Goal: Answer question/provide support: Share knowledge or assist other users

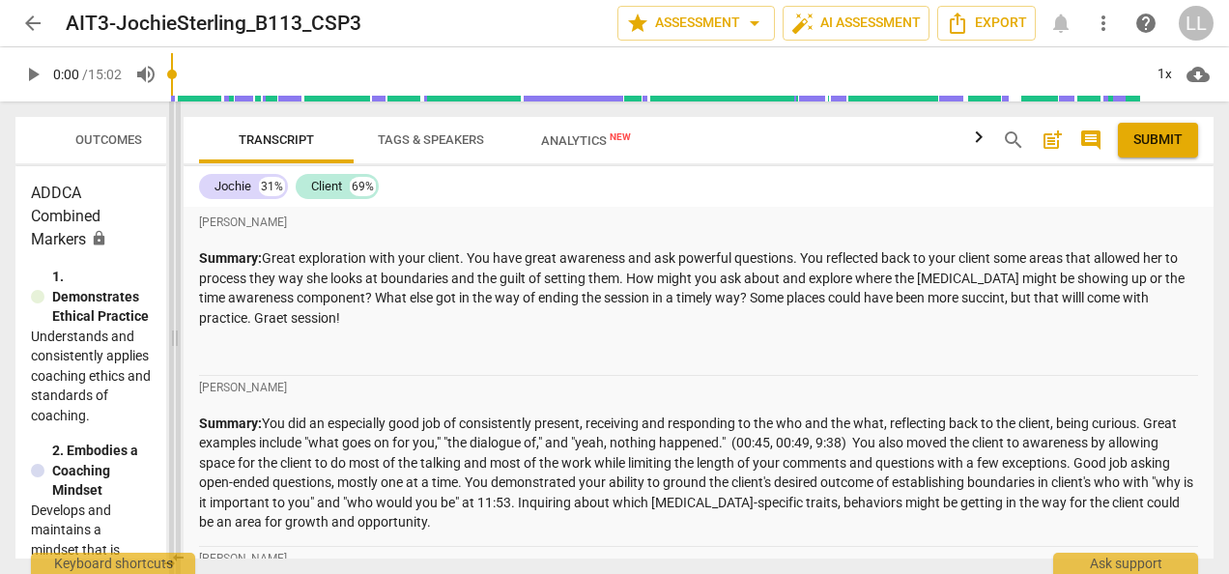
drag, startPoint x: 611, startPoint y: 336, endPoint x: 170, endPoint y: 331, distance: 440.7
click at [170, 331] on span at bounding box center [175, 337] width 12 height 473
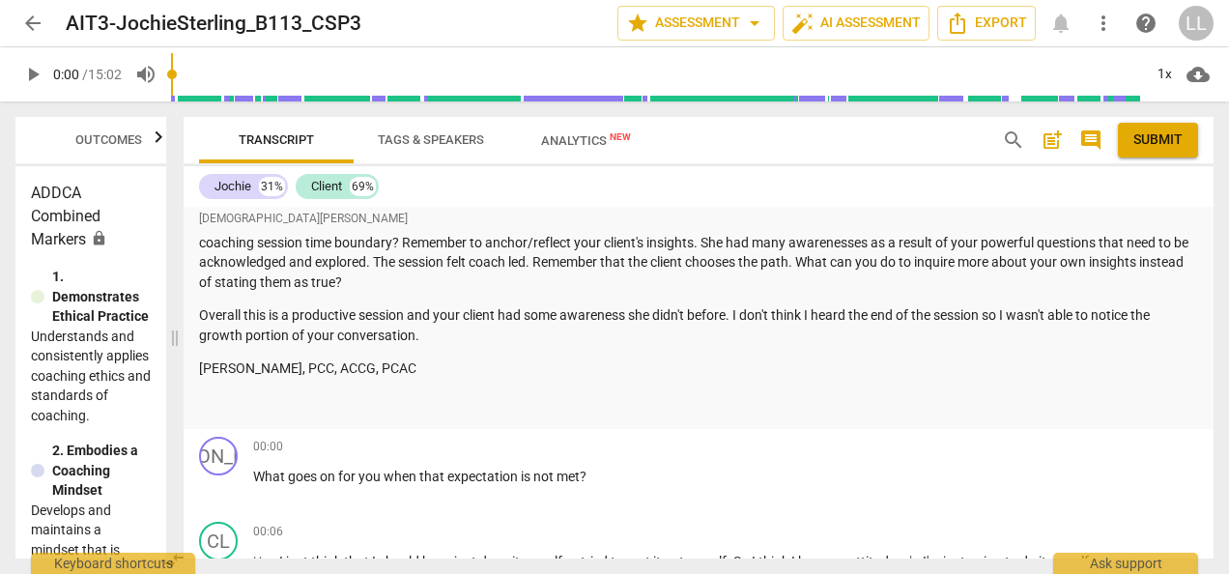
scroll to position [2223, 0]
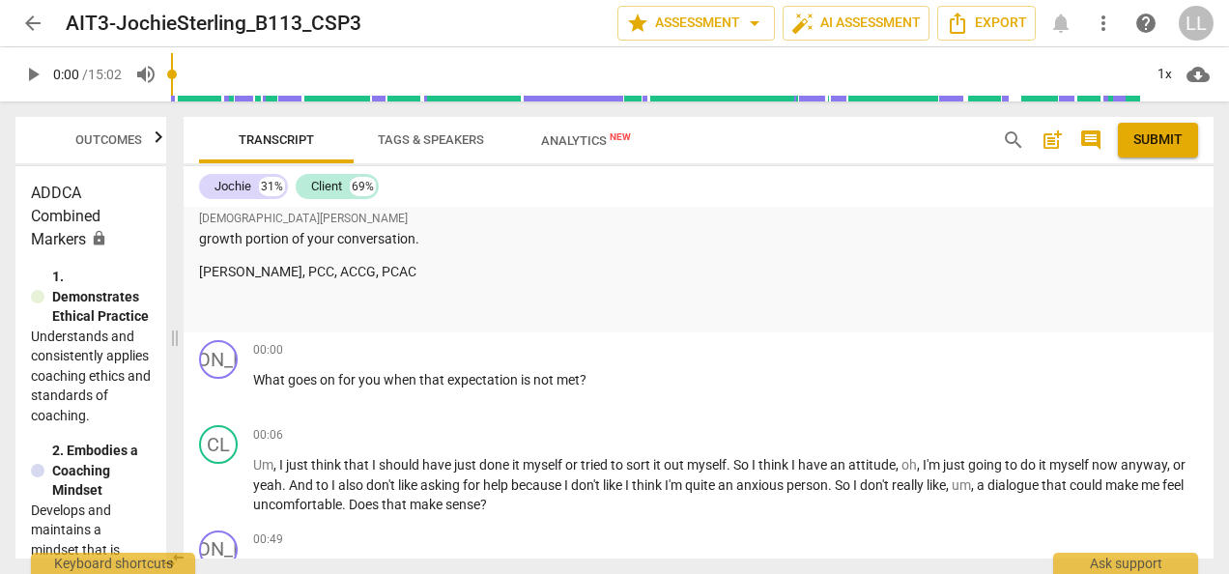
click at [34, 75] on span "play_arrow" at bounding box center [32, 74] width 23 height 23
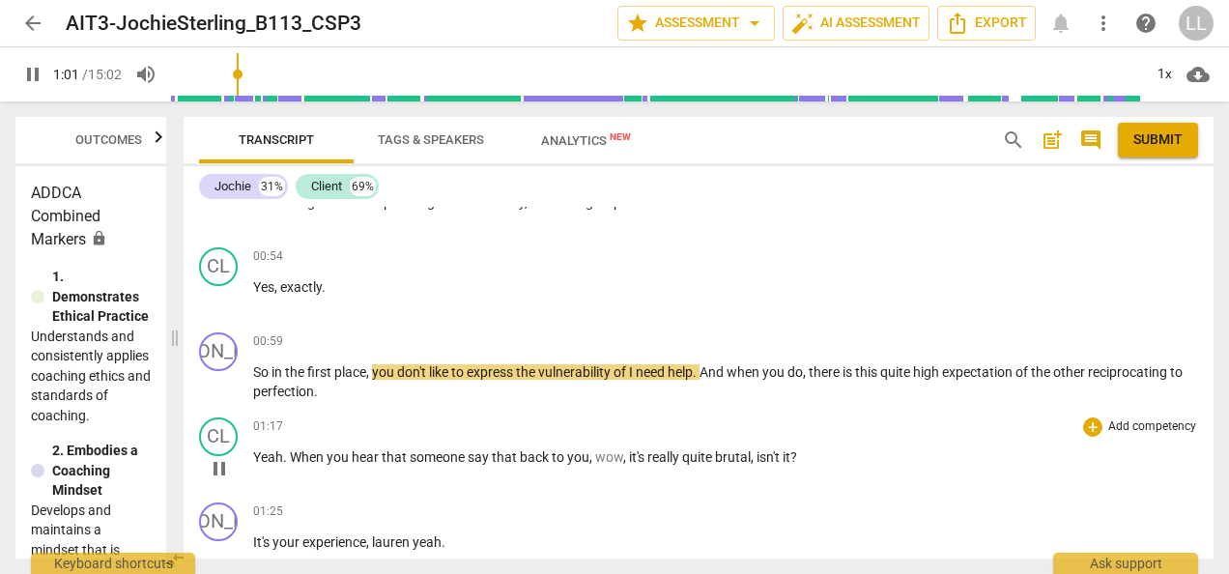
scroll to position [2609, 0]
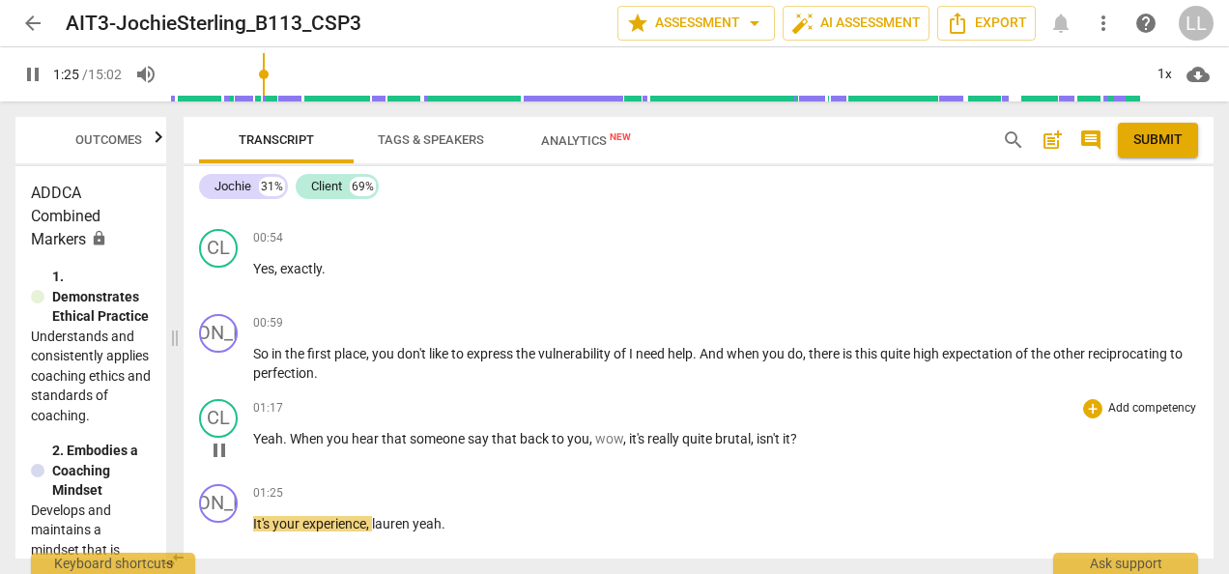
click at [220, 448] on span "pause" at bounding box center [219, 450] width 23 height 23
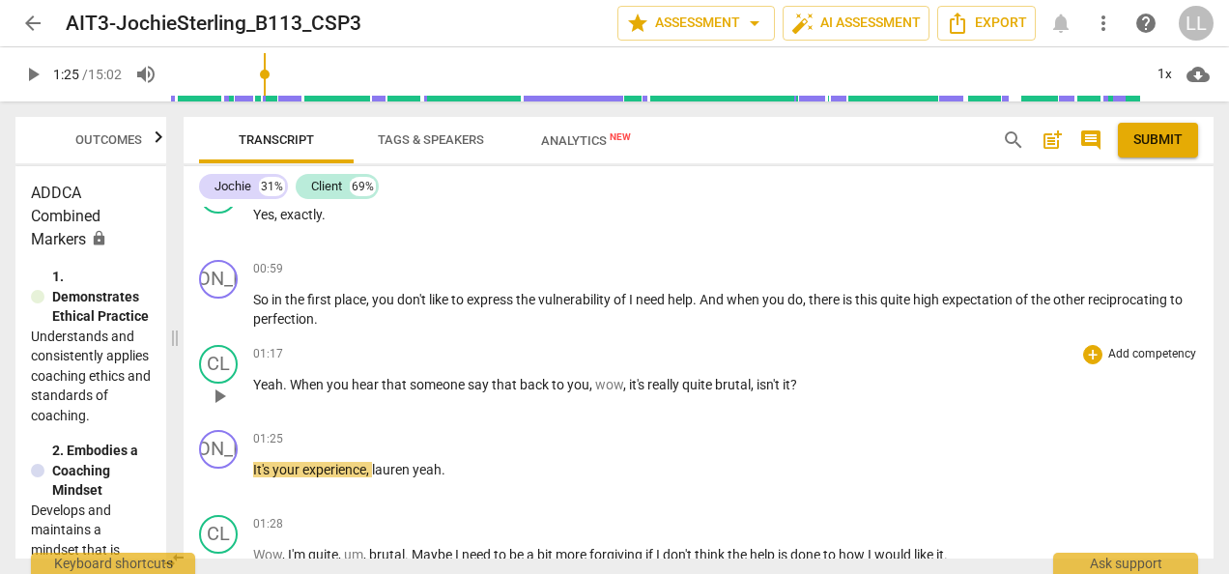
scroll to position [2706, 0]
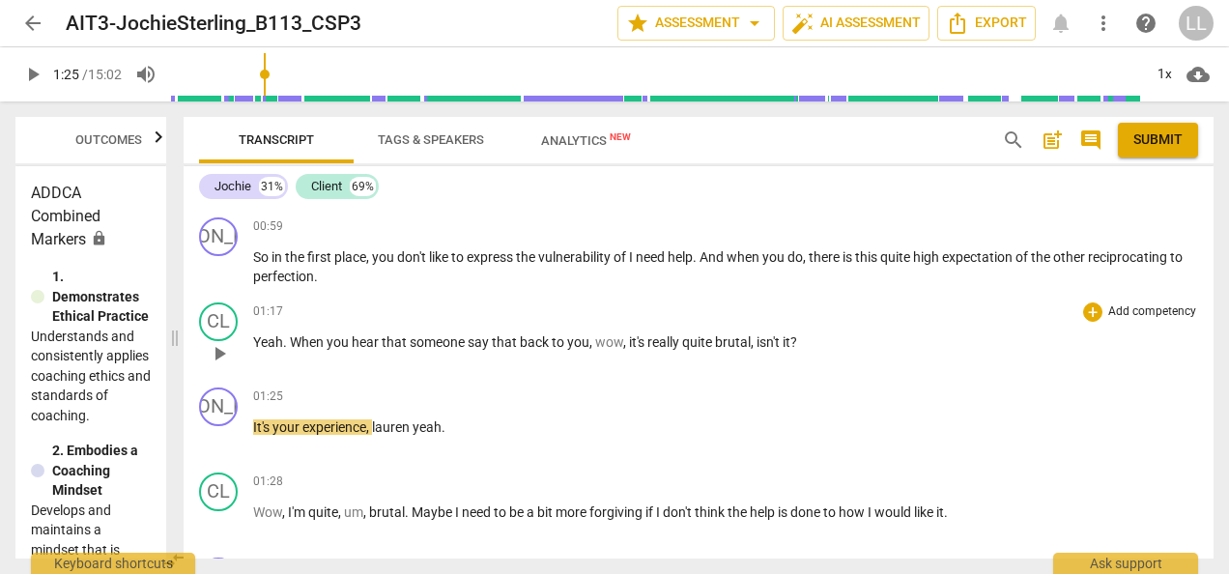
click at [214, 353] on span "play_arrow" at bounding box center [219, 353] width 23 height 23
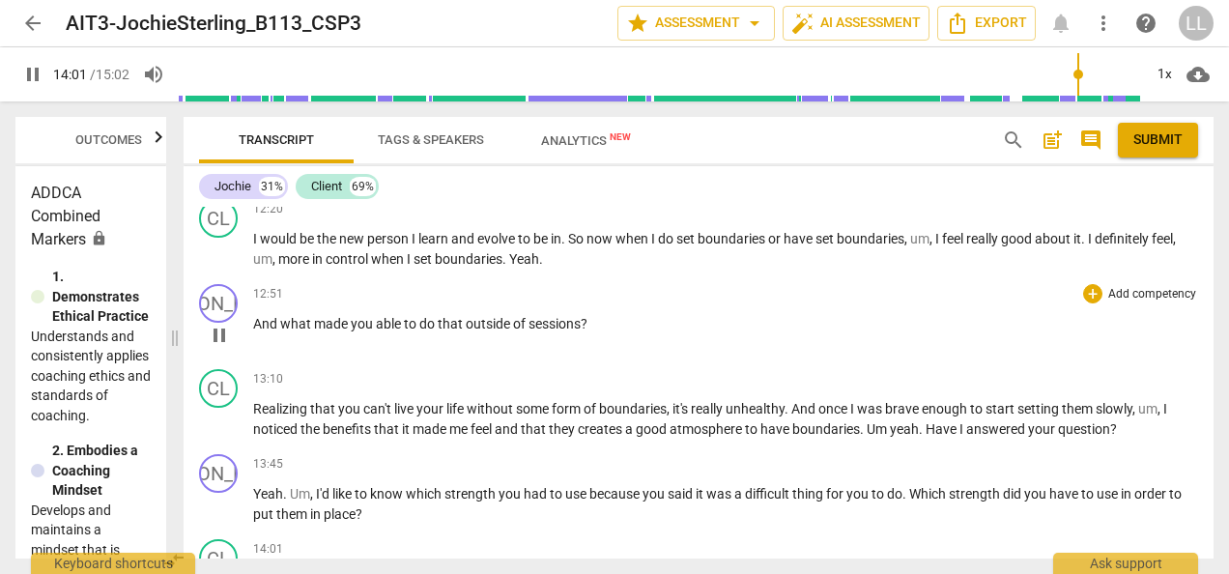
scroll to position [5247, 0]
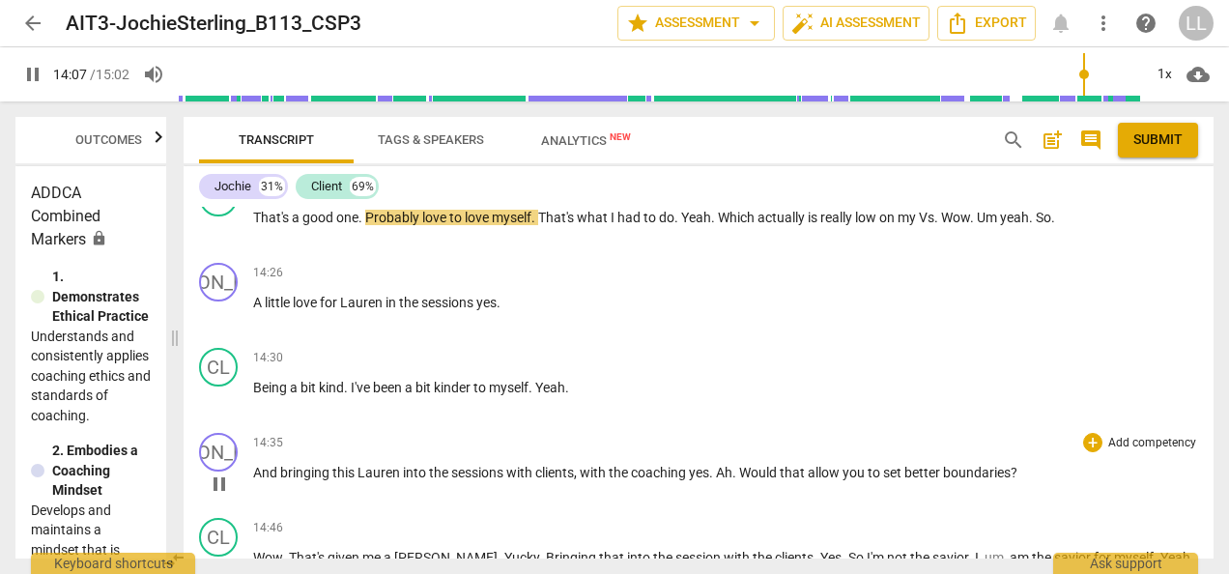
click at [220, 478] on span "pause" at bounding box center [219, 484] width 23 height 23
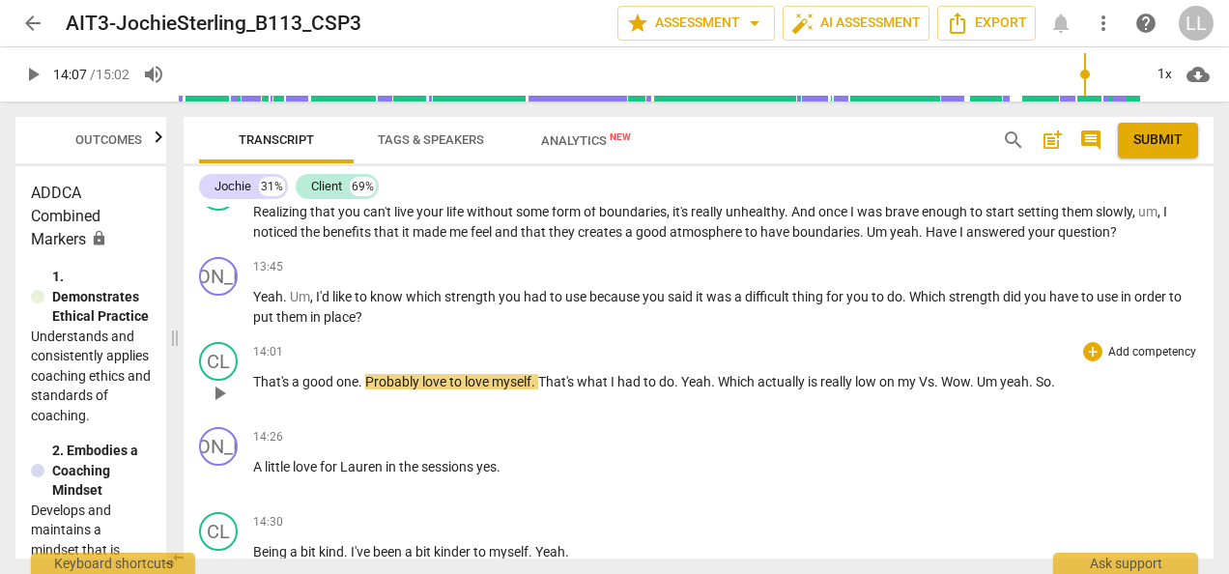
scroll to position [5054, 0]
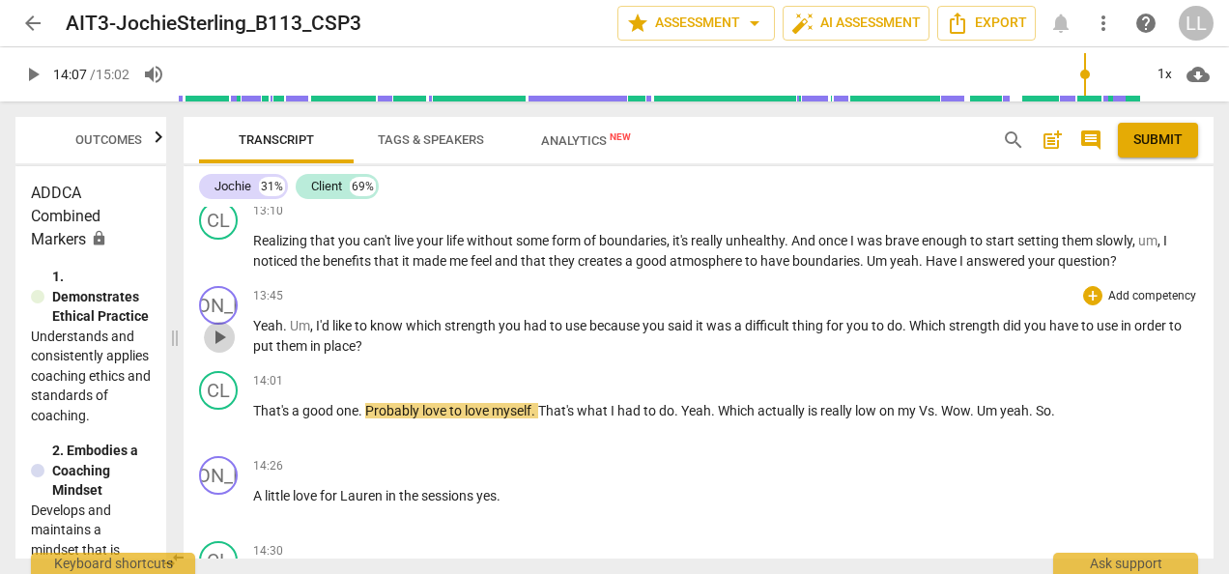
click at [212, 334] on span "play_arrow" at bounding box center [219, 337] width 23 height 23
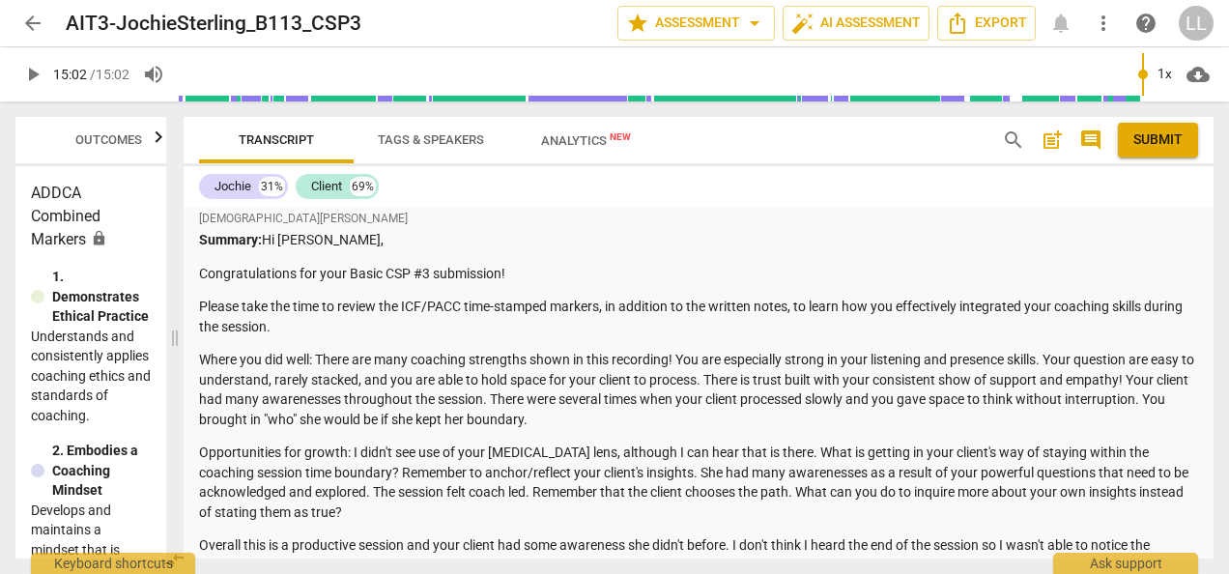
scroll to position [2259, 0]
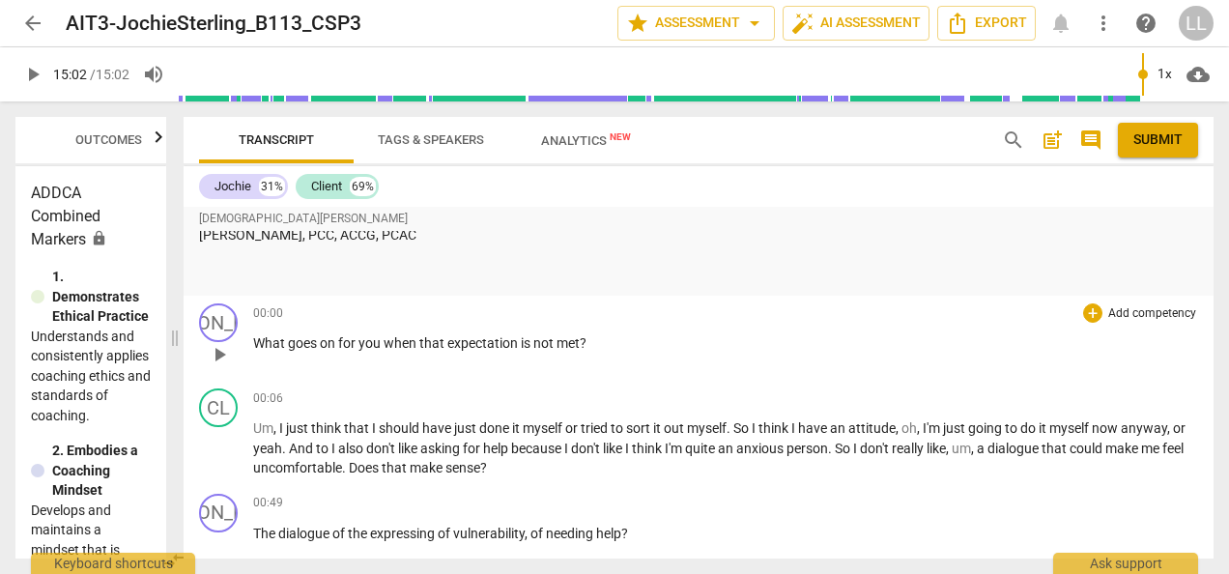
click at [212, 349] on span "play_arrow" at bounding box center [219, 354] width 23 height 23
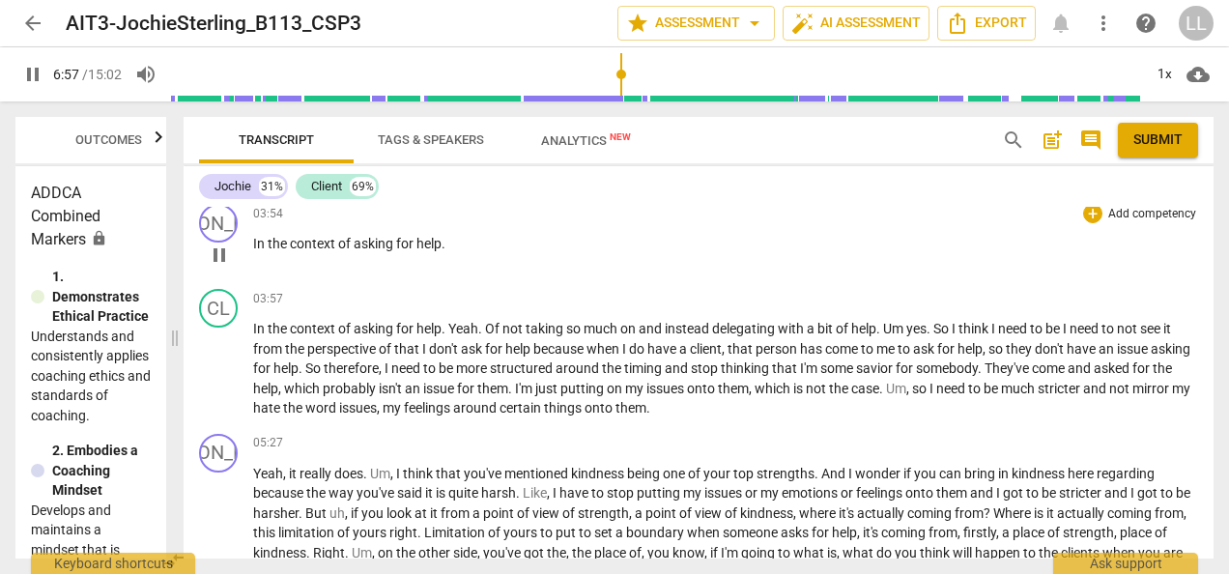
scroll to position [3774, 0]
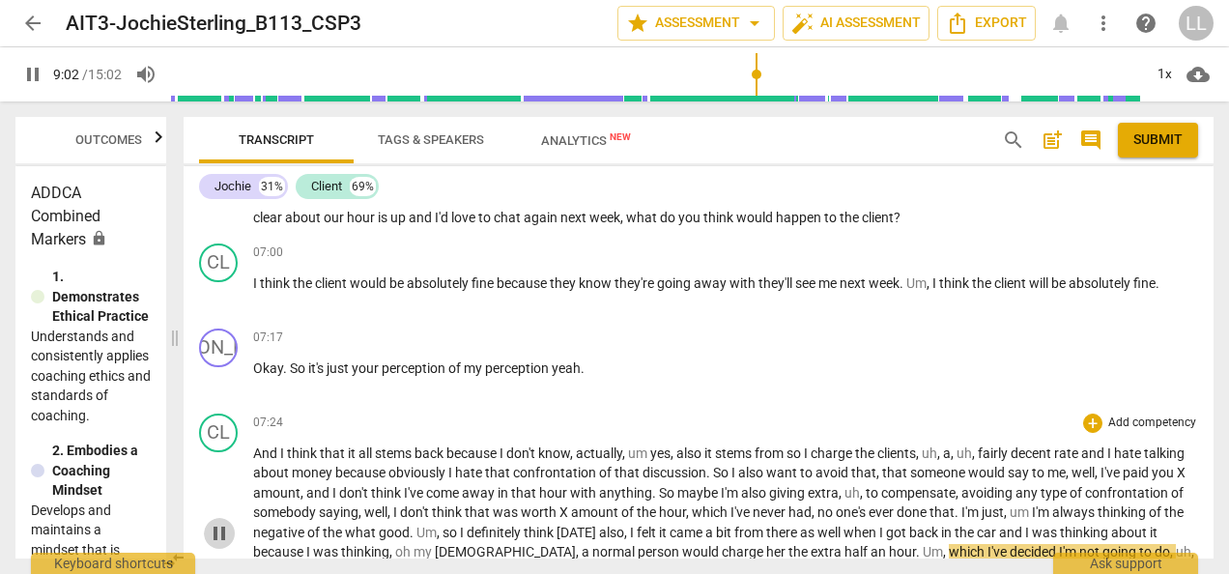
click at [221, 537] on span "pause" at bounding box center [219, 533] width 23 height 23
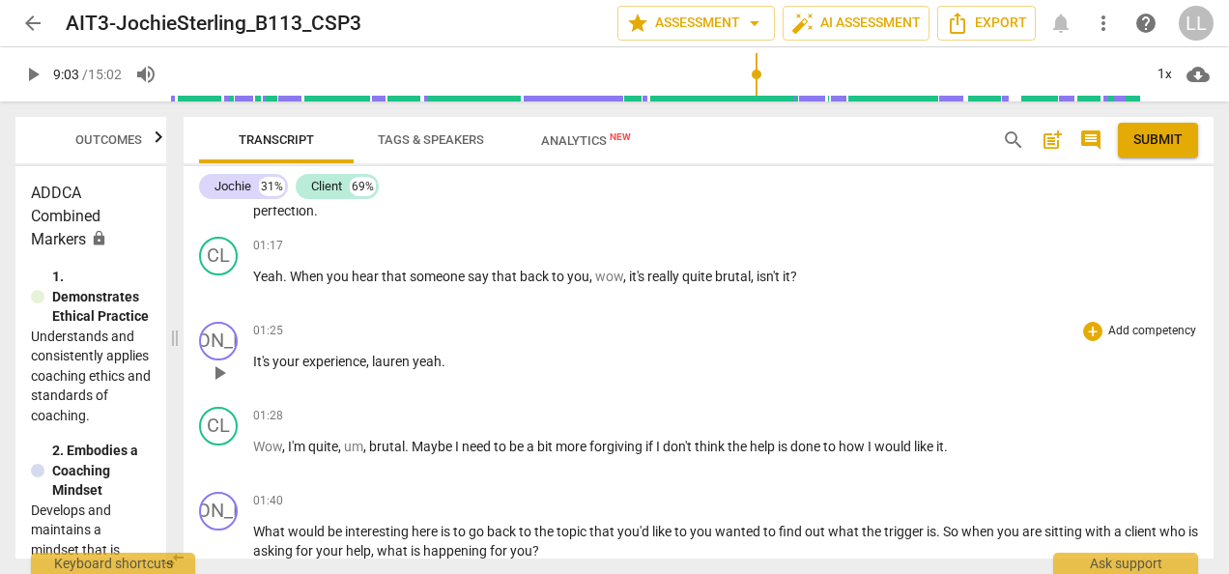
scroll to position [2800, 0]
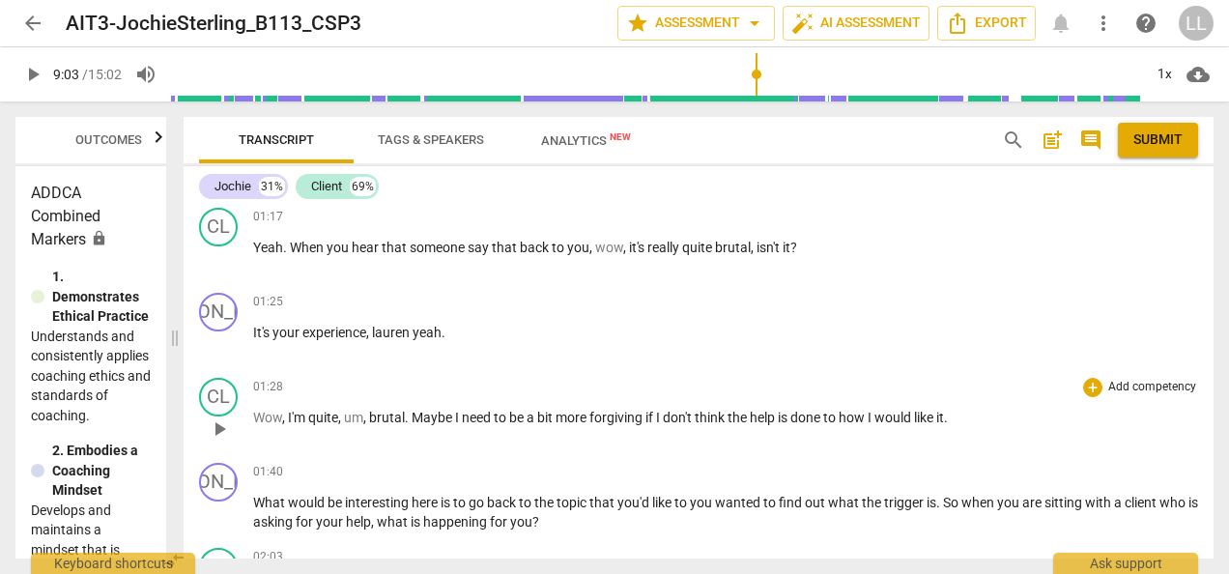
type input "543"
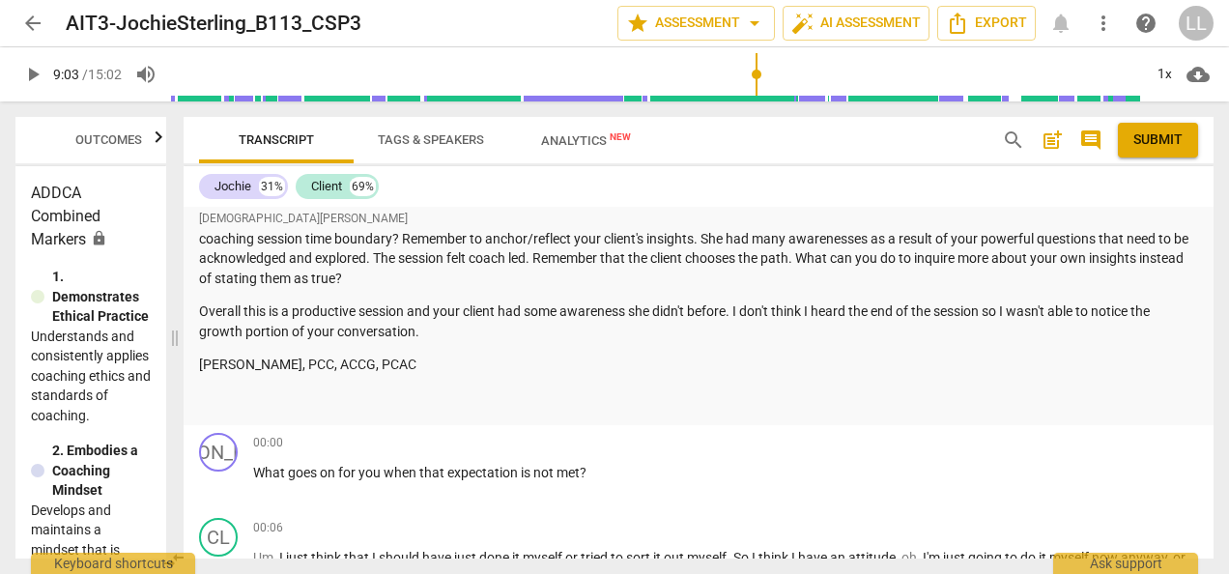
scroll to position [2414, 0]
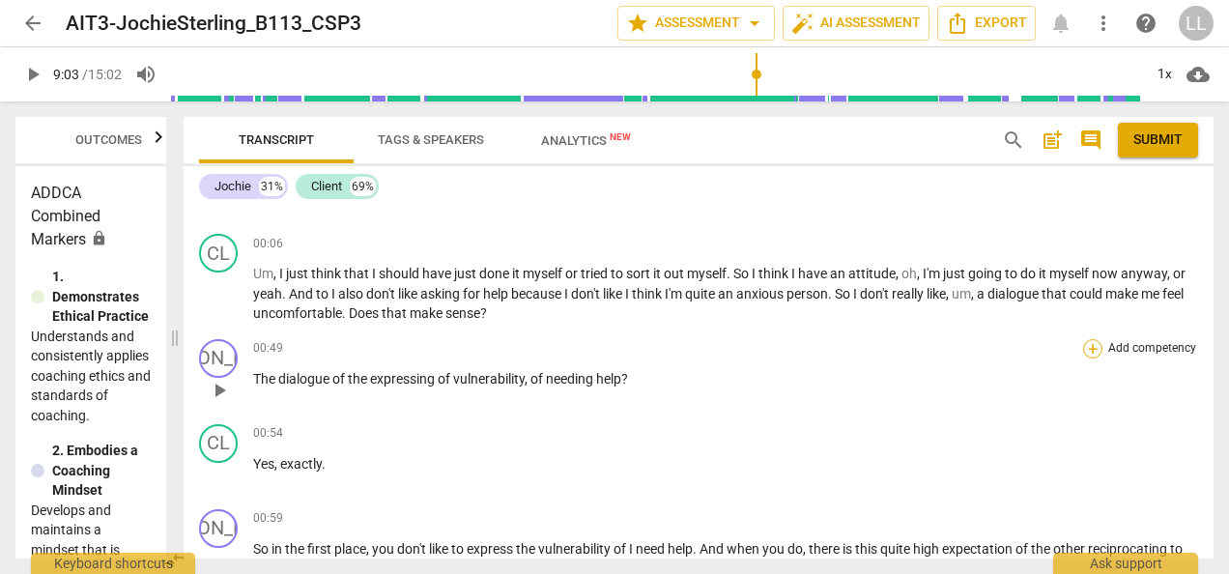
click at [1086, 347] on div "+" at bounding box center [1092, 348] width 19 height 19
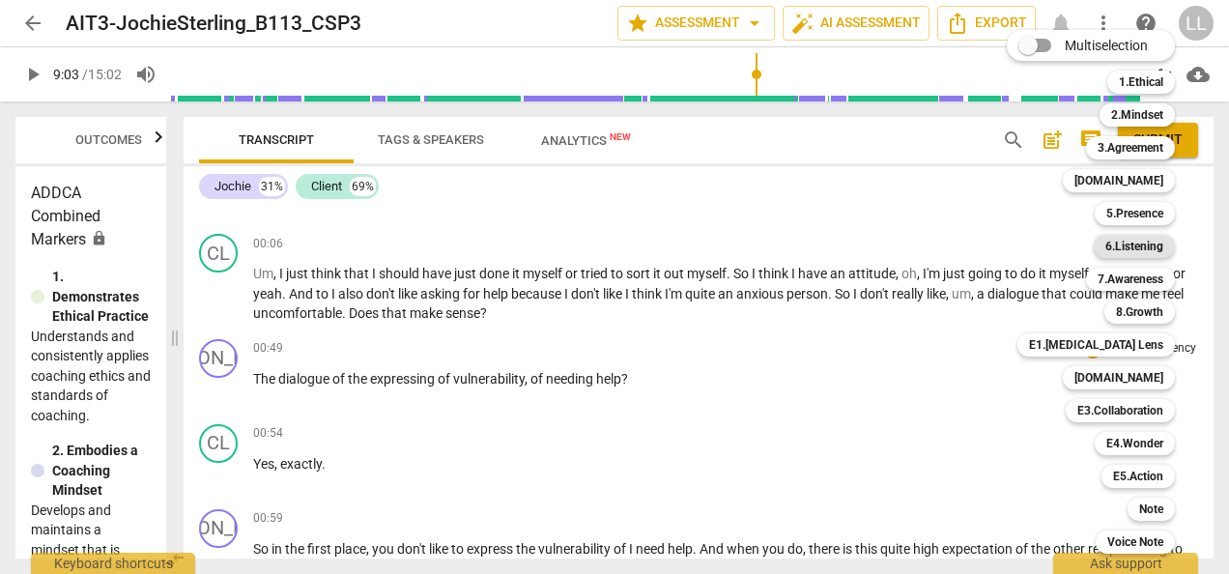
click at [1135, 247] on b "6.Listening" at bounding box center [1135, 246] width 58 height 23
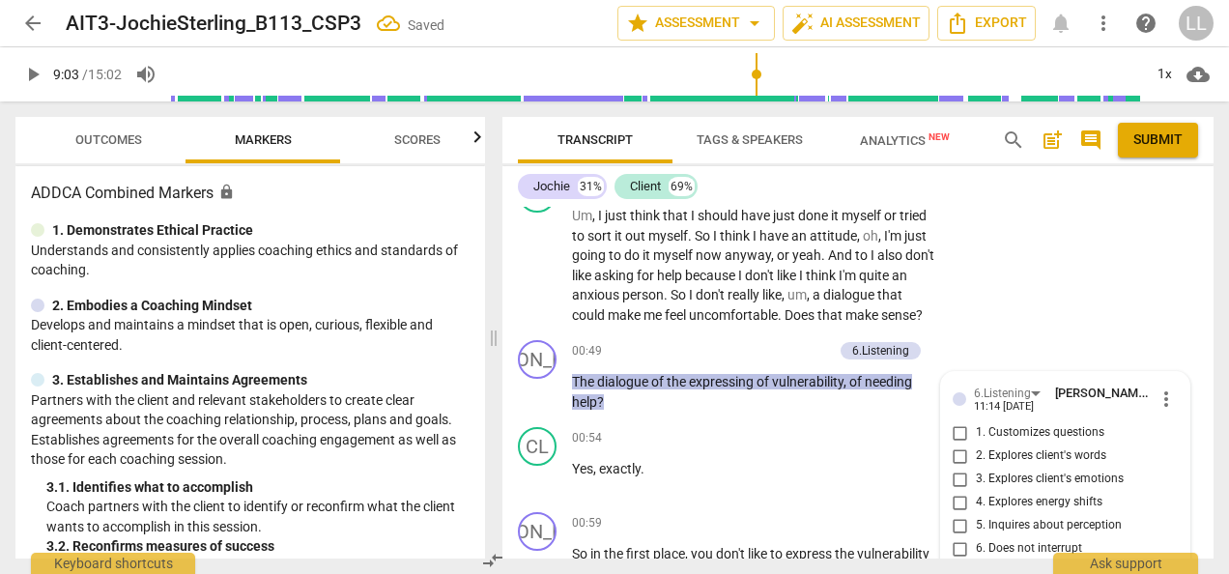
scroll to position [3160, 0]
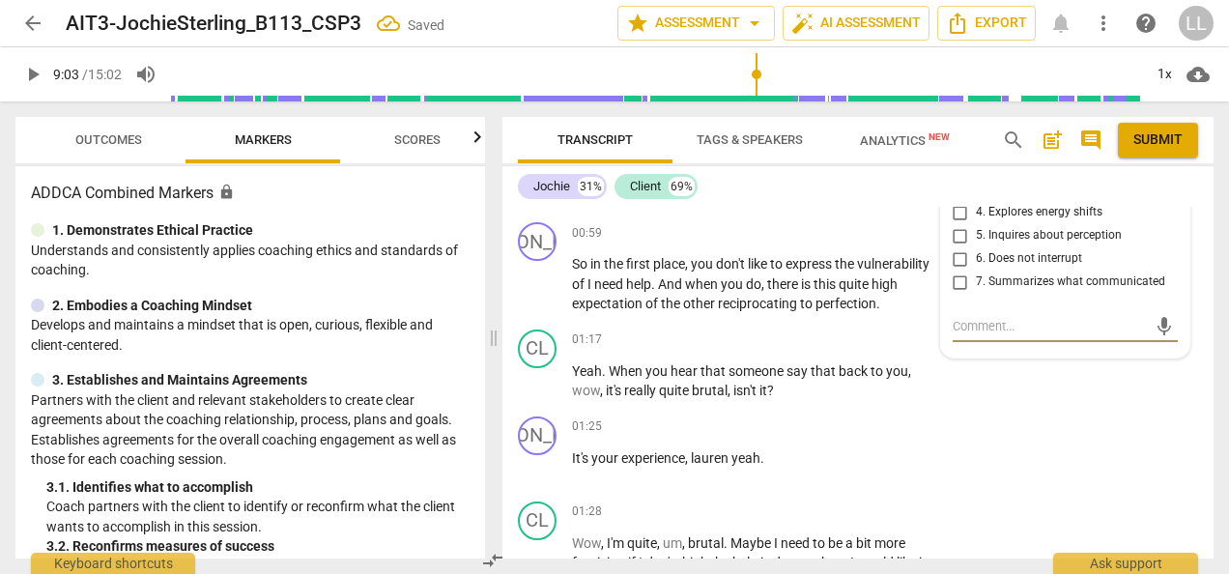
click at [957, 294] on input "7. Summarizes what communicated" at bounding box center [960, 282] width 31 height 23
checkbox input "true"
click at [968, 335] on textarea at bounding box center [1050, 326] width 194 height 18
type textarea "Y"
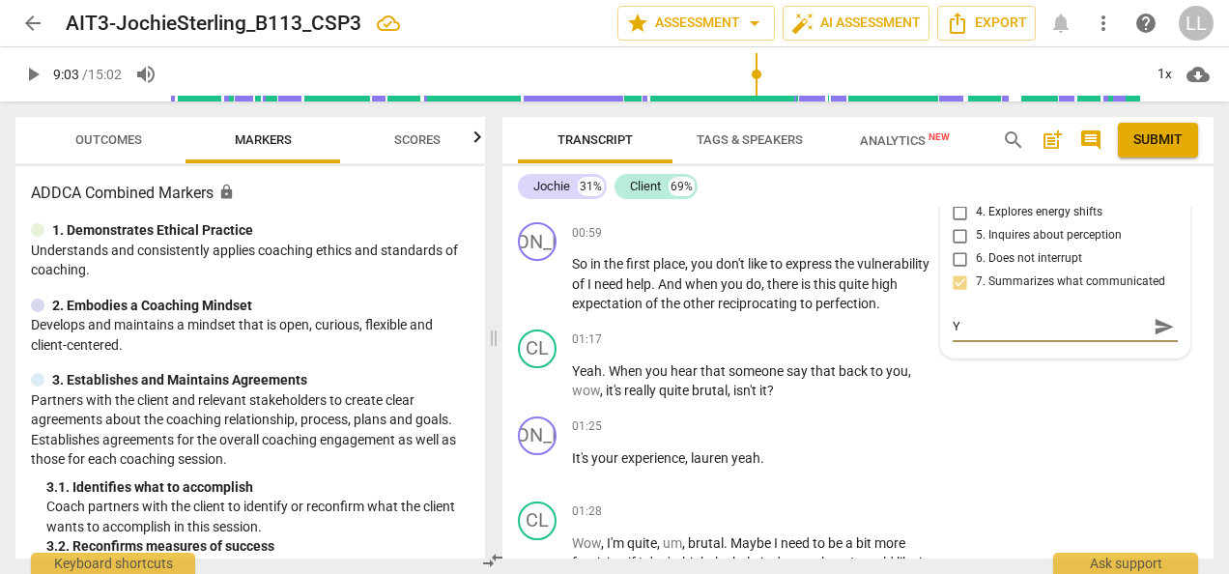
type textarea "Yo"
type textarea "You"
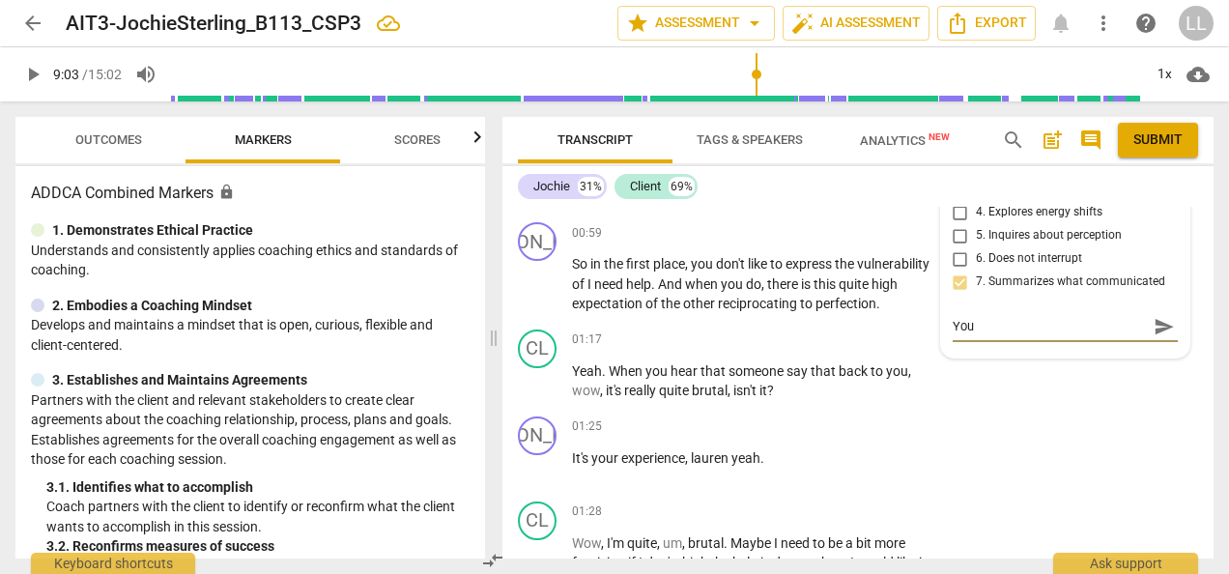
type textarea "You"
type textarea "You s"
type textarea "You su"
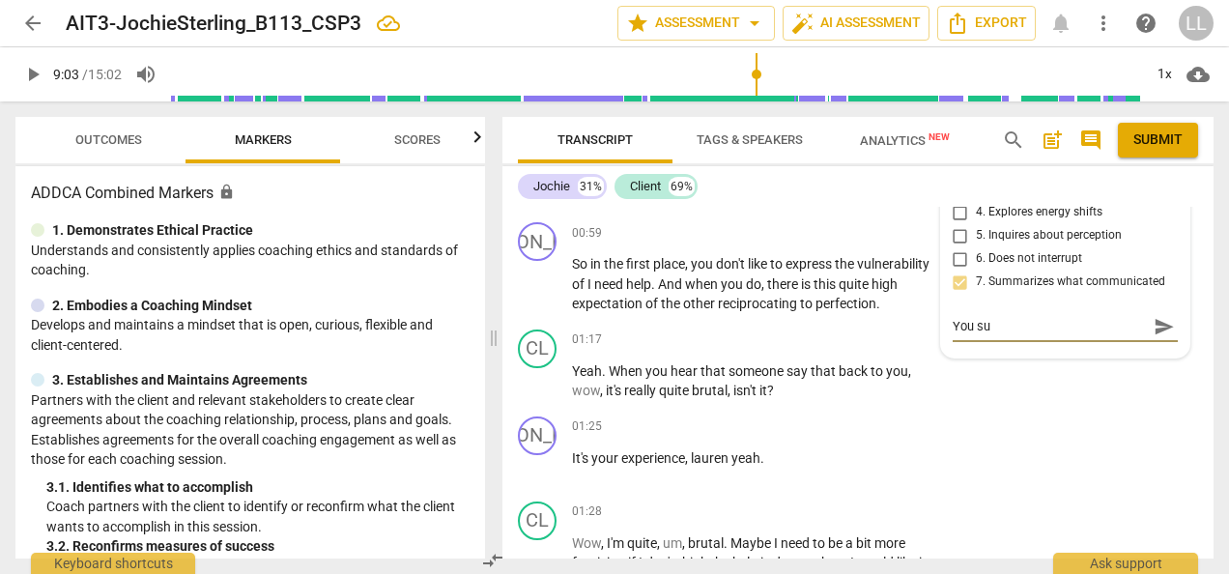
type textarea "You sum"
type textarea "You summ"
type textarea "You summa"
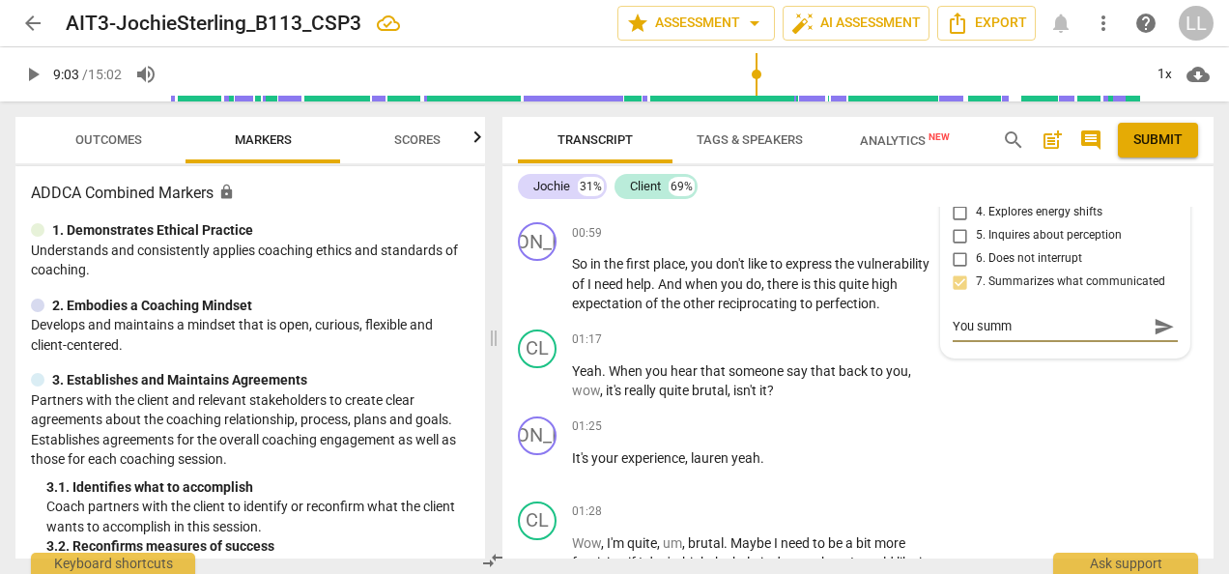
type textarea "You summa"
type textarea "You [PERSON_NAME]"
type textarea "You summari"
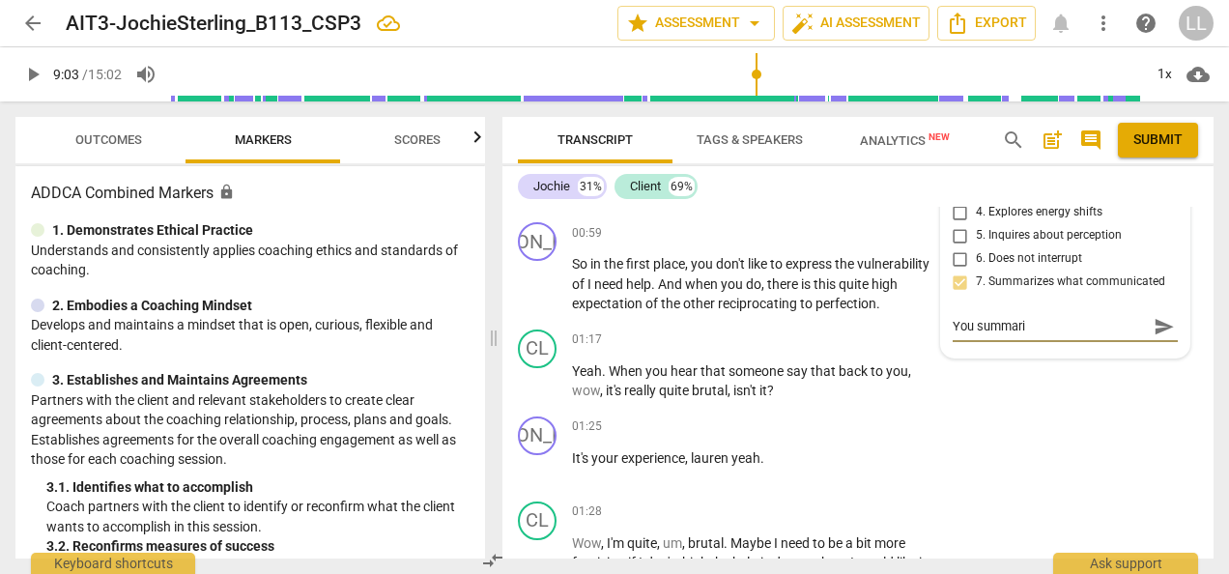
type textarea "You summariz"
type textarea "You summarize"
type textarea "You summarizes"
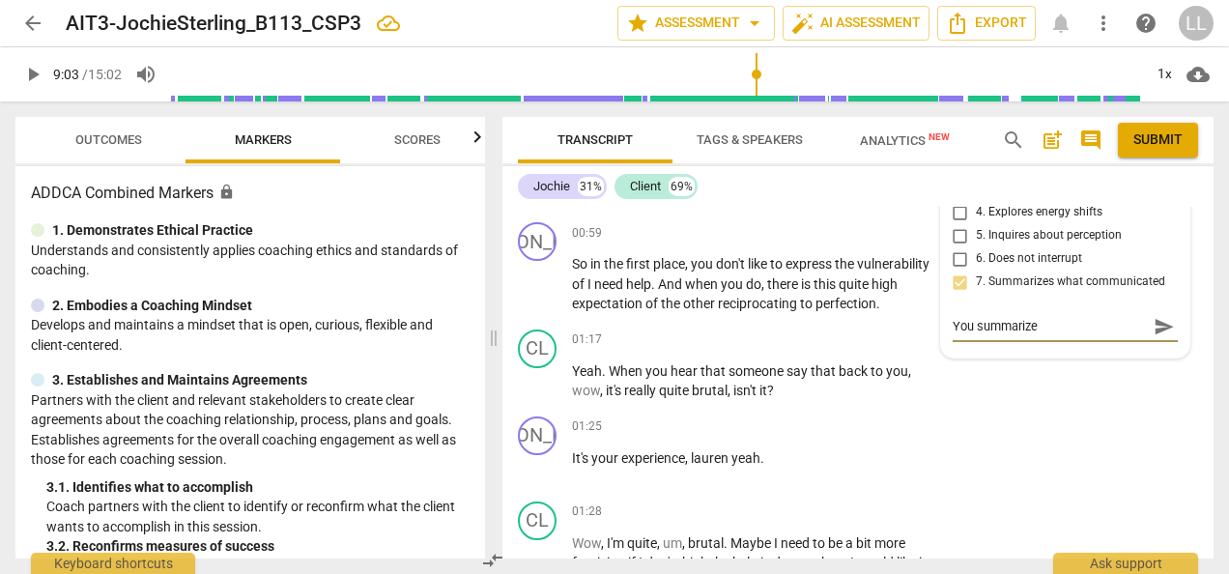
type textarea "You summarizes"
type textarea "You summarizes a"
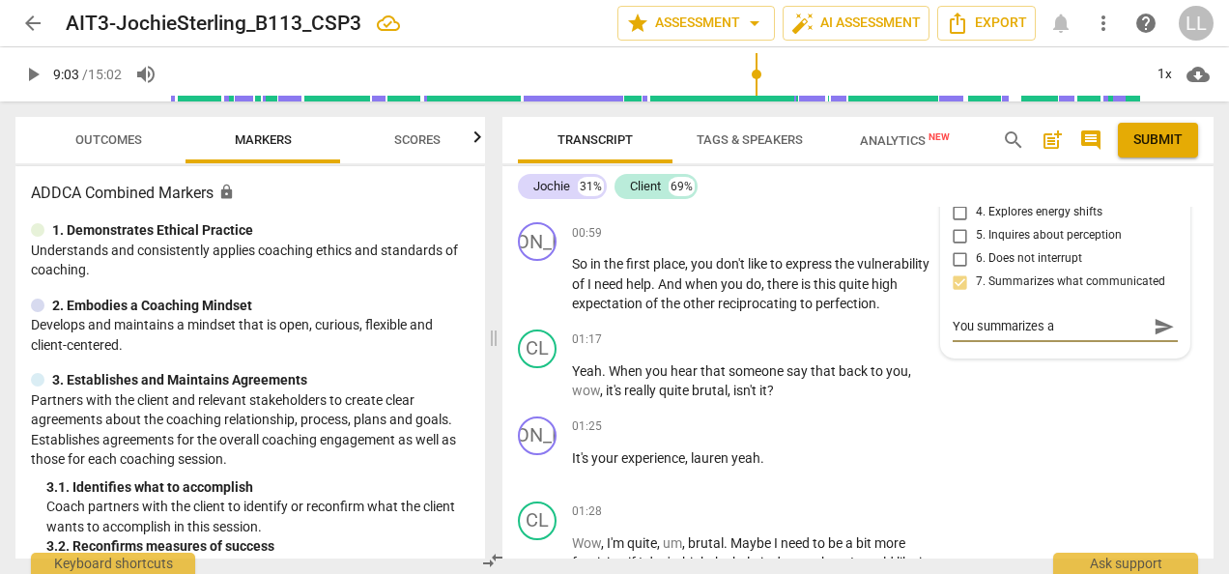
type textarea "You summarizes an"
type textarea "You summarizes and"
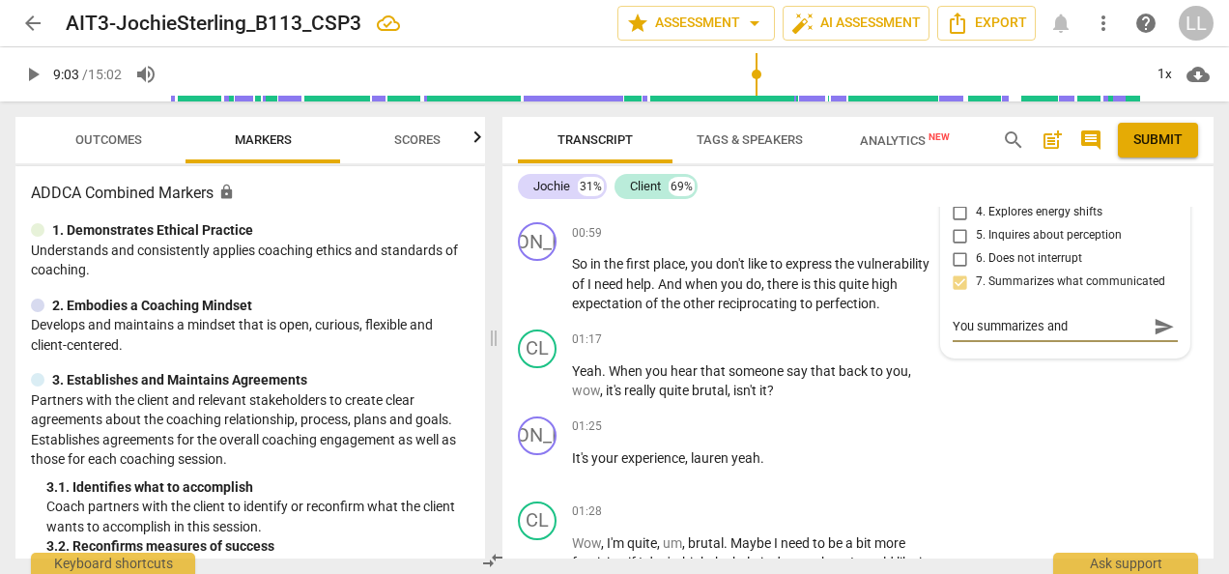
type textarea "You summarizes and"
type textarea "You summarizes and c"
type textarea "You summarizes and cl"
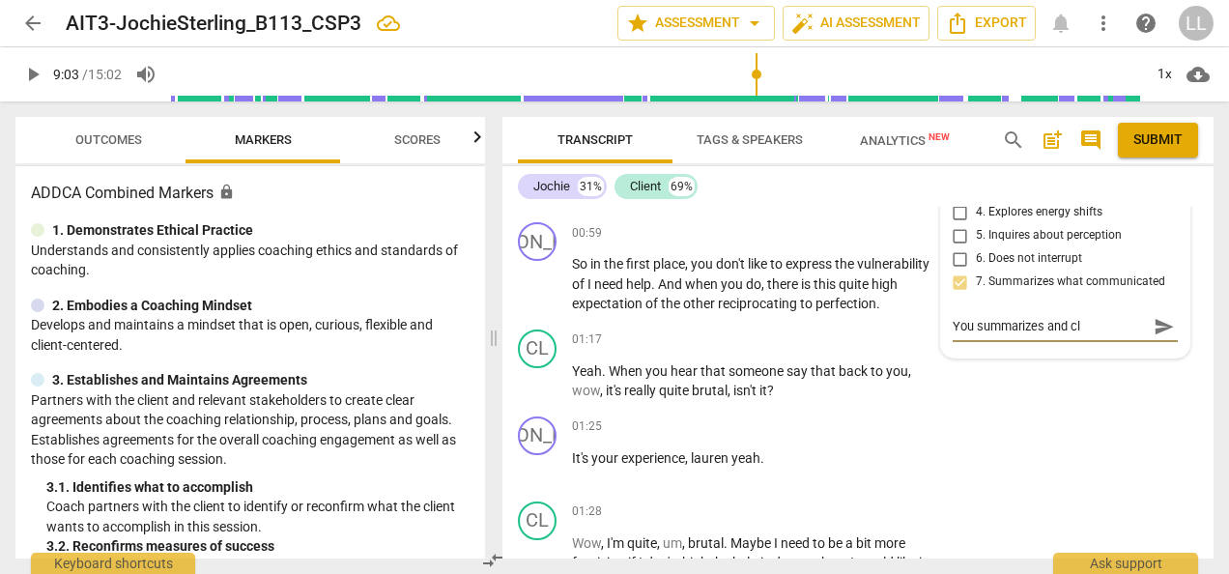
type textarea "You summarizes and cla"
type textarea "You summarizes and clar"
type textarea "You summarizes and [PERSON_NAME]"
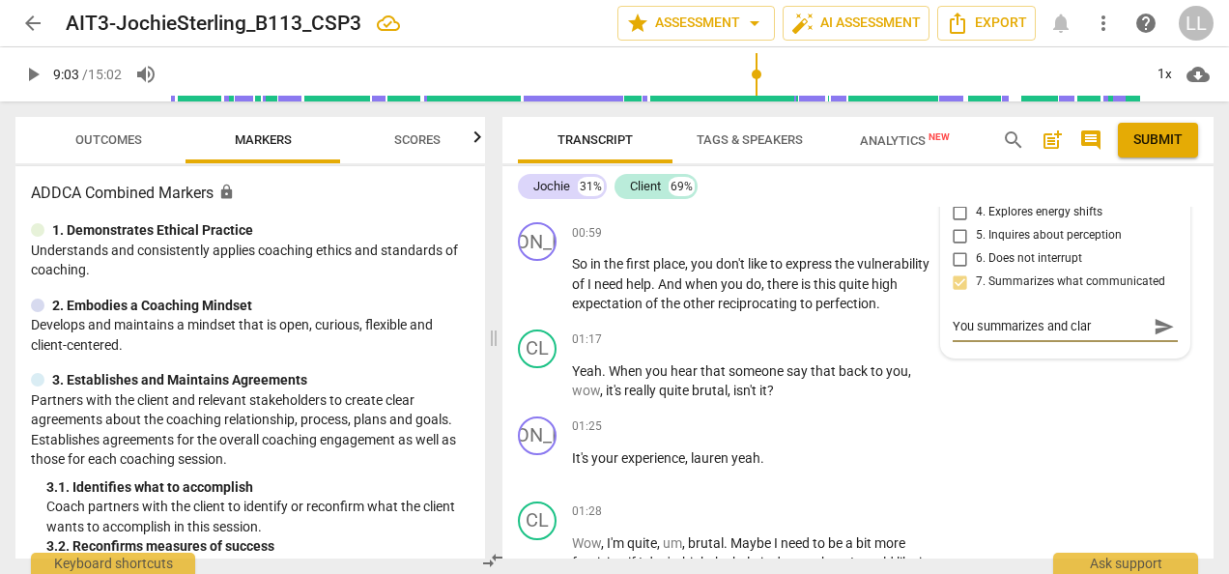
type textarea "You summarizes and [PERSON_NAME]"
type textarea "You summarizes and clarif"
type textarea "You summarizes and [PERSON_NAME]"
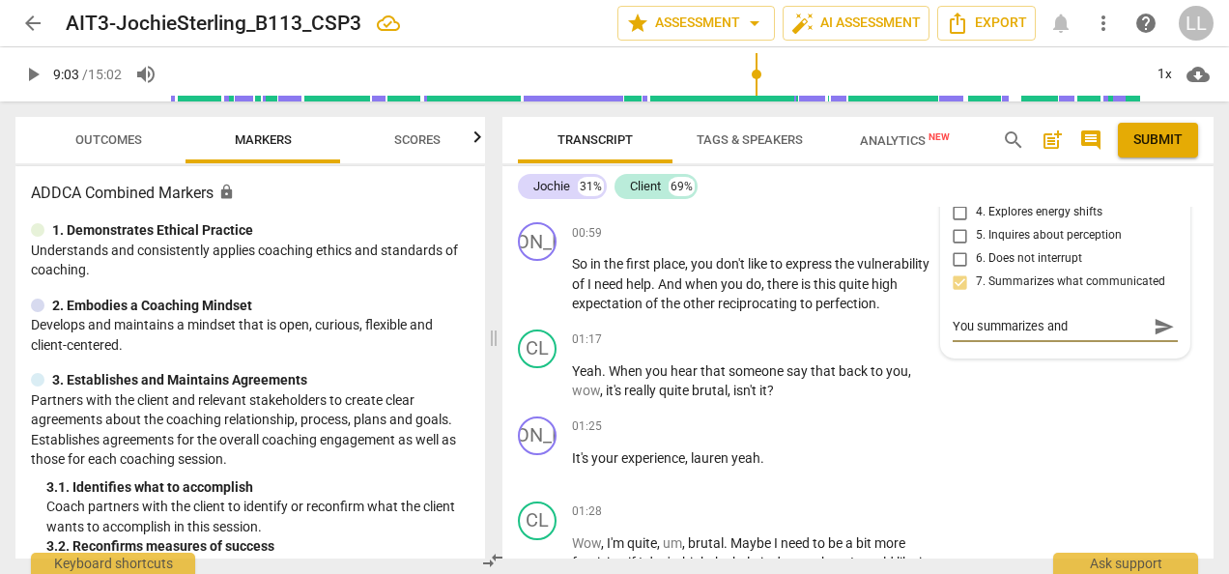
click at [1038, 335] on textarea "You summarizes and [PERSON_NAME]" at bounding box center [1050, 326] width 194 height 18
type textarea "You summarize and [PERSON_NAME]"
click at [1103, 335] on textarea "You summarize and [PERSON_NAME]" at bounding box center [1050, 326] width 194 height 18
type textarea "You summarize and clarifiz"
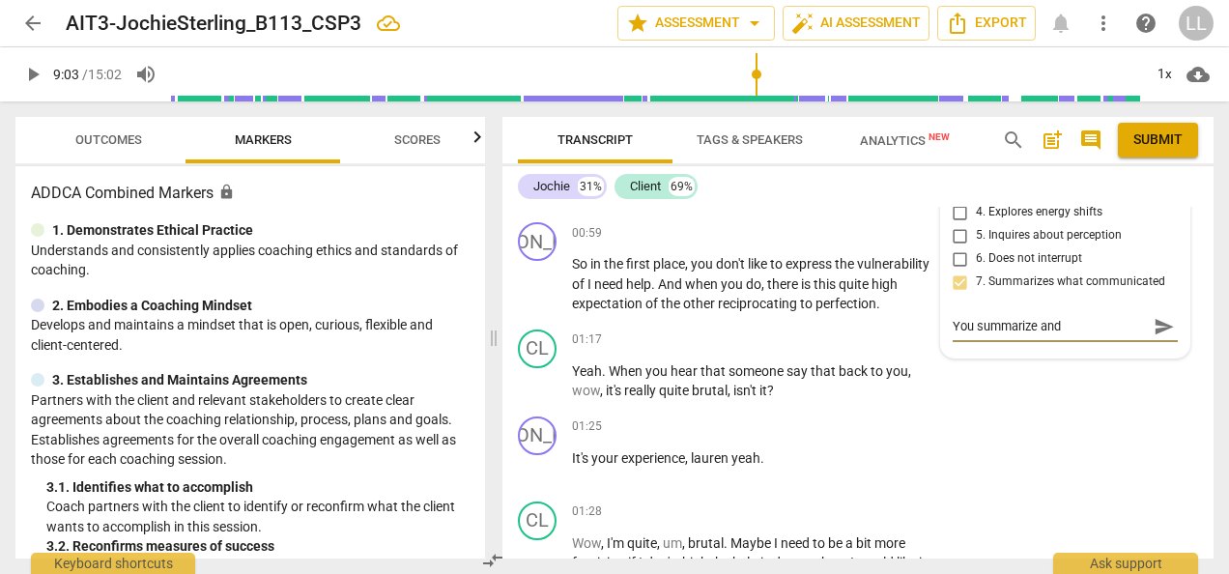
type textarea "You summarize and clarifiz"
type textarea "You summarize and clarifize"
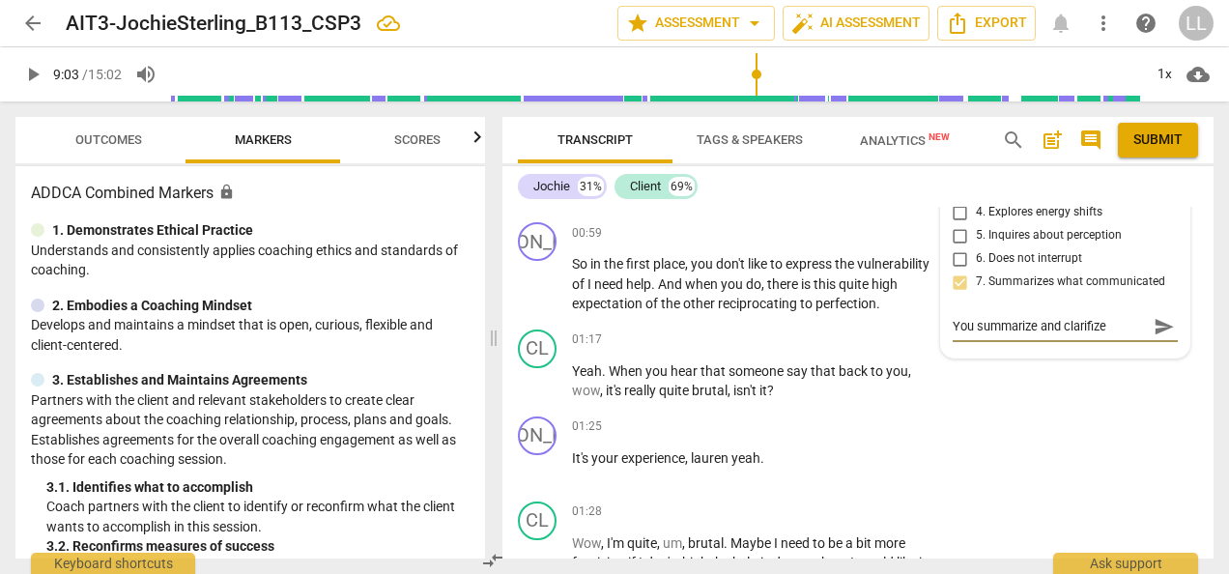
type textarea "You summarize and clarifize w"
type textarea "You summarize and clarifize wh"
type textarea "You summarize and clarifize wha"
type textarea "You summarize and clarifize what"
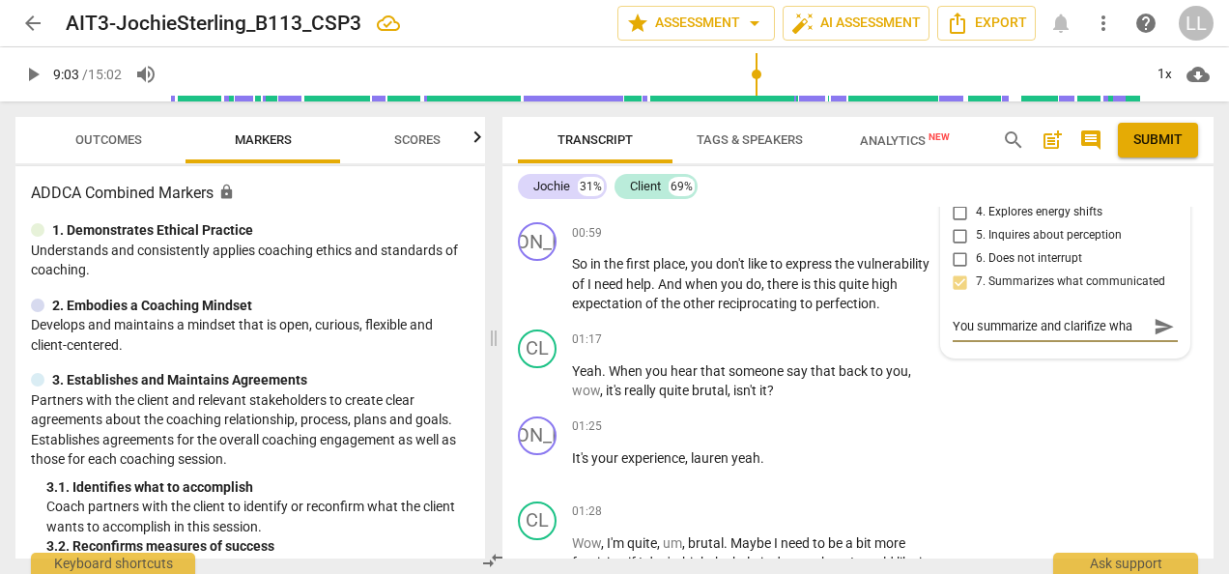
type textarea "You summarize and clarifize what"
type textarea "You summarize and clarifize what t"
type textarea "You summarize and clarifize what th"
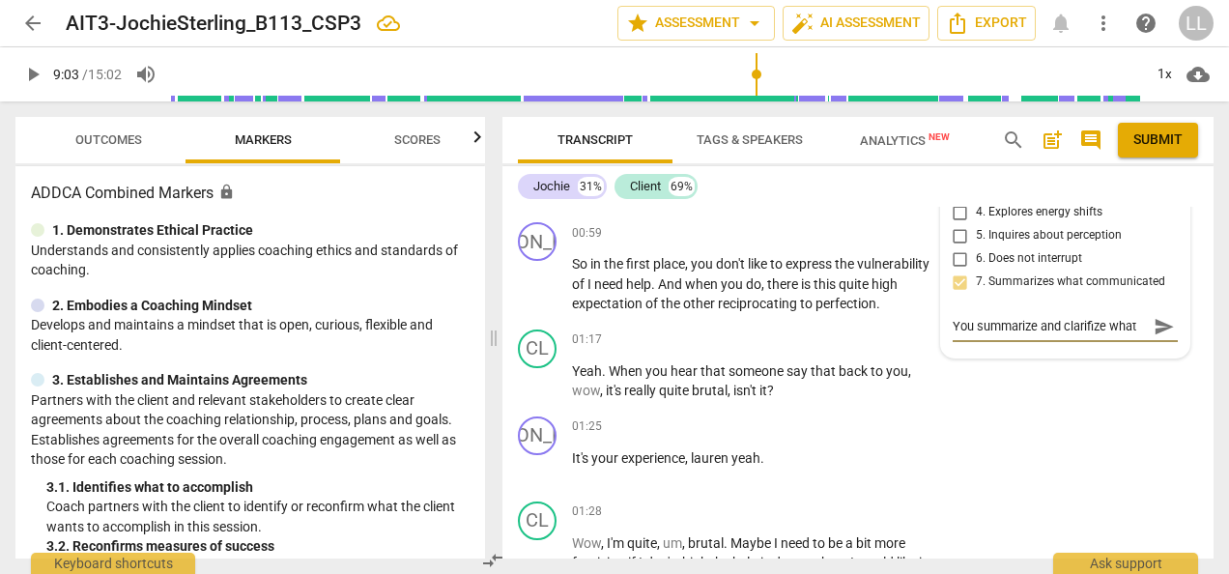
type textarea "You summarize and clarifize what the"
type textarea "You summarize and clarifize what the c"
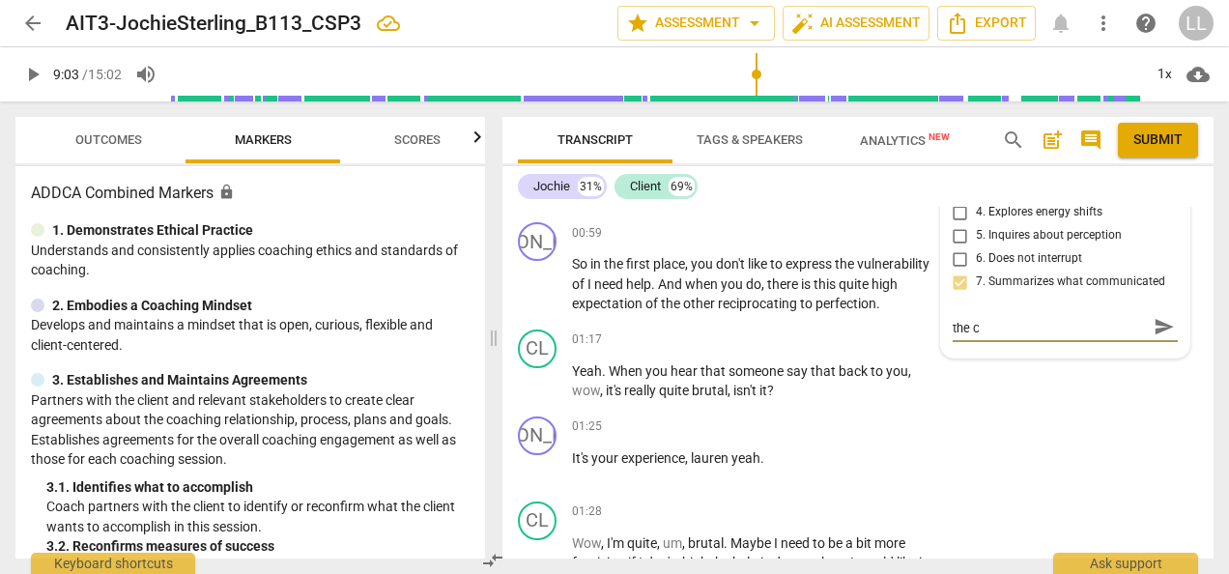
type textarea "You summarize and clarifize what the cl"
type textarea "You summarize and clarifize what the cli"
type textarea "You summarize and clarifize what the clie"
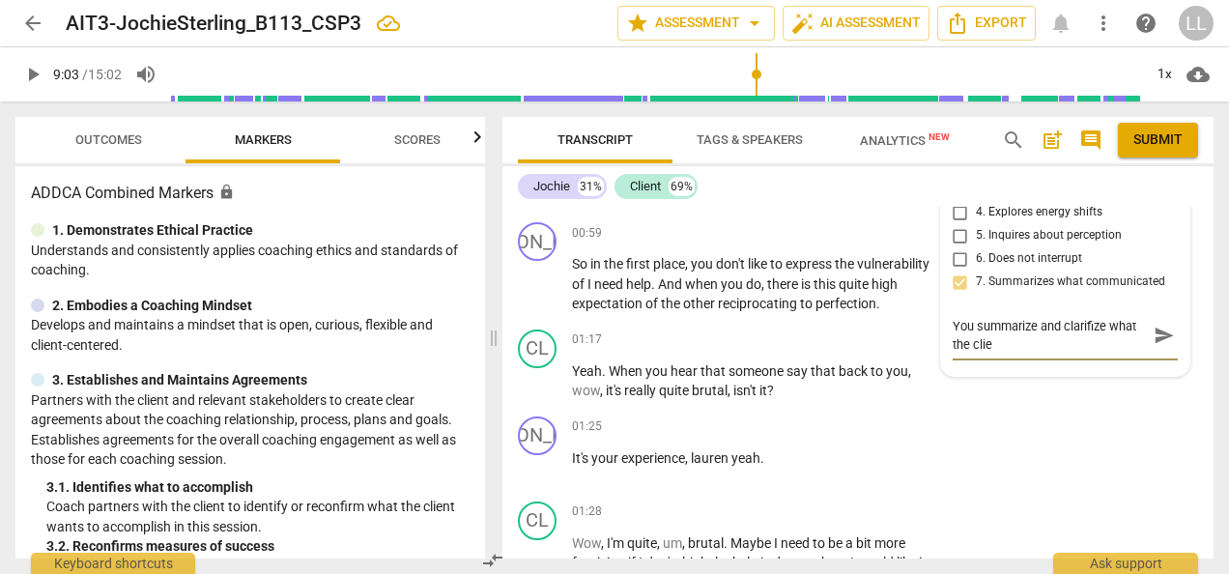
scroll to position [0, 0]
type textarea "You summarize and clarifize what the clien"
type textarea "You summarize and clarifize what the client"
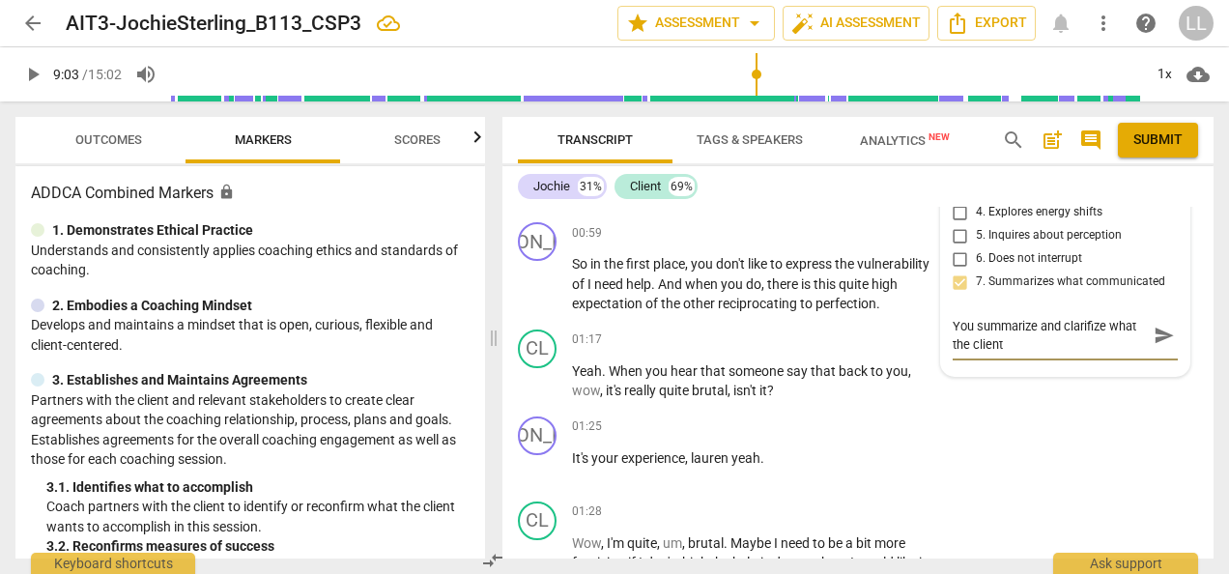
type textarea "You summarize and clarifize what the client"
type textarea "You summarize and clarifize what the client w"
type textarea "You summarize and clarifize what the client wa"
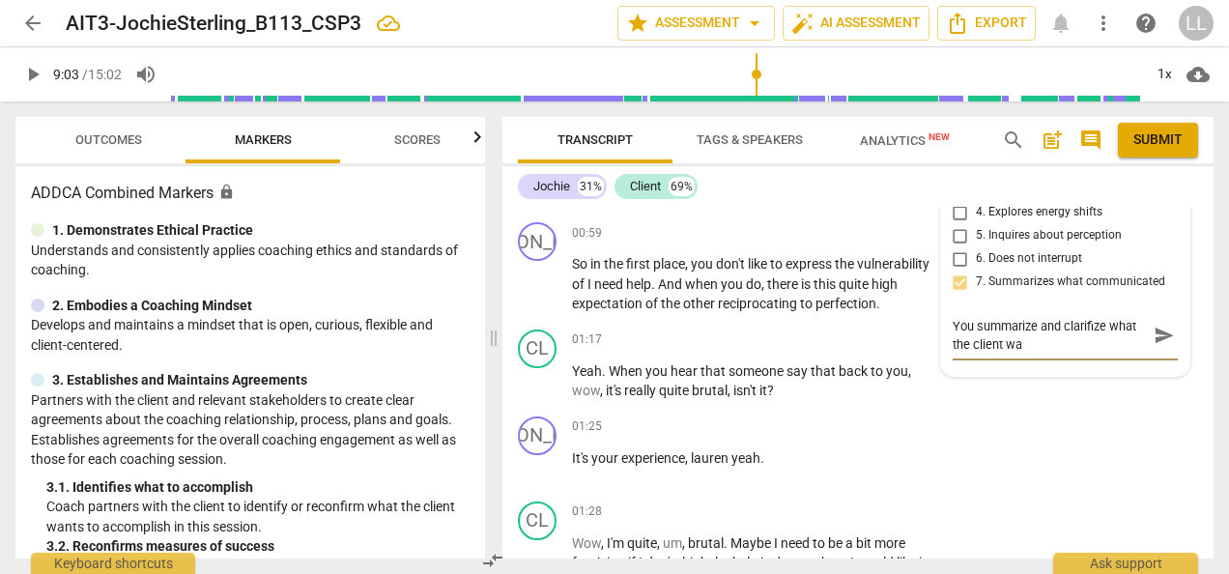
type textarea "You summarize and clarifize what the client was"
type textarea "You summarize and clarifize what the client was t"
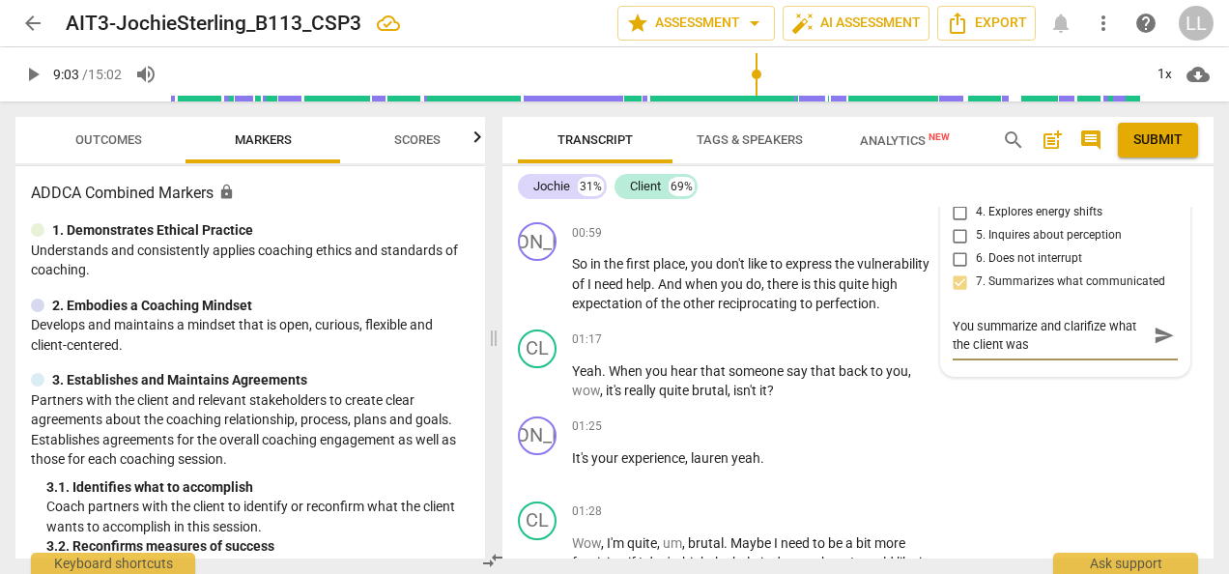
type textarea "You summarize and clarifize what the client was t"
type textarea "You summarize and clarifize what the client was ta"
type textarea "You summarize and clarifize what the client was tal"
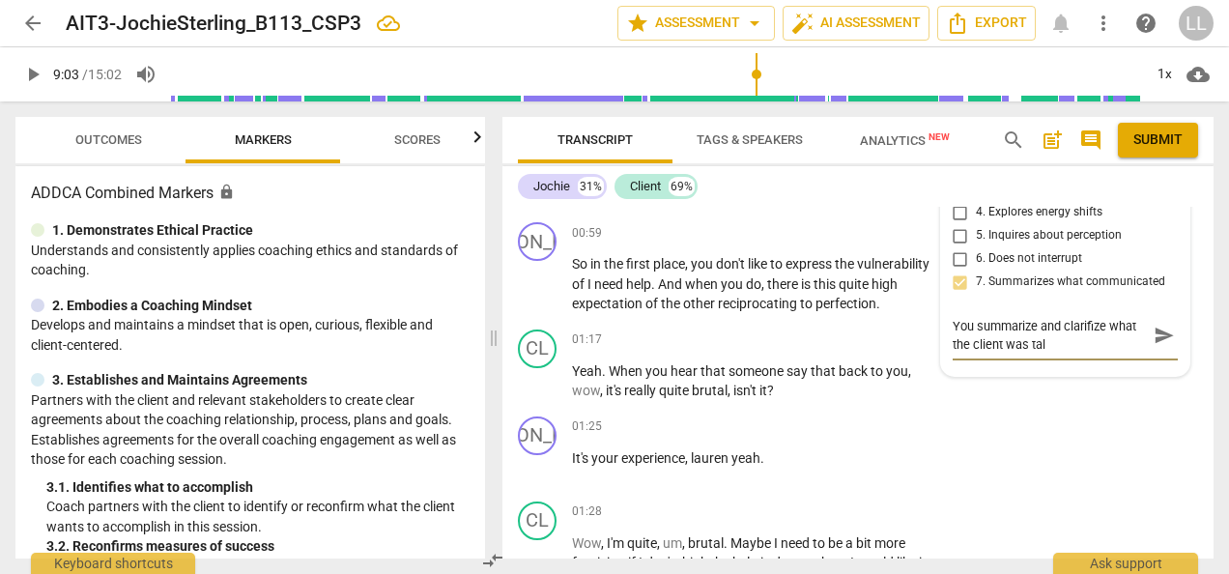
type textarea "You summarize and clarifize what the client was talk"
type textarea "You summarize and clarifize what the client was talki"
type textarea "You summarize and clarifize what the client was talkin"
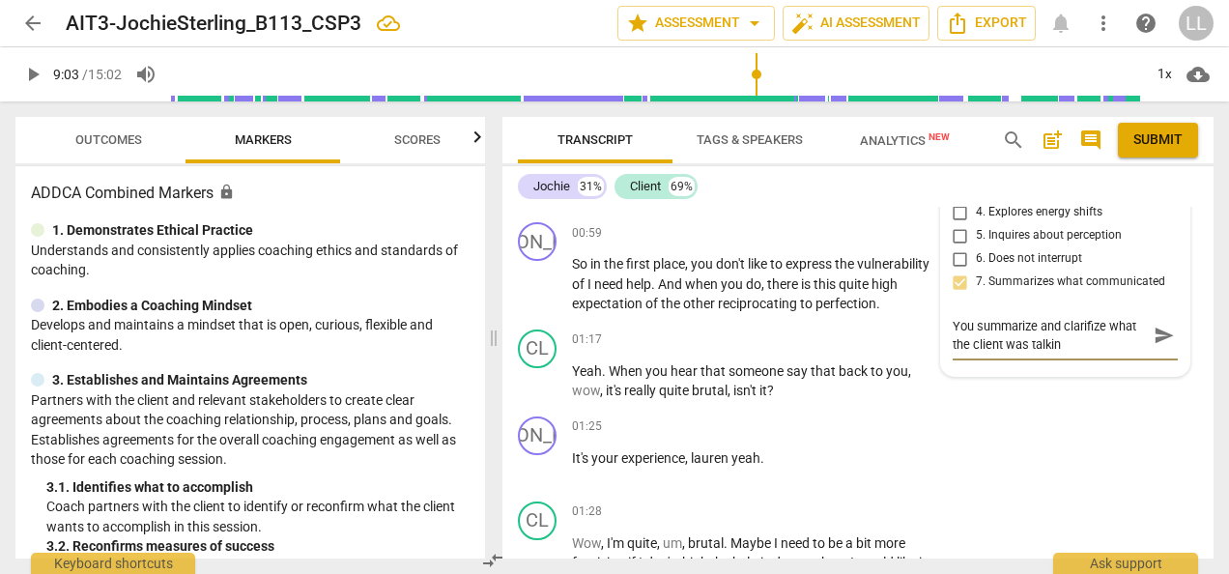
type textarea "You summarize and clarifize what the client was talking"
click at [1032, 354] on textarea "You summarize and clarifize what the client was talking" at bounding box center [1050, 335] width 194 height 37
type textarea "You summarized and clarifize what the client was talking"
click at [1067, 354] on textarea "You summarized and clarifize what the client was talking" at bounding box center [1050, 335] width 194 height 37
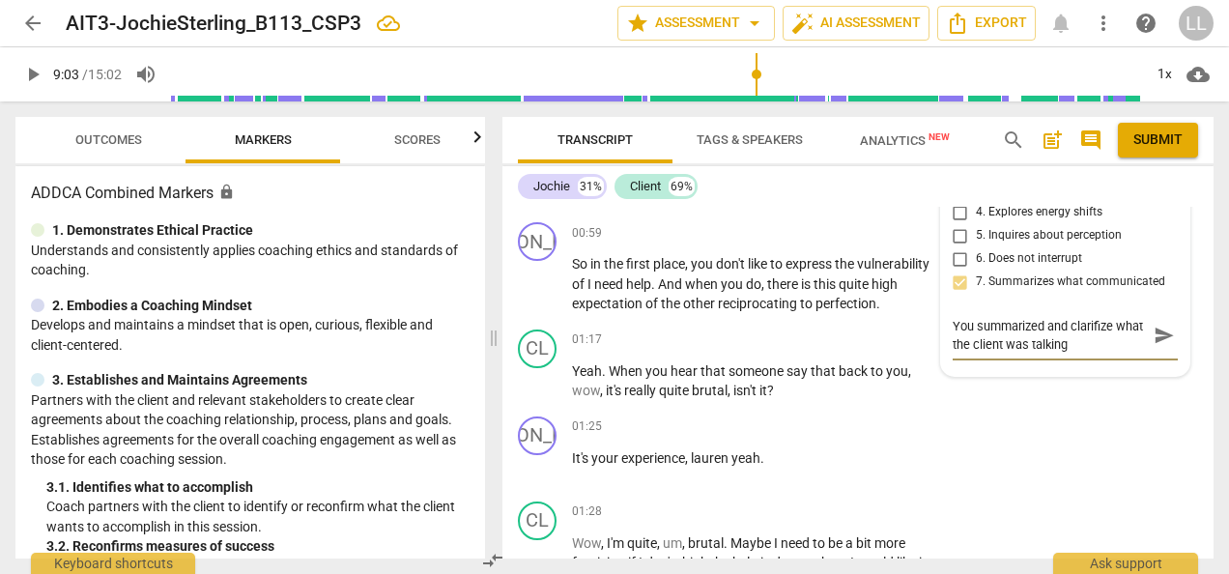
type textarea "You summarized and aclarifize what the client was talking"
type textarea "You summarized and clarifize what the client was talking"
type textarea "You summarized and wclarifize what the client was talking"
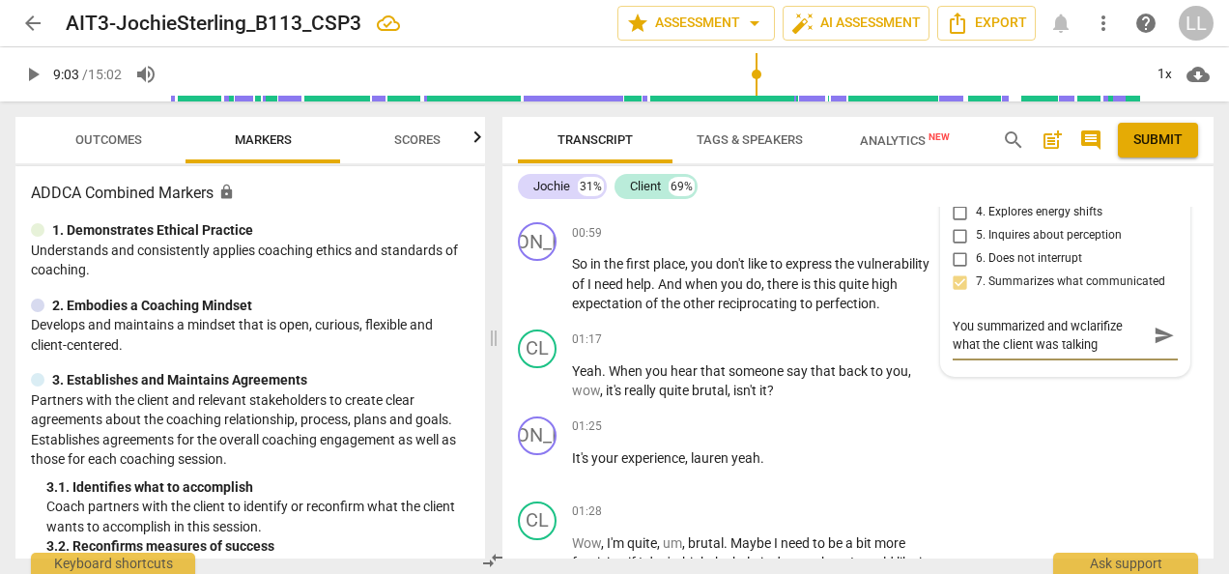
type textarea "You summarized and weclarifize what the client was talking"
type textarea "You summarized and werclarifize what the client was talking"
type textarea "You summarized and wereclarifize what the client was talking"
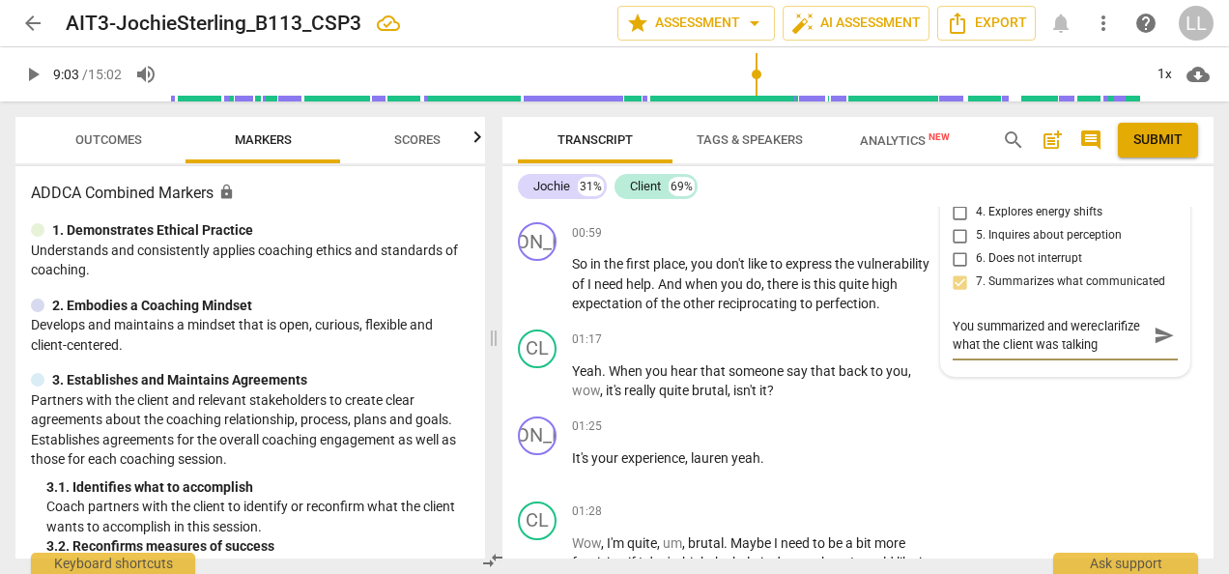
type textarea "You summarized and were clarifize what the client was talking"
click at [1138, 354] on textarea "You summarized and were clarifize what the client was talking" at bounding box center [1050, 335] width 194 height 37
click at [1095, 354] on textarea "You summarized and were clarifize what the client was talking" at bounding box center [1050, 335] width 194 height 37
type textarea "You summarized and were clarifize what the client was talking"
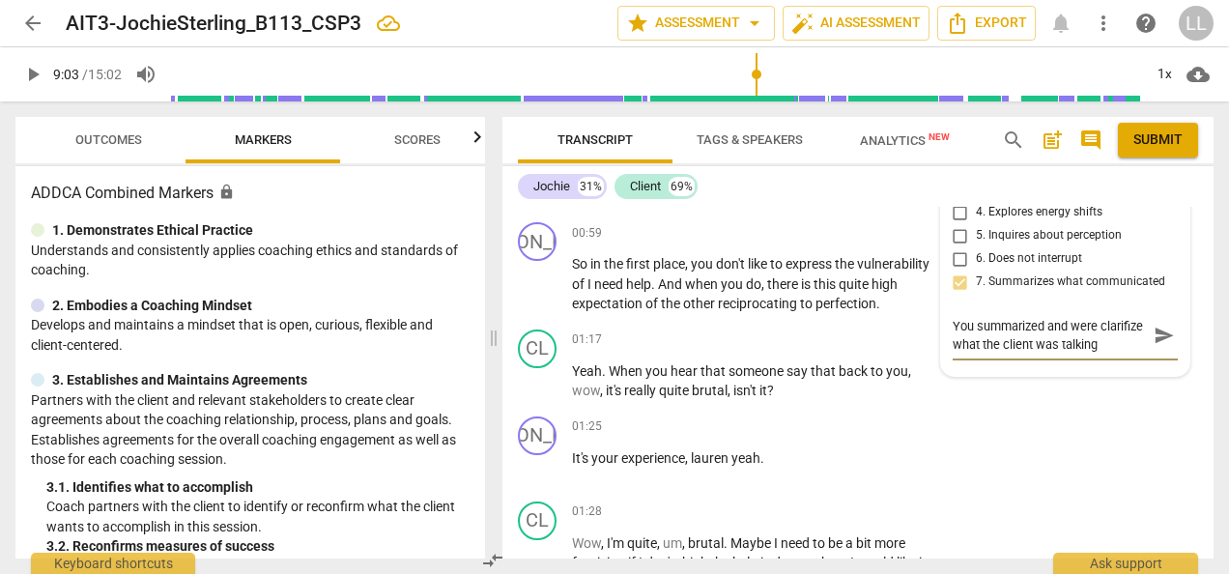
type textarea "You summarized and were clarifize what the client was talking"
type textarea "You summarized and were t clarifize what the client was talking"
type textarea "You summarized and were tr clarifize what the client was talking"
type textarea "You summarized and were try clarifize what the client was talking"
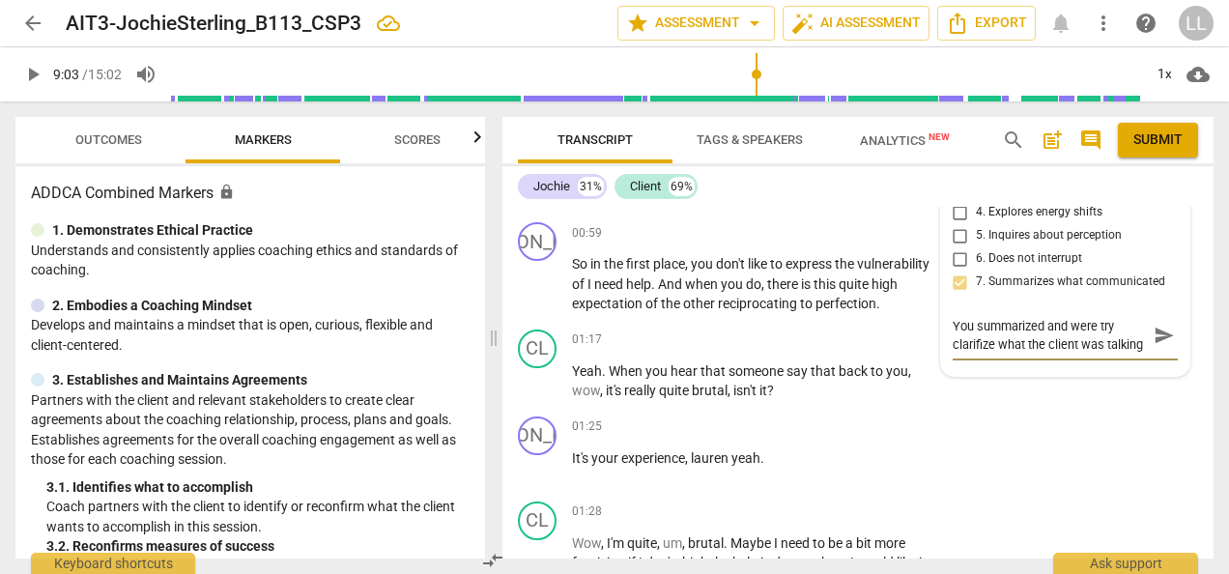
type textarea "You summarized and were try clarifize what the client was talking"
type textarea "You summarized and were tryi clarifize what the client was talking"
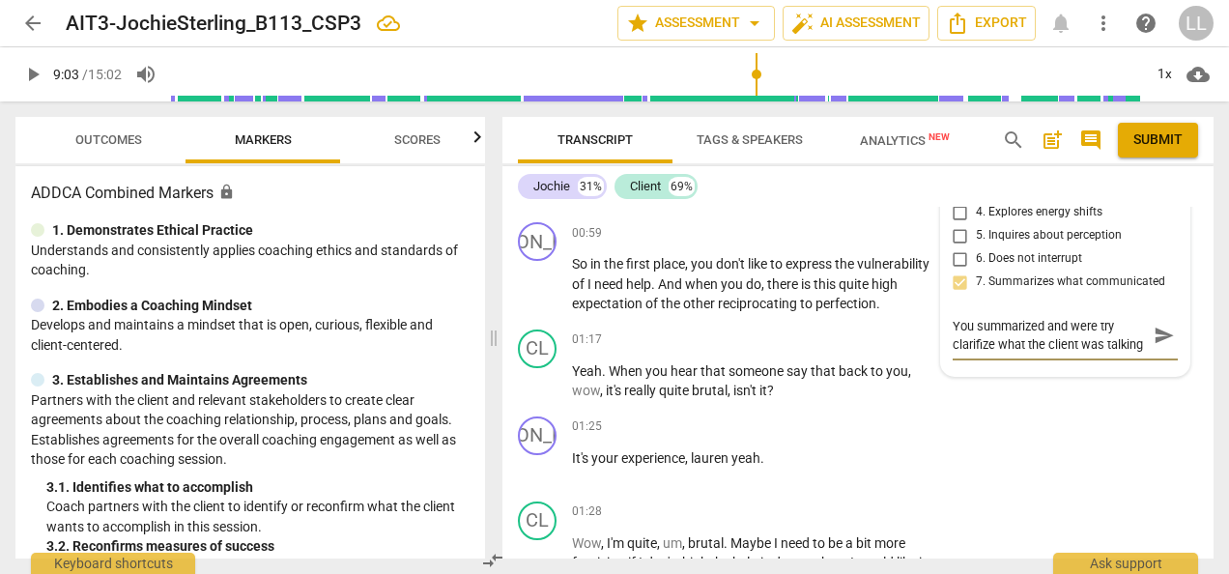
type textarea "You summarized and were tryi clarifize what the client was talking"
type textarea "You summarized and were tryin clarifize what the client was talking"
type textarea "You summarized and were trying clarifize what the client was talking"
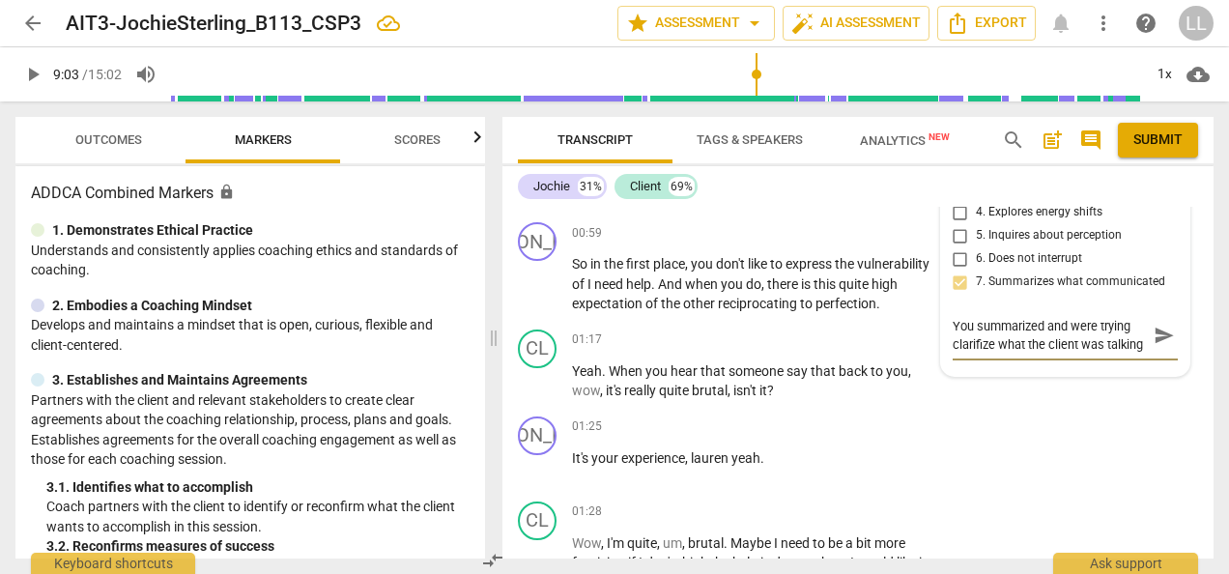
type textarea "You summarized and were trying clarifize what the client was talking"
type textarea "You summarized and were trying t clarifize what the client was talking"
type textarea "You summarized and were trying to clarifize what the client was talking"
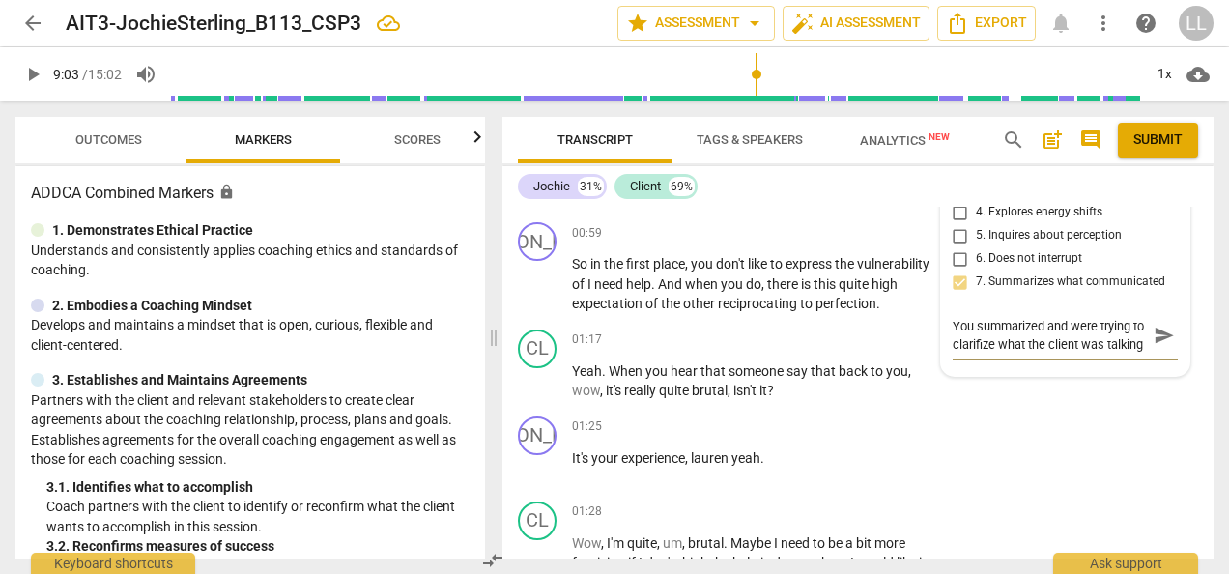
click at [1123, 354] on textarea "You summarized and were trying to clarifize what the client was talking" at bounding box center [1050, 335] width 194 height 37
type textarea "You summarized and were trying to clarifize what the client was ttalking"
type textarea "You summarized and were trying to clarifize what the client was tatalking"
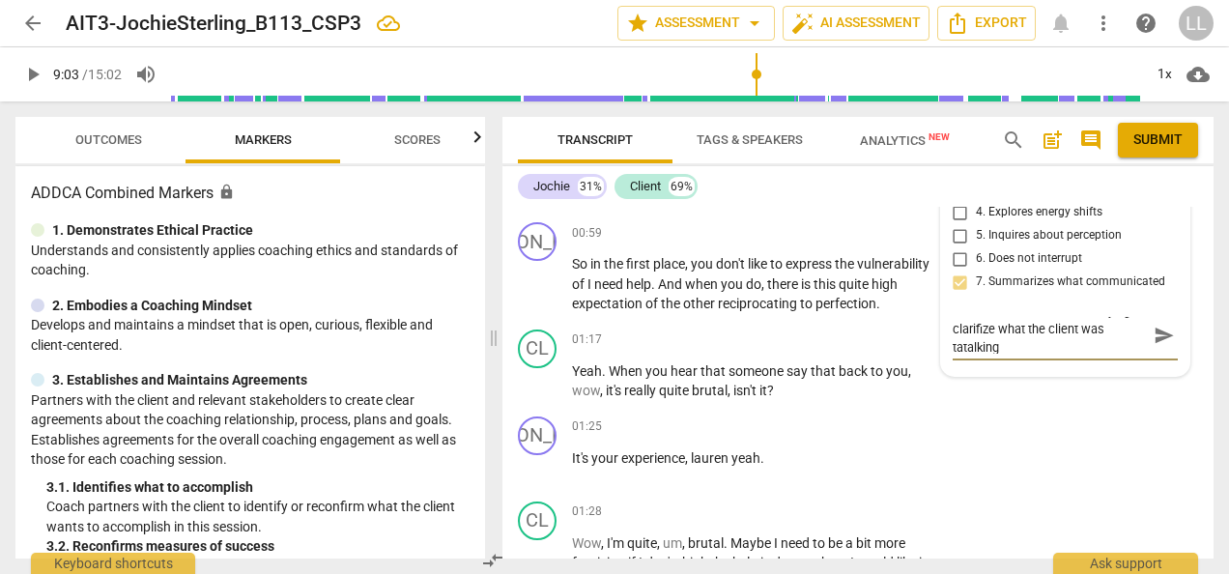
type textarea "You summarized and were trying to clarifize what the client was taltalking"
type textarea "You summarized and were trying to clarifize what the client was talktalking"
type textarea "You summarized and were trying to clarifize what the client was talkitalking"
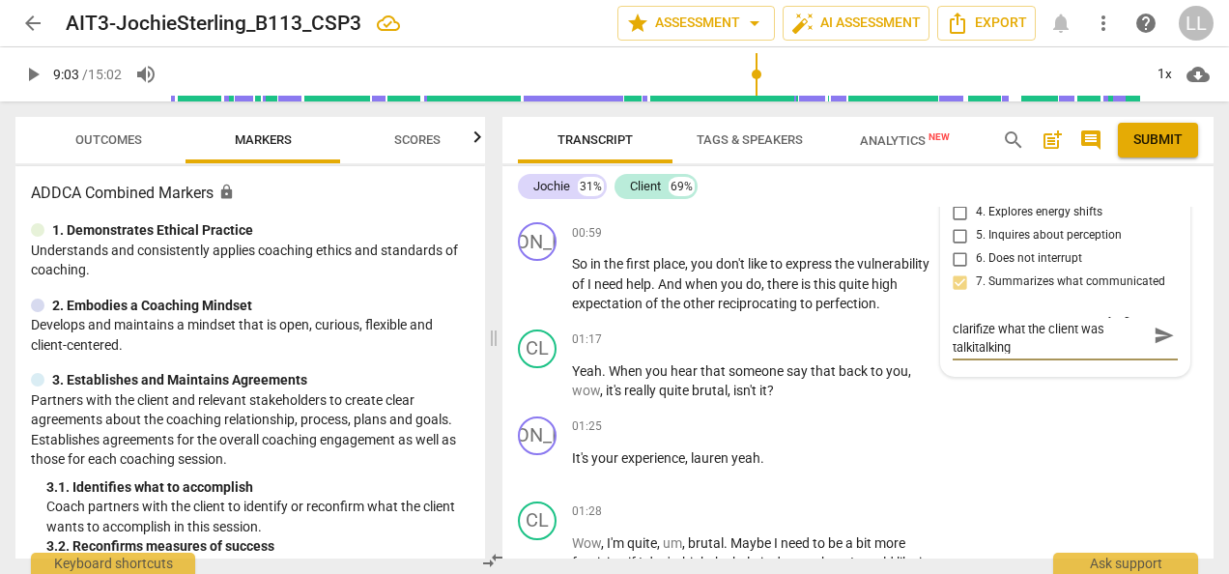
type textarea "You summarized and were trying to clarifize what the client was talkintalking"
type textarea "You summarized and were trying to clarifize what the client was talkitalking"
type textarea "You summarized and were trying to clarifize what the client was talktalking"
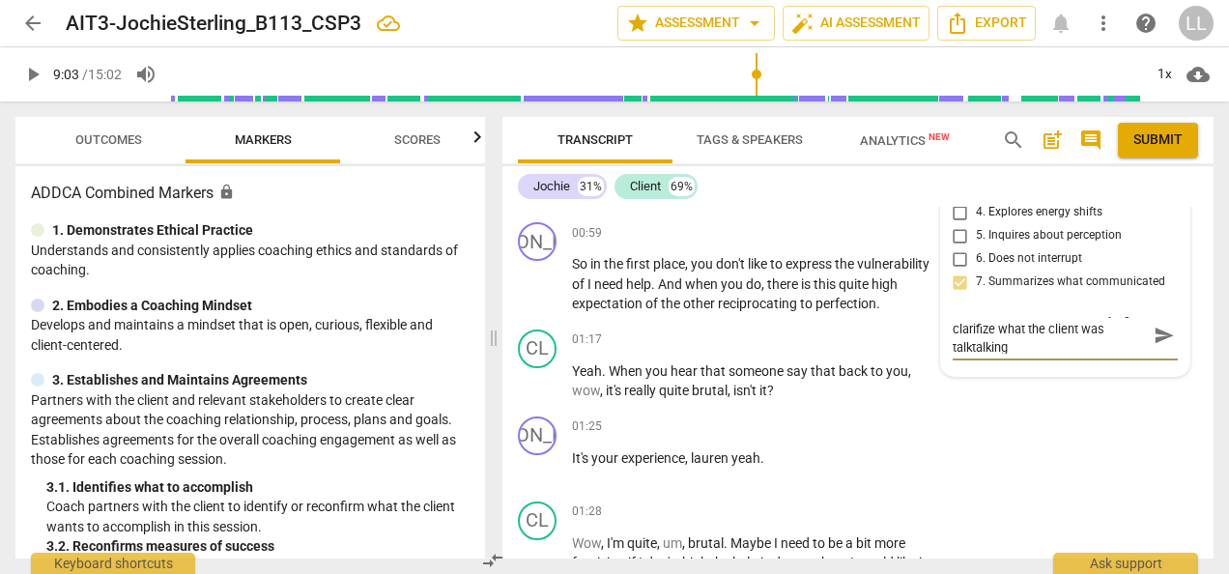
type textarea "You summarized and were trying to clarifize what the client was taltalking"
type textarea "You summarized and were trying to clarifize what the client was tatalking"
type textarea "You summarized and were trying to clarifize what the client was ttalking"
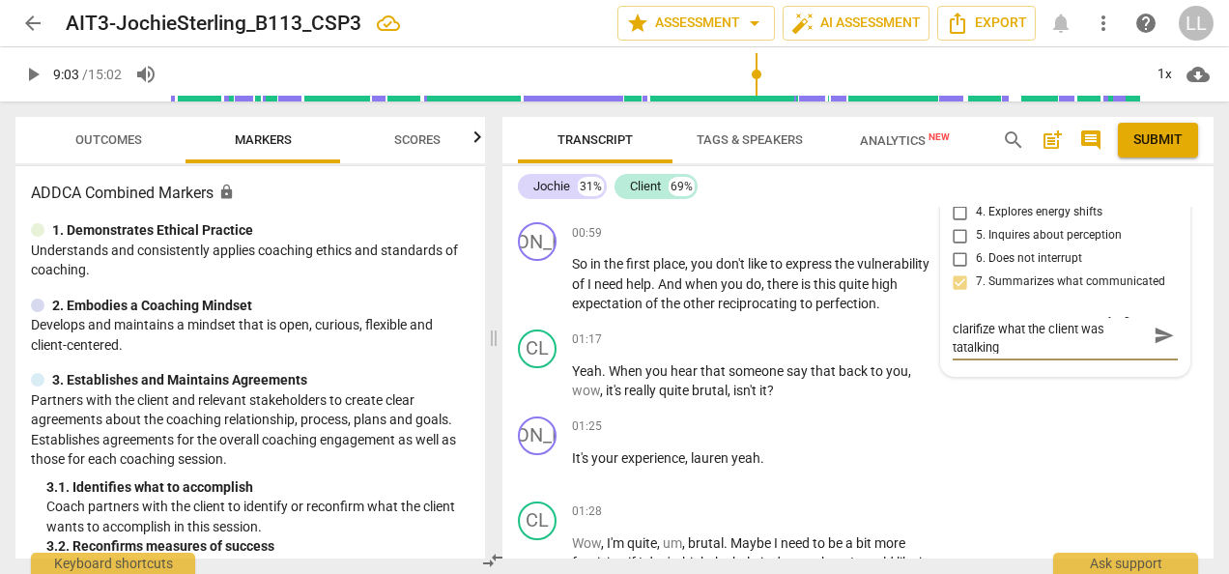
type textarea "You summarized and were trying to clarifize what the client was ttalking"
type textarea "You summarized and were trying to clarifize what the client was talking"
click at [1067, 354] on textarea "You summarized and were trying to clarifize what the client was talking" at bounding box center [1050, 335] width 194 height 37
type textarea "You summarized and were trying to clarifize what the client was talking"
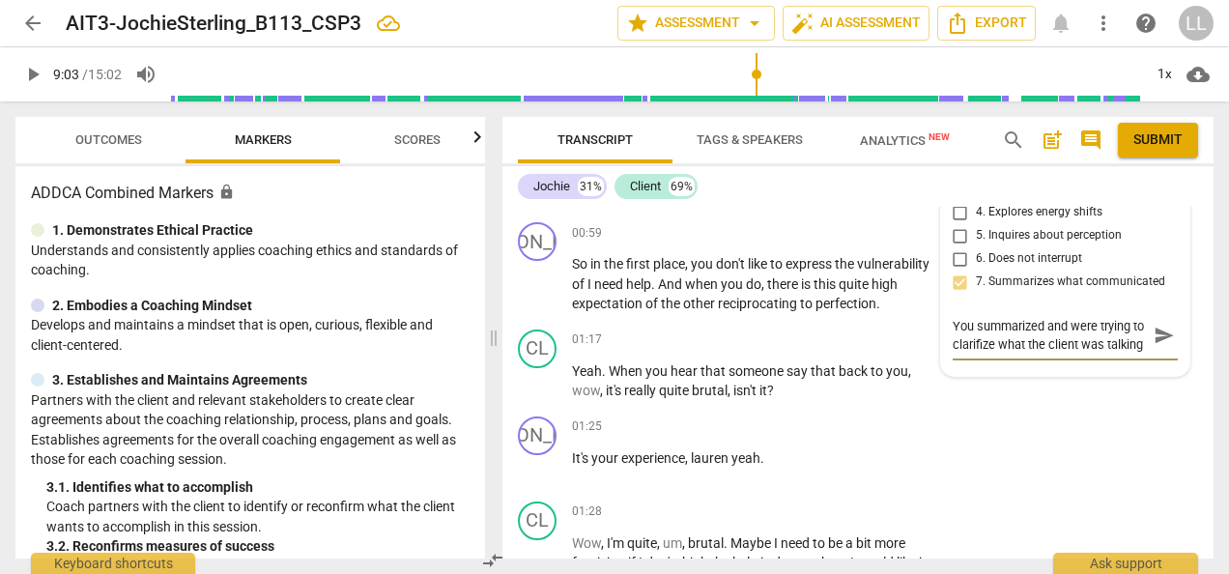
type textarea "You summarized and were trying to clarifize what the client was talking"
type textarea "You summarized and were trying to clarifize what the client was talking a"
type textarea "You summarized and were trying to clarifize what the client was talking ab"
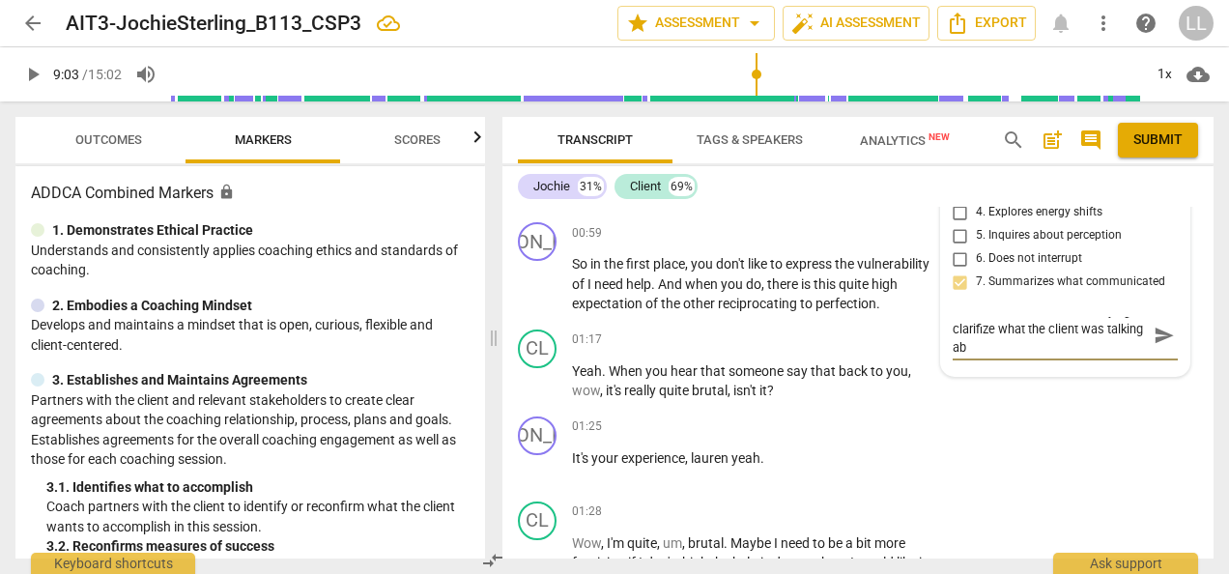
type textarea "You summarized and were trying to clarifize what the client was talking abo"
type textarea "You summarized and were trying to clarifize what the client was talking abou"
type textarea "You summarized and were trying to clarifize what the client was talking about"
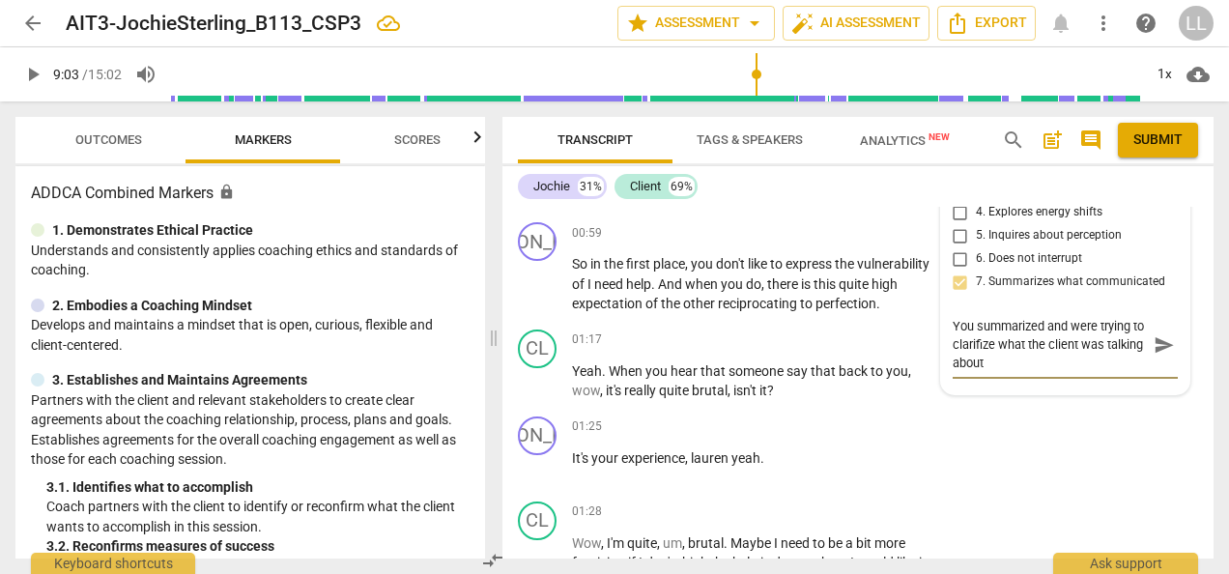
scroll to position [0, 0]
type textarea "You summarized and were trying to clarifize what the client was talking about."
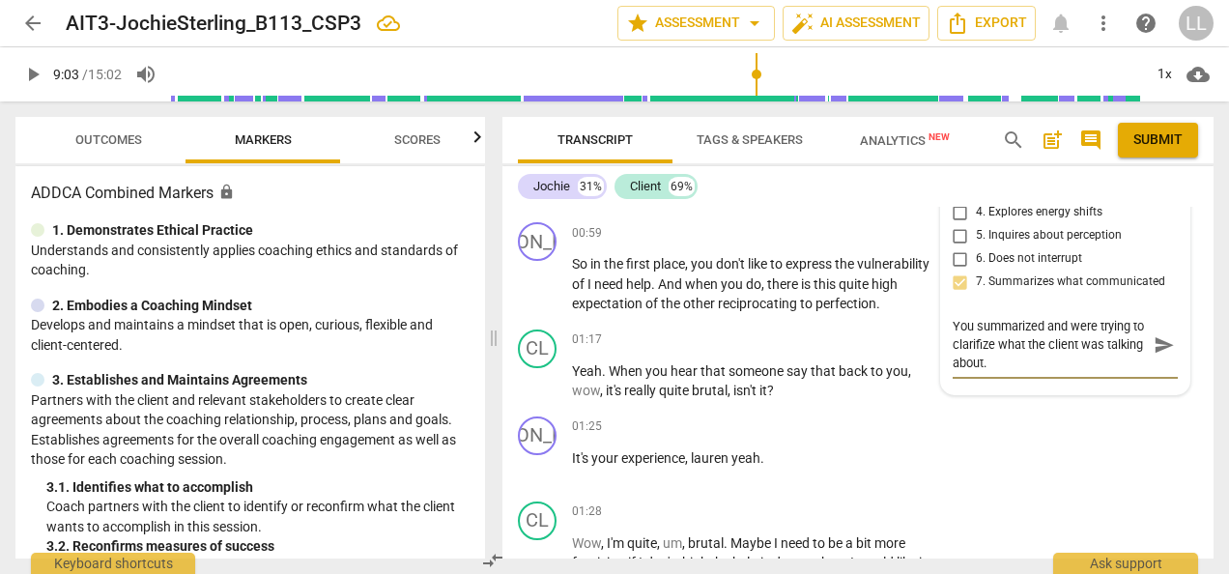
type textarea "You summarized and were trying to clarifize what the client was talking about. T"
type textarea "You summarized and were trying to clarifize what the client was talking about. …"
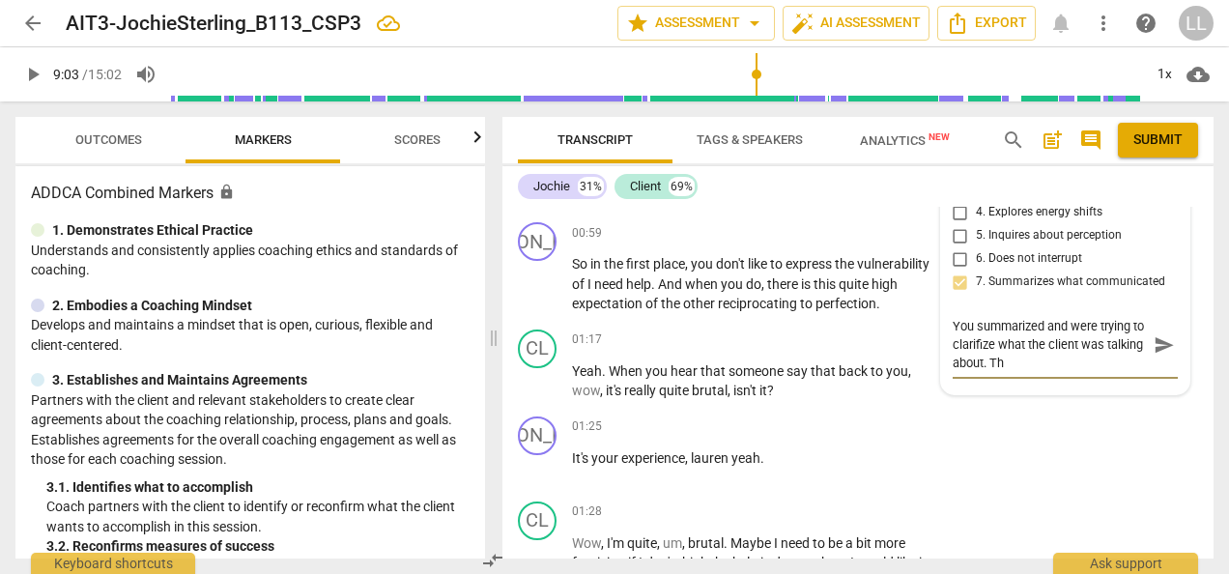
type textarea "You summarized and were trying to clarifize what the client was talking about. …"
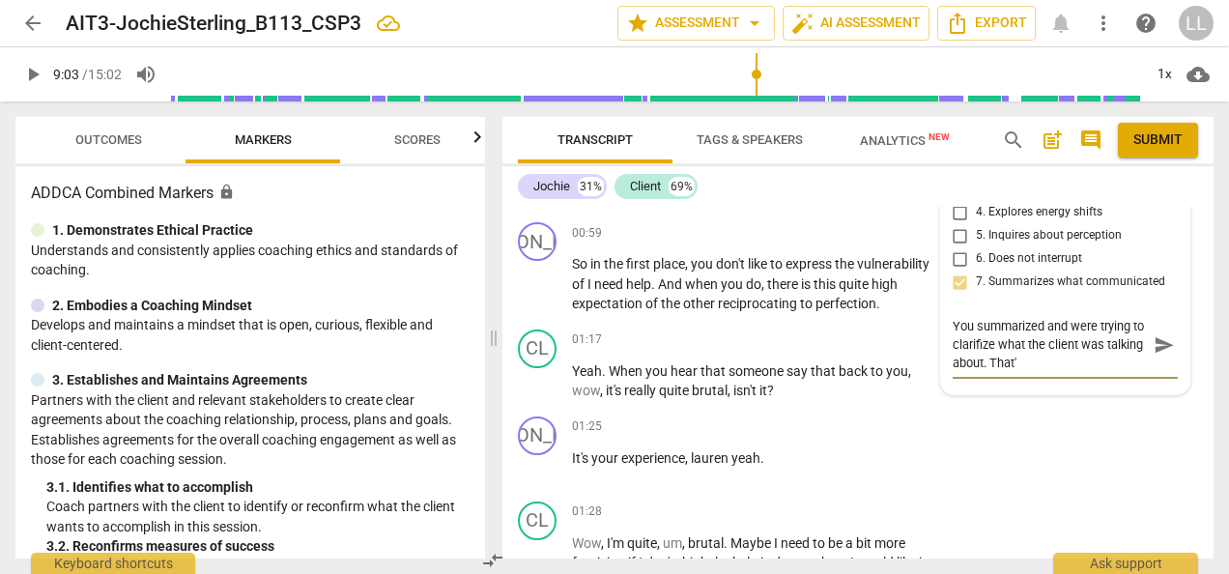
type textarea "You summarized and were trying to clarifize what the client was talking about. …"
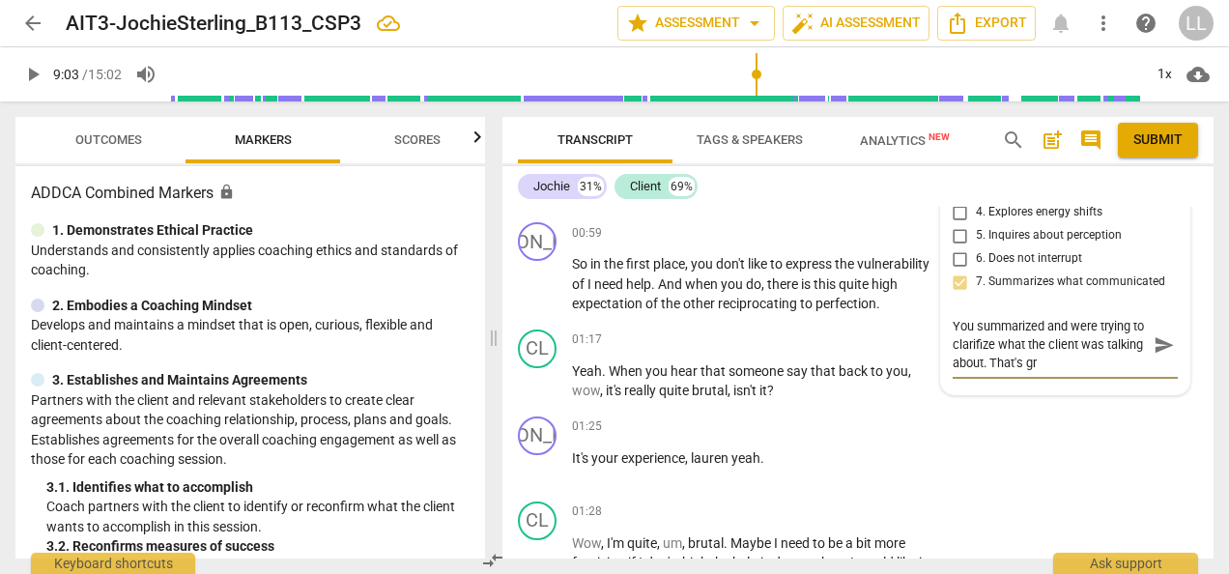
type textarea "You summarized and were trying to clarifize what the client was talking about. …"
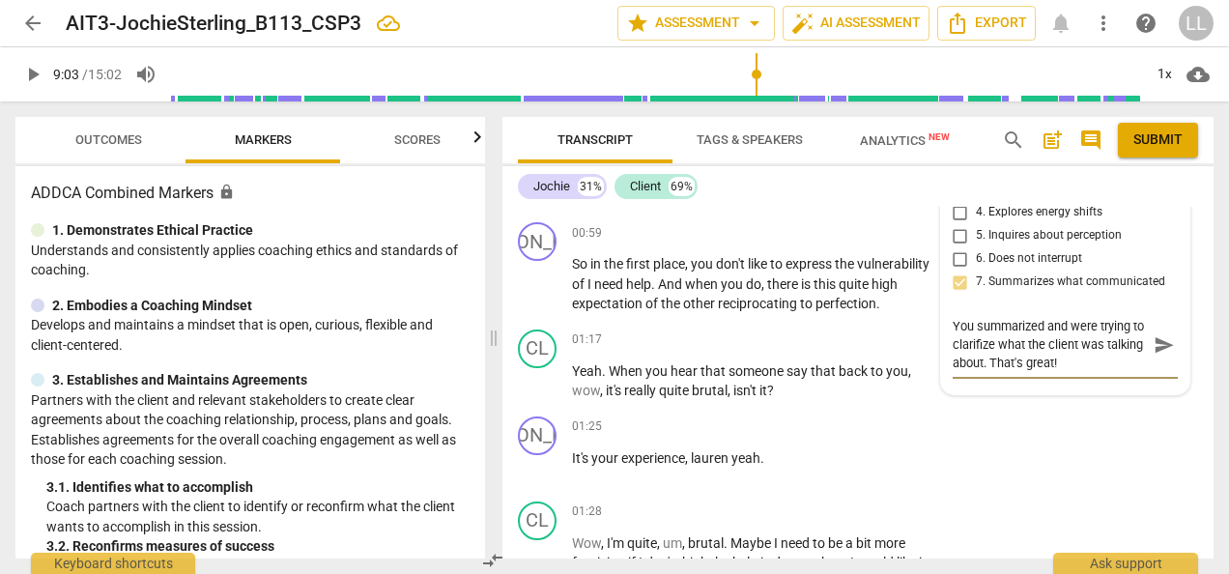
type textarea "You summarized and were trying to clarifize what the client was talking about. …"
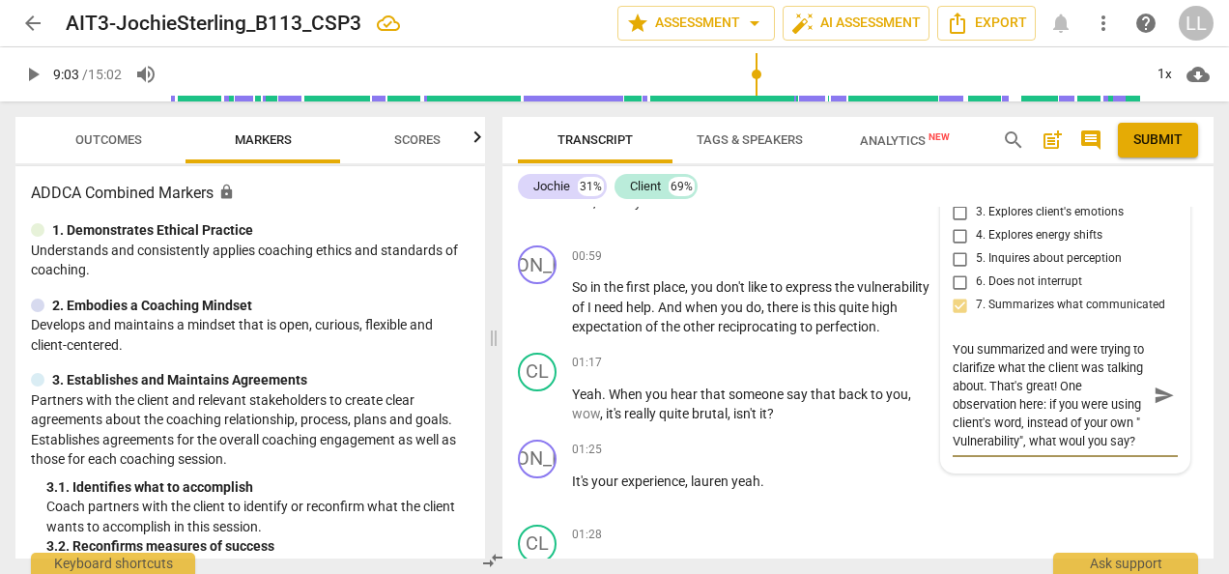
scroll to position [3180, 0]
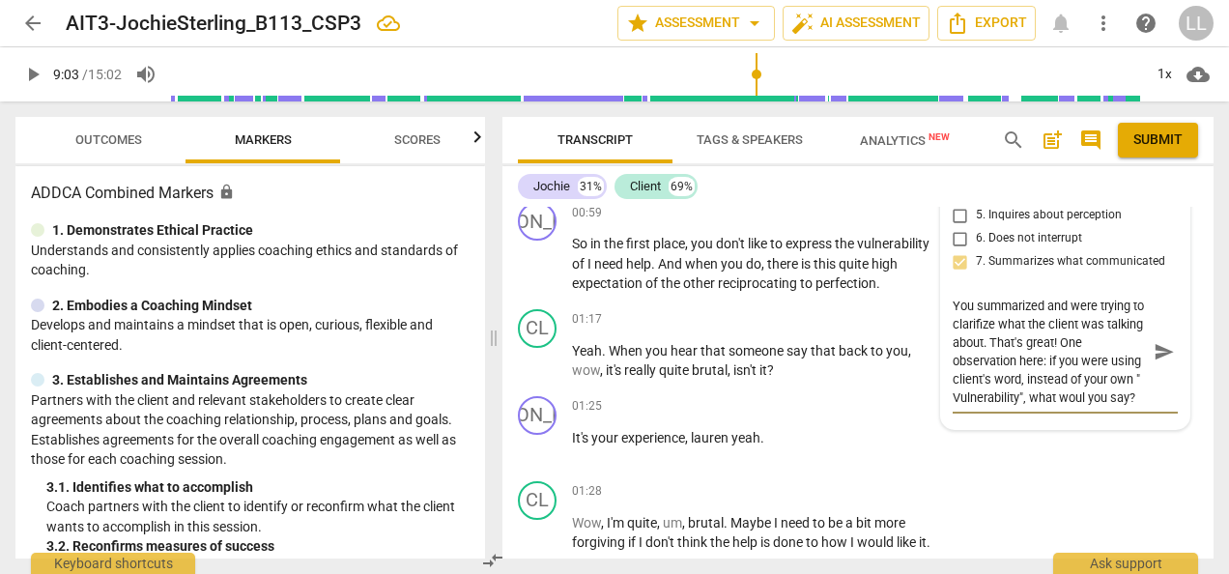
click at [1001, 377] on textarea "You summarized and were trying to clarifize what the client was talking about. …" at bounding box center [1050, 352] width 194 height 110
click at [1082, 407] on textarea "You summarized and were trying to clarify what the client was talking about. Th…" at bounding box center [1050, 352] width 194 height 110
drag, startPoint x: 953, startPoint y: 365, endPoint x: 1138, endPoint y: 459, distance: 207.9
click at [1138, 407] on textarea "You summarized and were trying to clarify what the client was talking about. Th…" at bounding box center [1050, 352] width 194 height 110
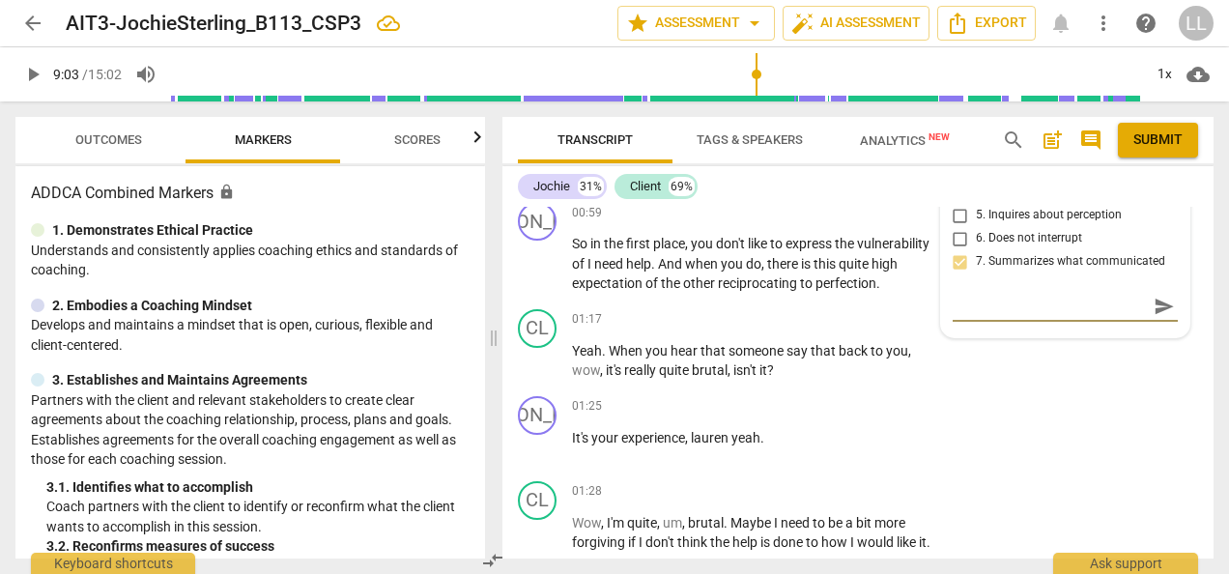
paste textarea "“You did a nice job summarizing and clarifying what the client was saying—that’…"
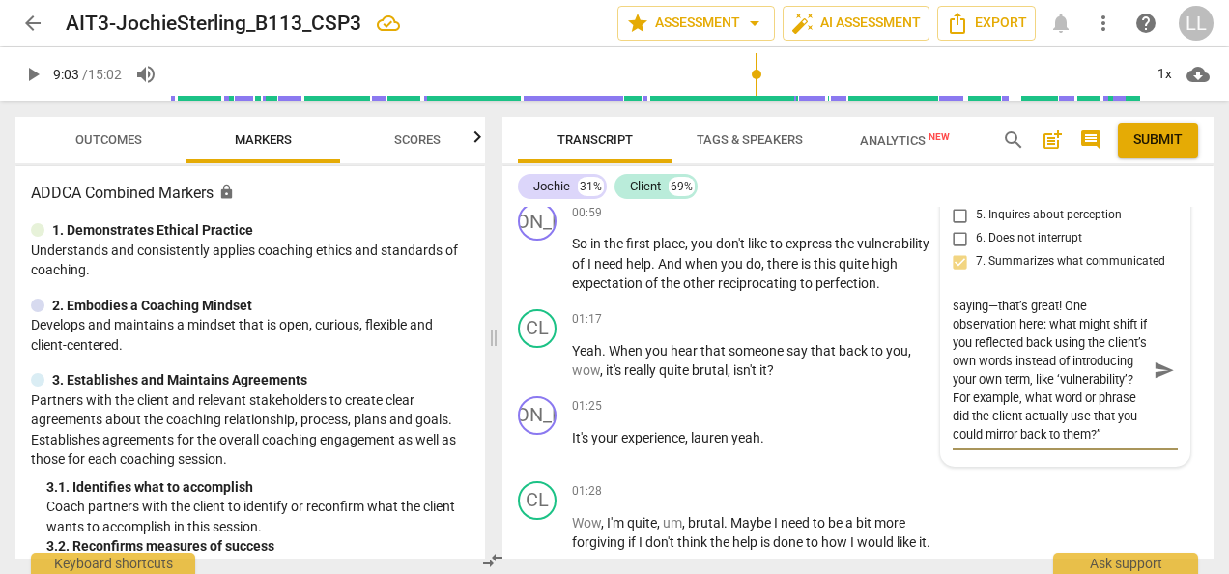
click at [1016, 444] on textarea "“You did a nice job summarizing and clarifying what the client was saying—that’…" at bounding box center [1050, 370] width 194 height 147
click at [1154, 381] on span "send" at bounding box center [1164, 369] width 21 height 21
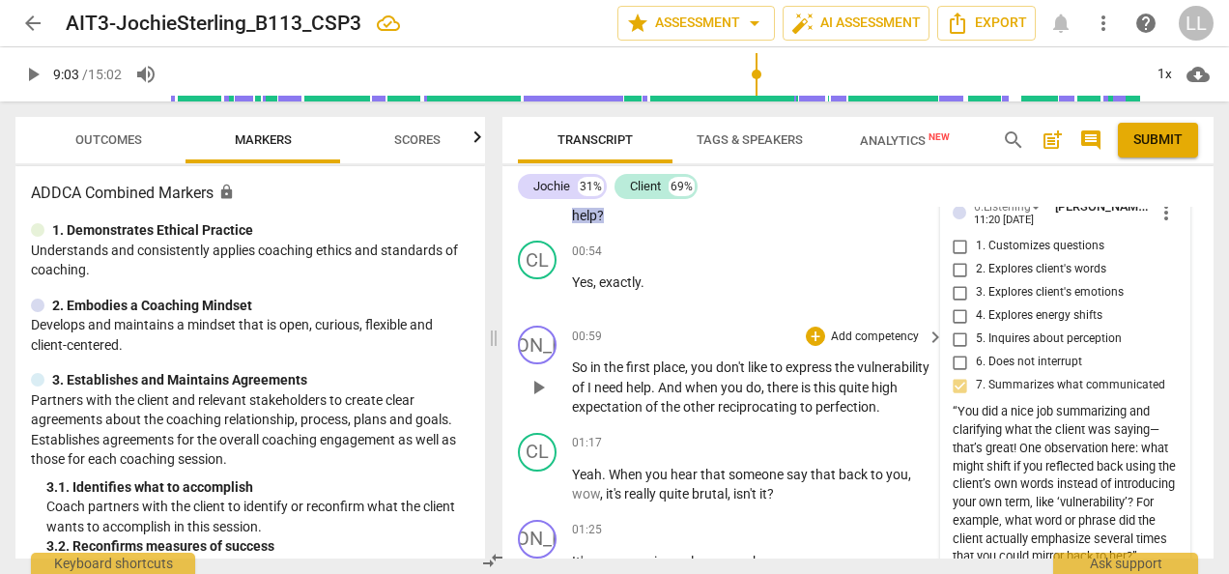
scroll to position [2987, 0]
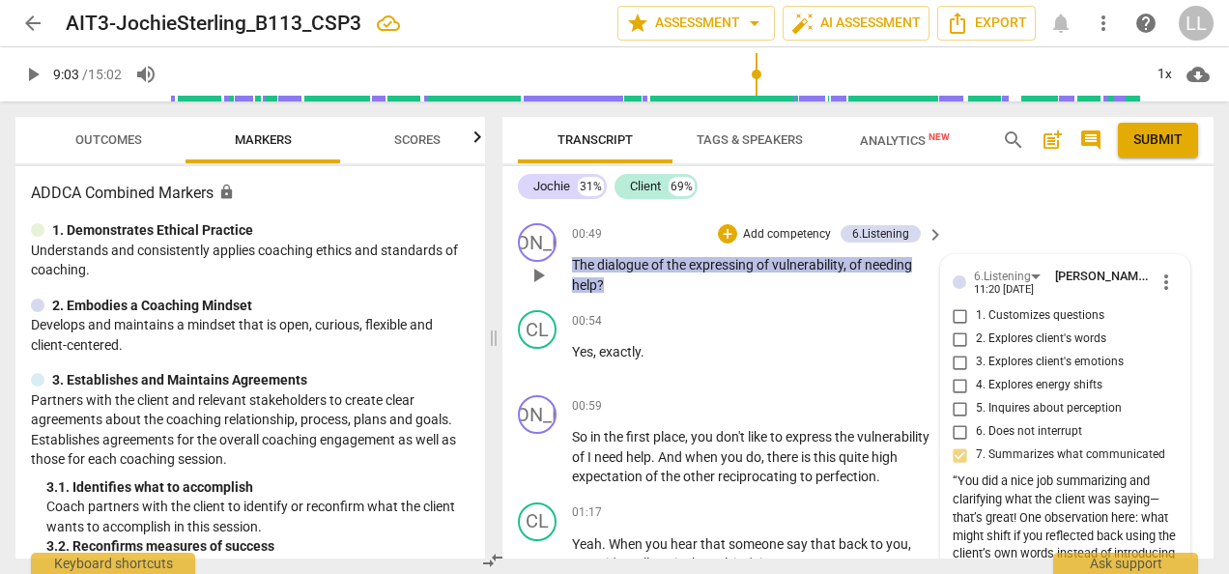
click at [667, 295] on p "The dialogue of the expressing of vulnerability , of needing help ?" at bounding box center [753, 275] width 362 height 40
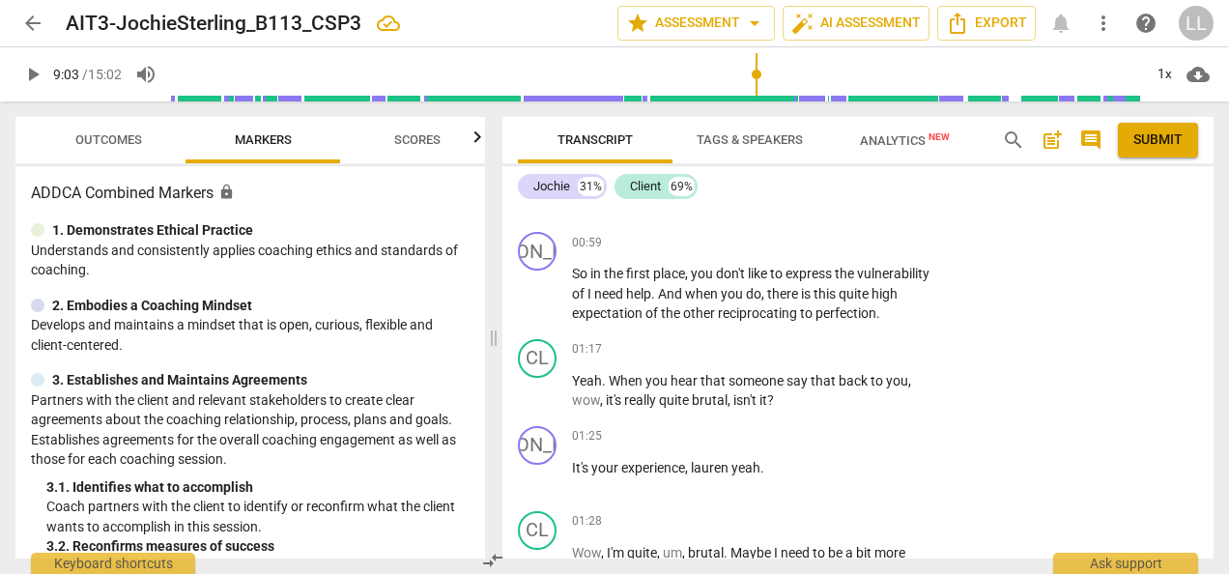
scroll to position [3180, 0]
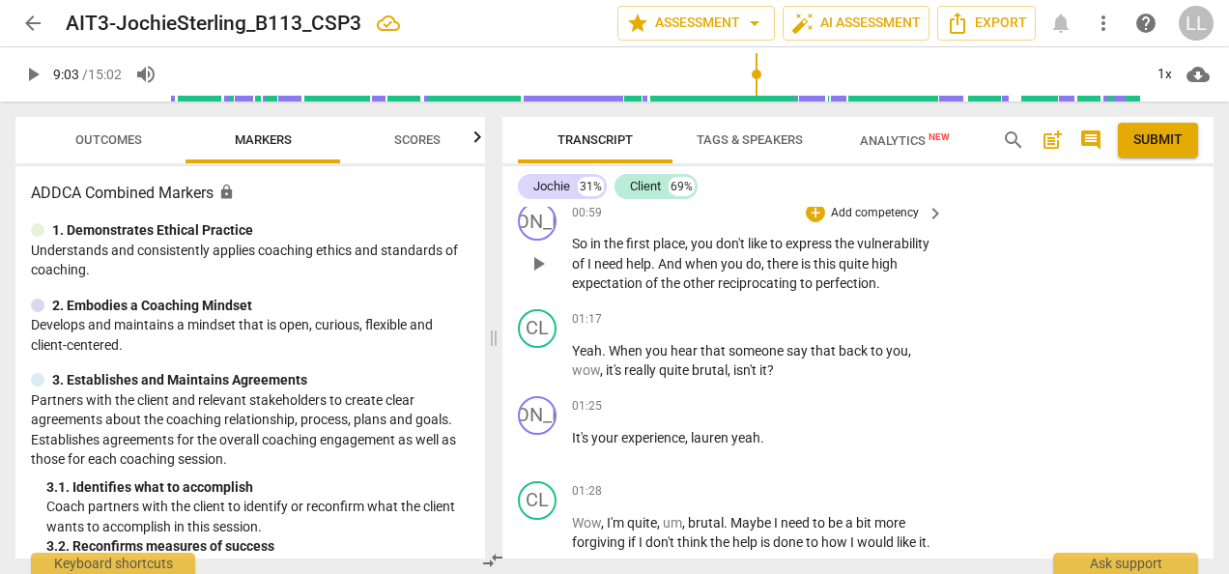
click at [854, 222] on p "Add competency" at bounding box center [875, 213] width 92 height 17
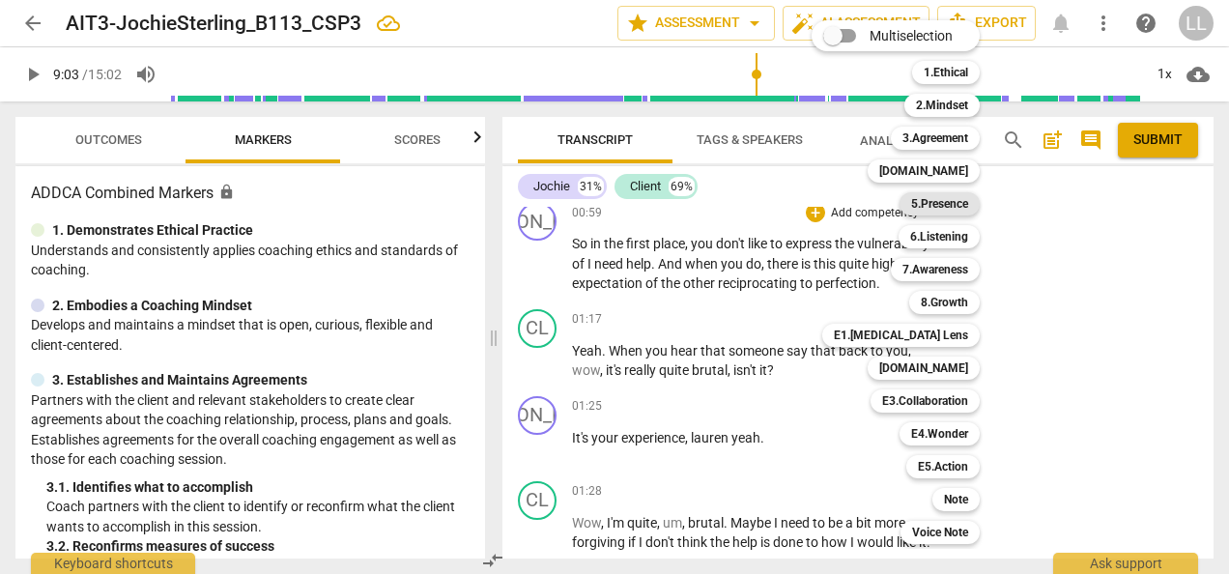
click at [946, 203] on b "5.Presence" at bounding box center [939, 203] width 57 height 23
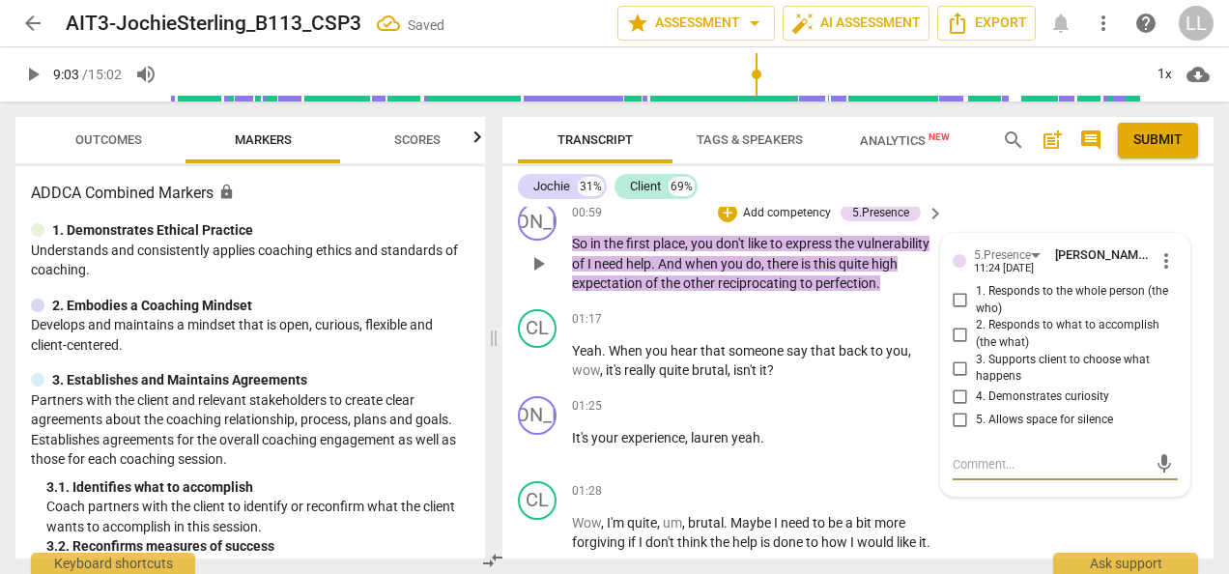
click at [961, 409] on input "4. Demonstrates curiosity" at bounding box center [960, 397] width 31 height 23
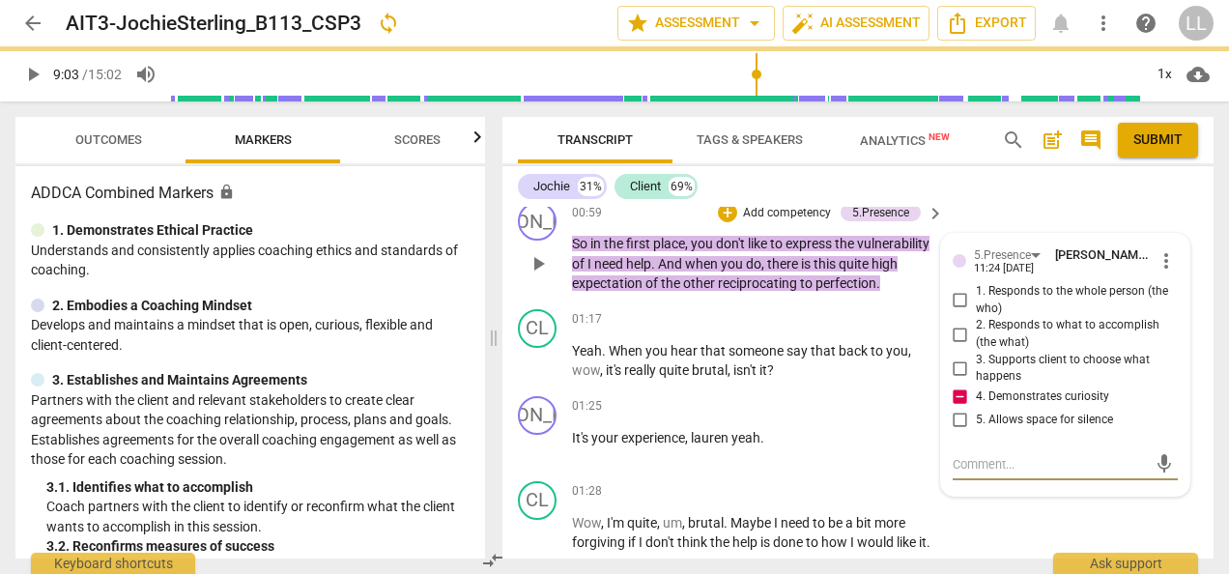
click at [960, 474] on textarea at bounding box center [1050, 464] width 194 height 18
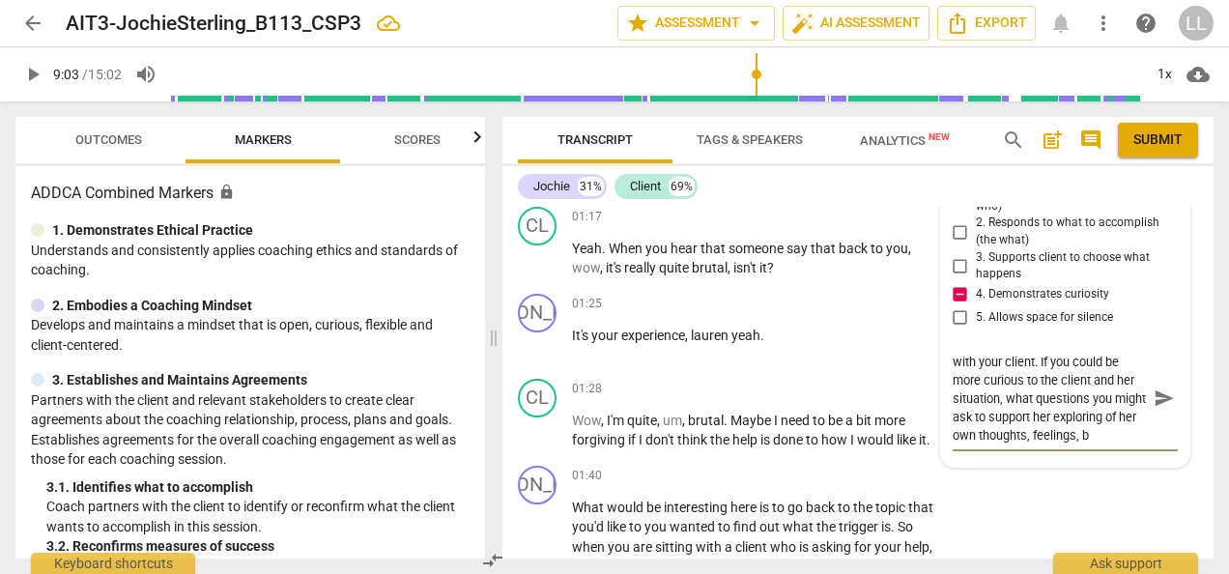
scroll to position [18, 0]
click at [1082, 463] on textarea "You were sharing your perception with your client. If you could be more curious…" at bounding box center [1050, 408] width 194 height 110
click at [946, 458] on div "5.Presence [PERSON_NAME] 11:24 [DATE] more_vert 1. Responds to the whole person…" at bounding box center [1065, 308] width 248 height 354
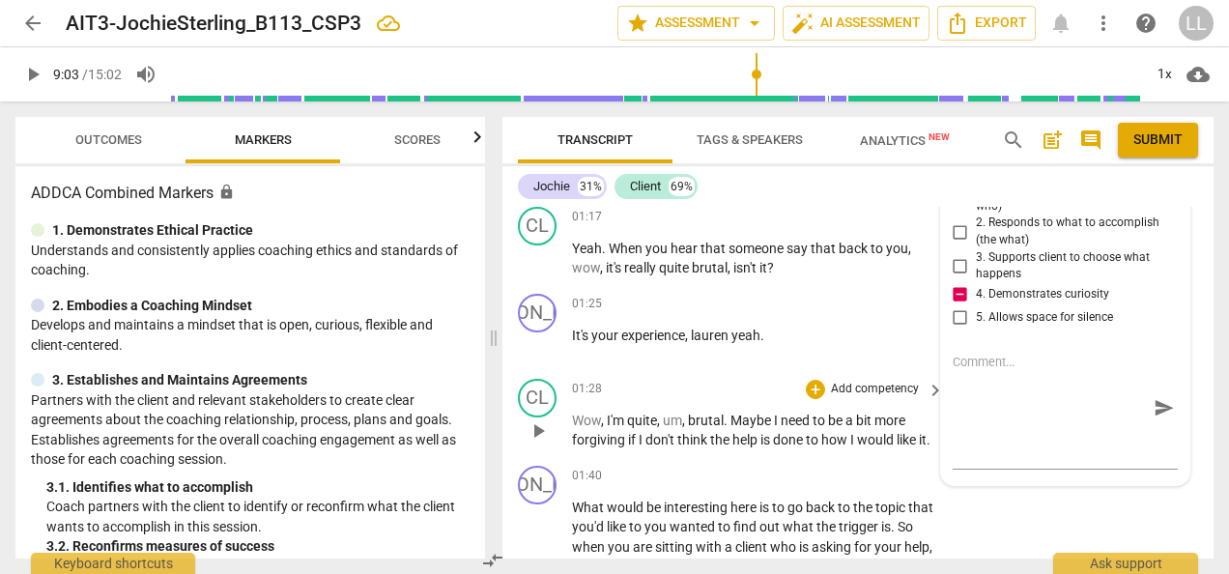
click at [958, 456] on div "CL play_arrow pause 01:28 + Add competency keyboard_arrow_right Wow , I'm quite…" at bounding box center [858, 414] width 711 height 87
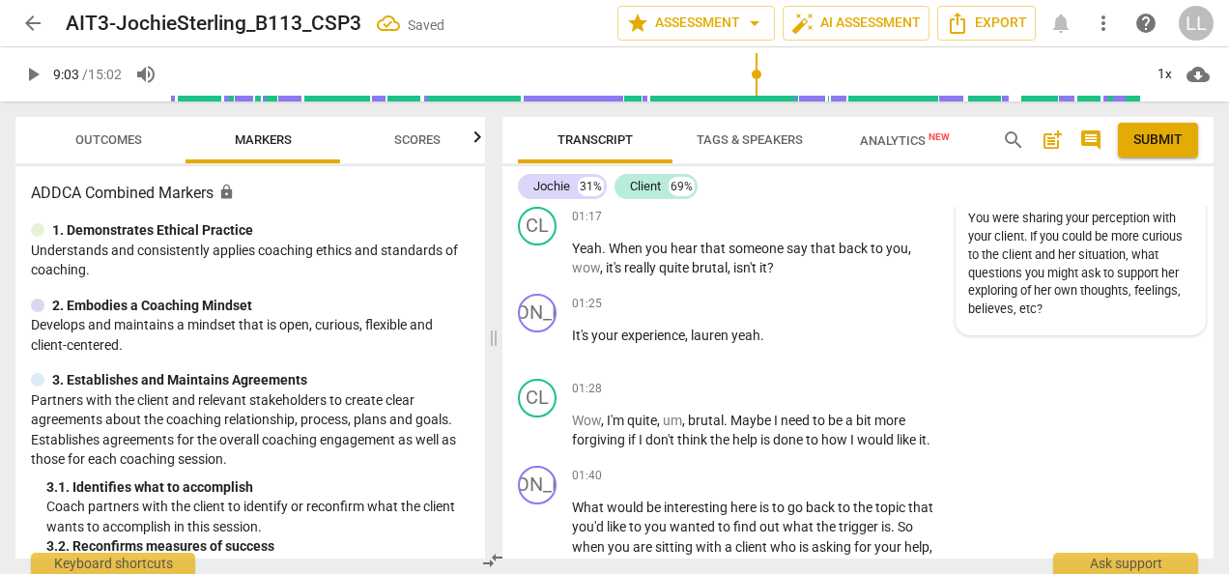
click at [1157, 289] on div "You were sharing your perception with your client. If you could be more curious…" at bounding box center [1080, 264] width 225 height 109
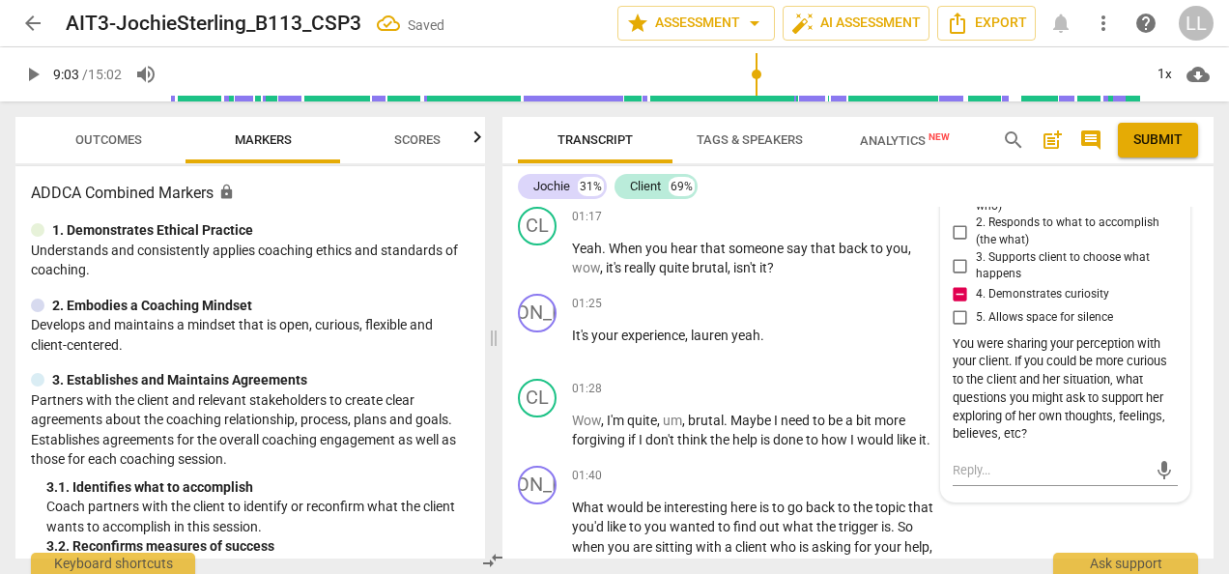
click at [1162, 170] on span "more_vert" at bounding box center [1166, 158] width 23 height 23
click at [1179, 207] on li "Edit" at bounding box center [1179, 214] width 67 height 37
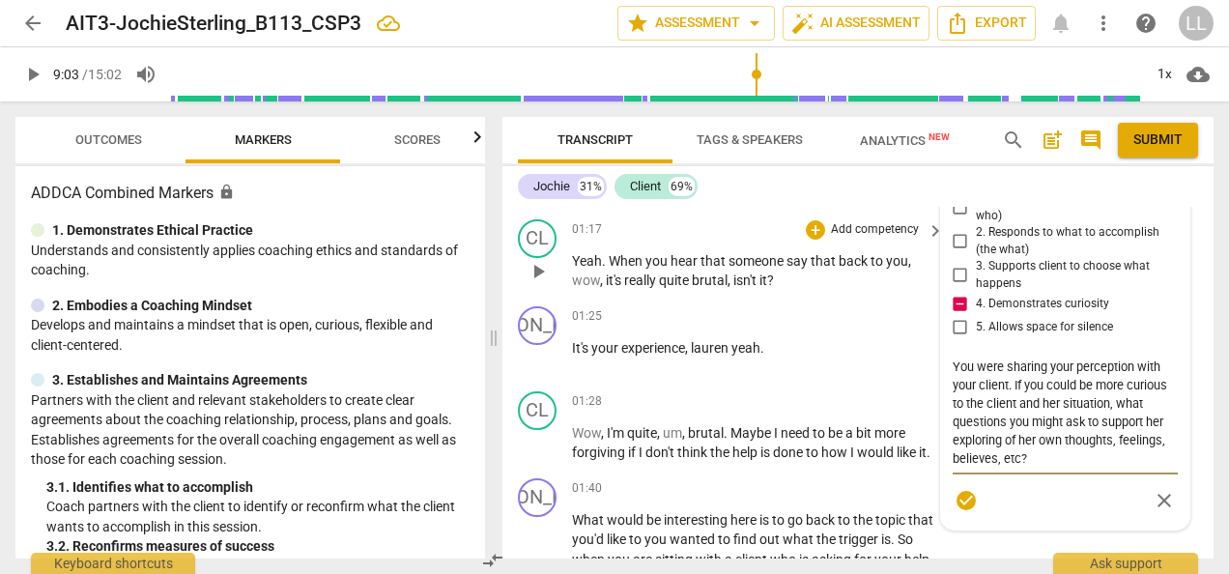
scroll to position [3279, 0]
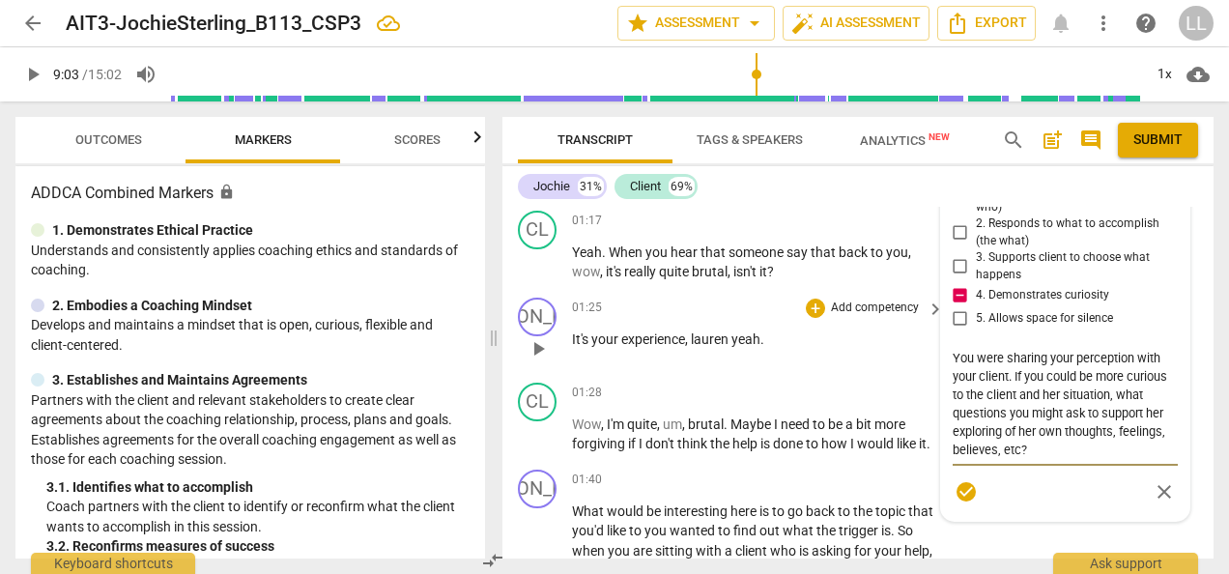
drag, startPoint x: 1008, startPoint y: 432, endPoint x: 928, endPoint y: 405, distance: 84.6
click at [928, 405] on div "[PERSON_NAME] Summary: Great exploration with your client. You have great aware…" at bounding box center [858, 383] width 711 height 352
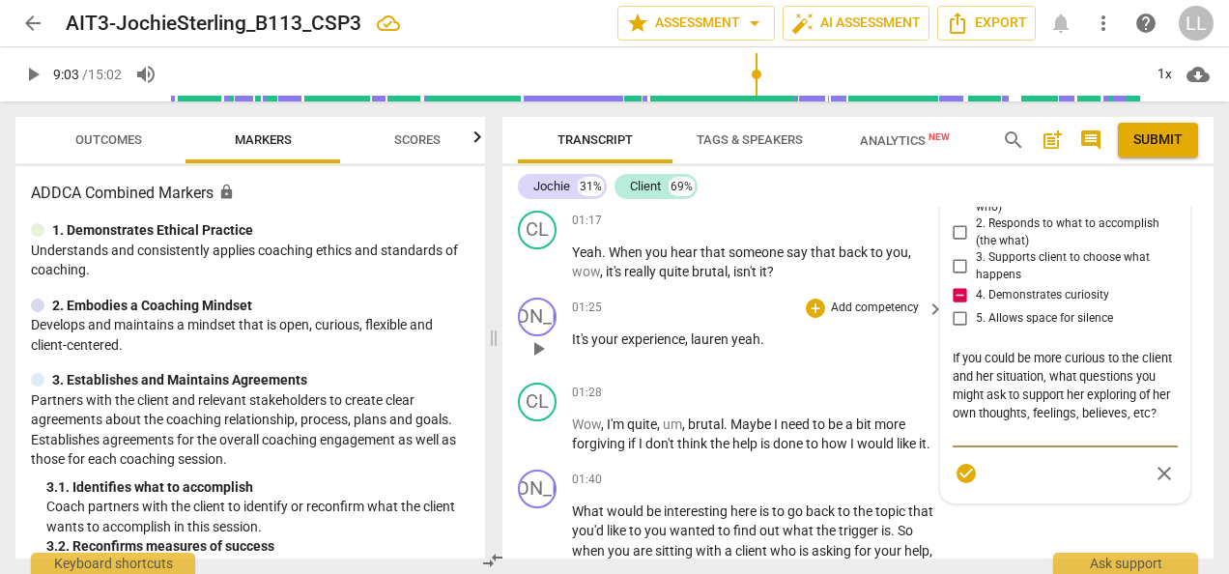
click at [850, 367] on div "01:25 + Add competency keyboard_arrow_right It's your experience , [PERSON_NAME…" at bounding box center [759, 333] width 374 height 70
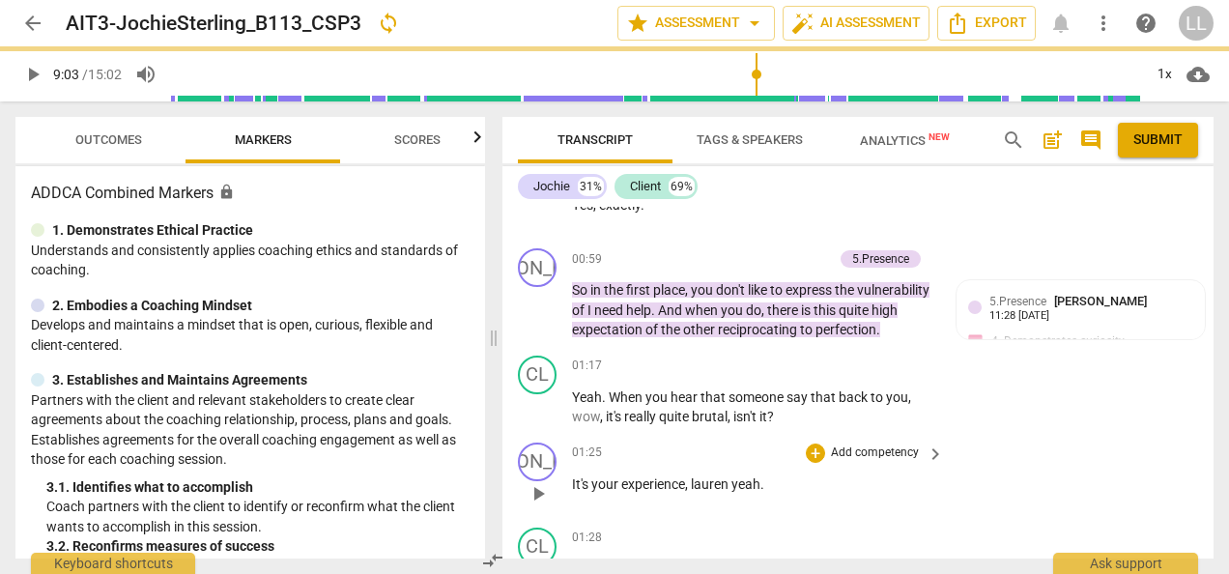
scroll to position [3086, 0]
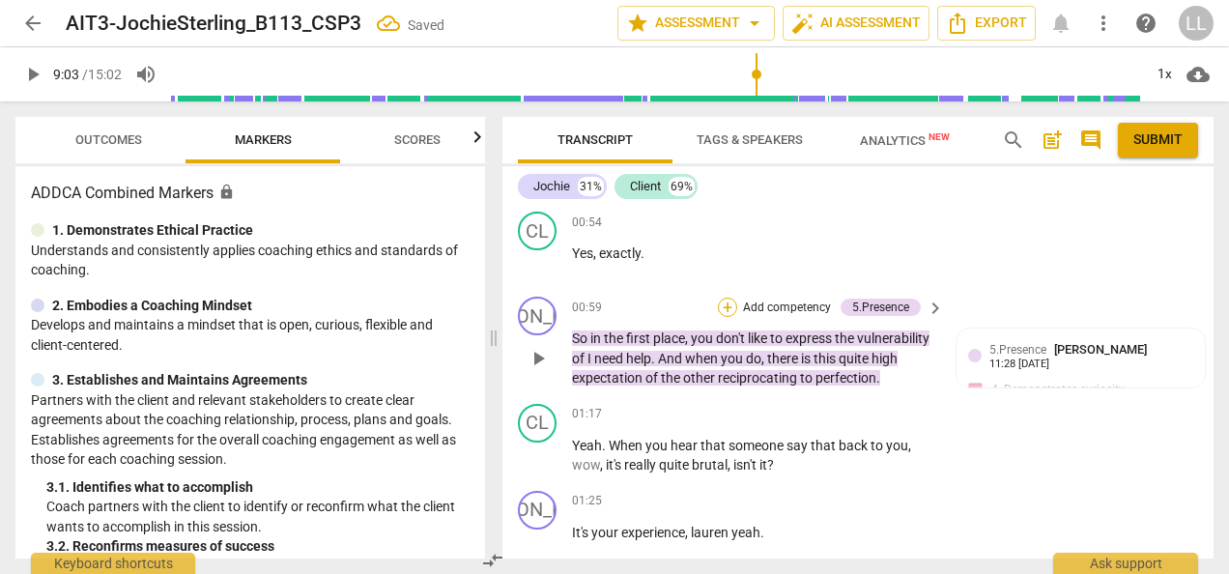
click at [732, 317] on div "+" at bounding box center [727, 307] width 19 height 19
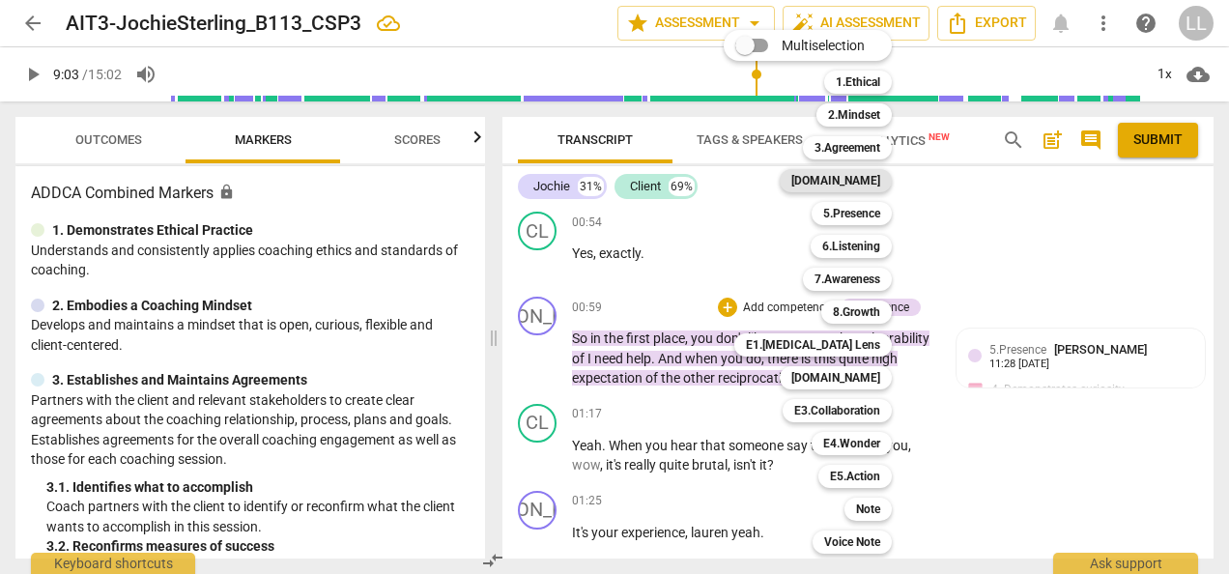
click at [866, 177] on b "[DOMAIN_NAME]" at bounding box center [835, 180] width 89 height 23
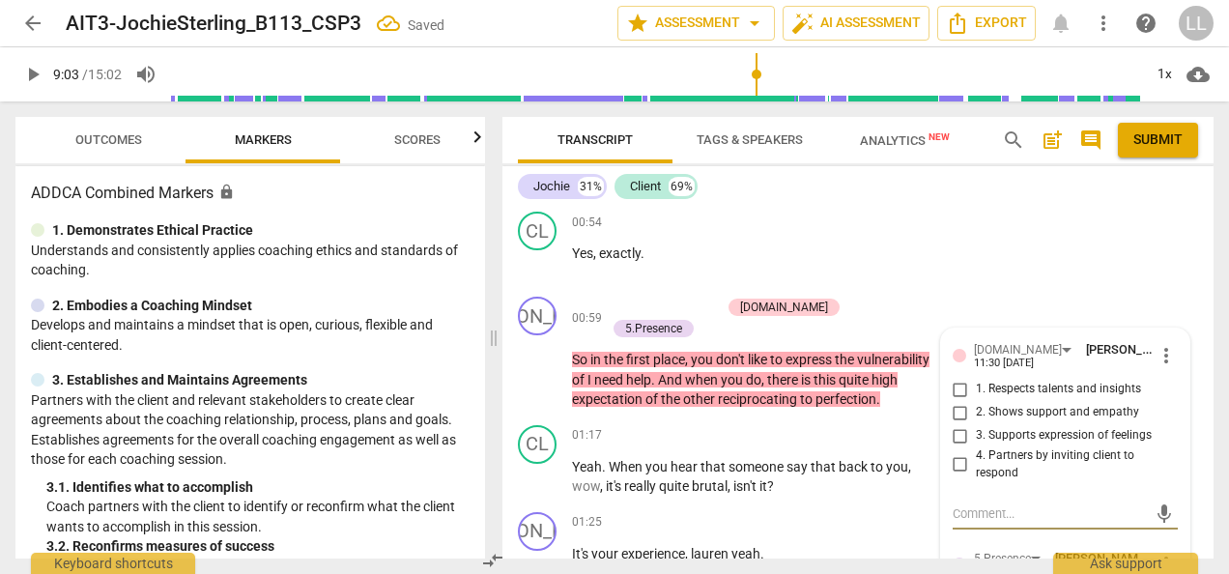
scroll to position [3274, 0]
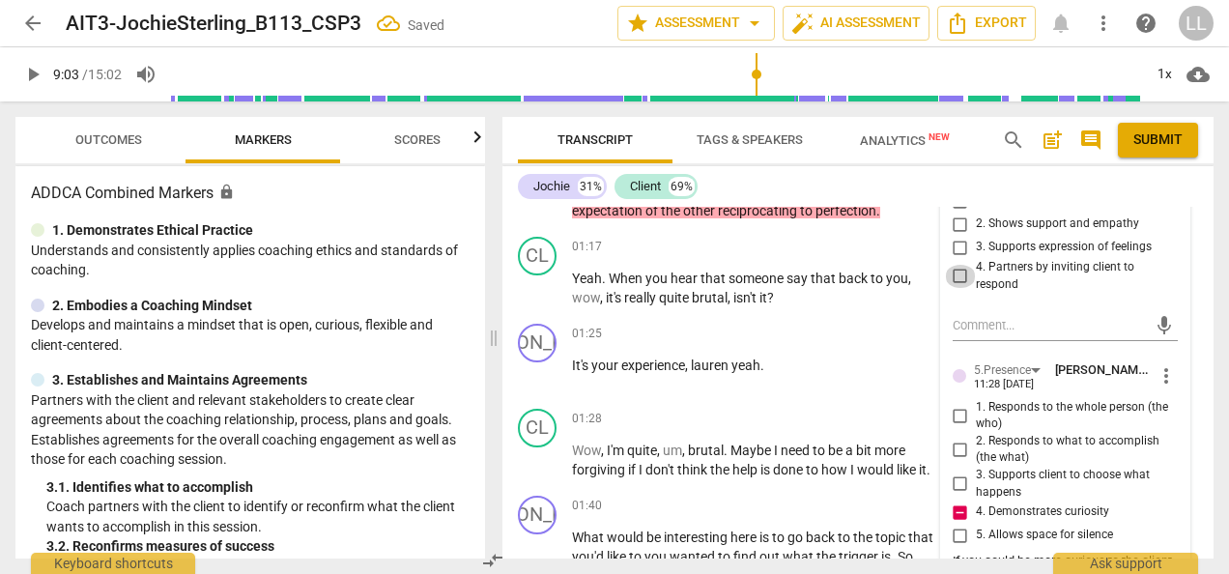
click at [953, 288] on input "4. Partners by inviting client to respond" at bounding box center [960, 276] width 31 height 23
click at [984, 334] on textarea at bounding box center [1050, 325] width 194 height 18
paste textarea "You were sharing your perception with your client."
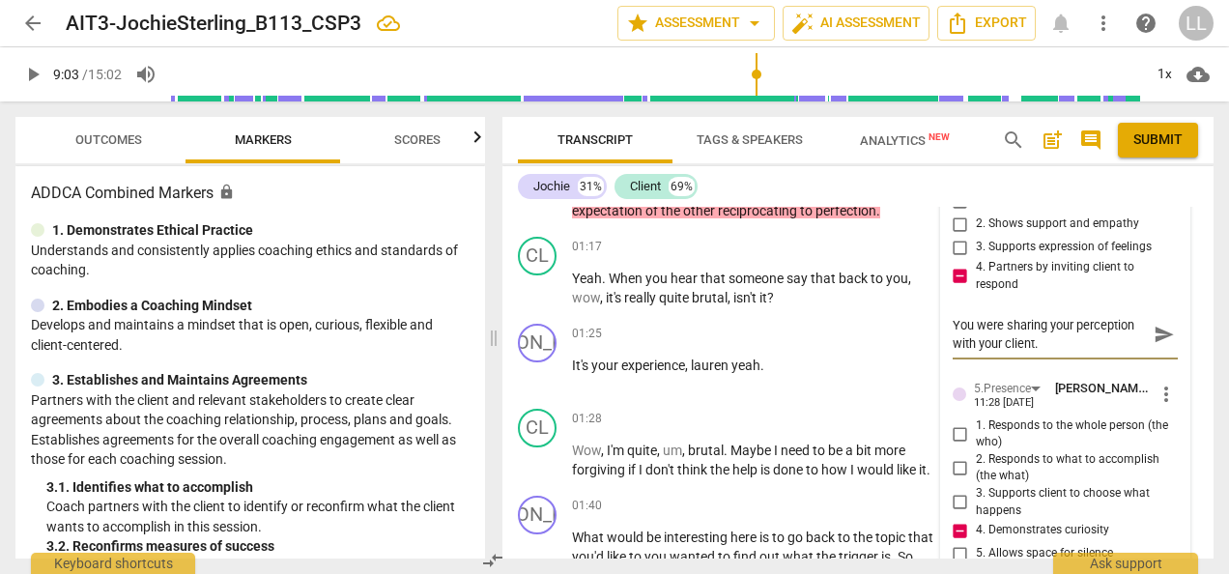
click at [953, 353] on textarea "You were sharing your perception with your client." at bounding box center [1050, 334] width 194 height 37
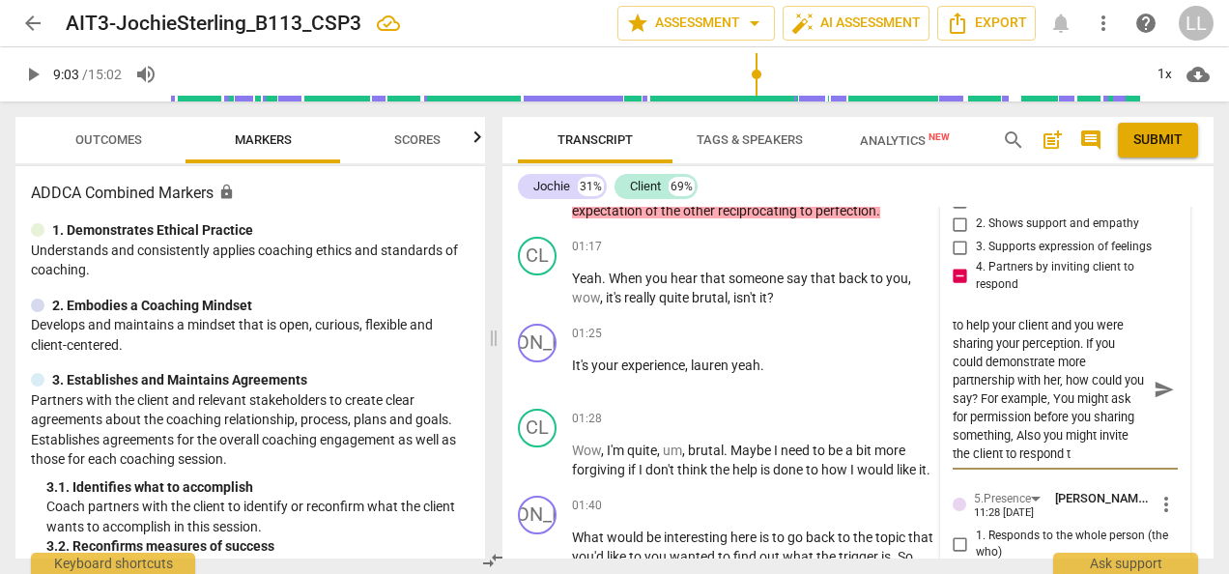
scroll to position [35, 0]
click at [1039, 415] on textarea "I can see that you would really like to help your client and you were sharing y…" at bounding box center [1050, 389] width 194 height 147
drag, startPoint x: 1123, startPoint y: 510, endPoint x: 946, endPoint y: 379, distance: 220.3
click at [946, 379] on div "[DOMAIN_NAME] [PERSON_NAME] 11:30 [DATE] more_vert 1. Respects talents and insi…" at bounding box center [1065, 485] width 248 height 690
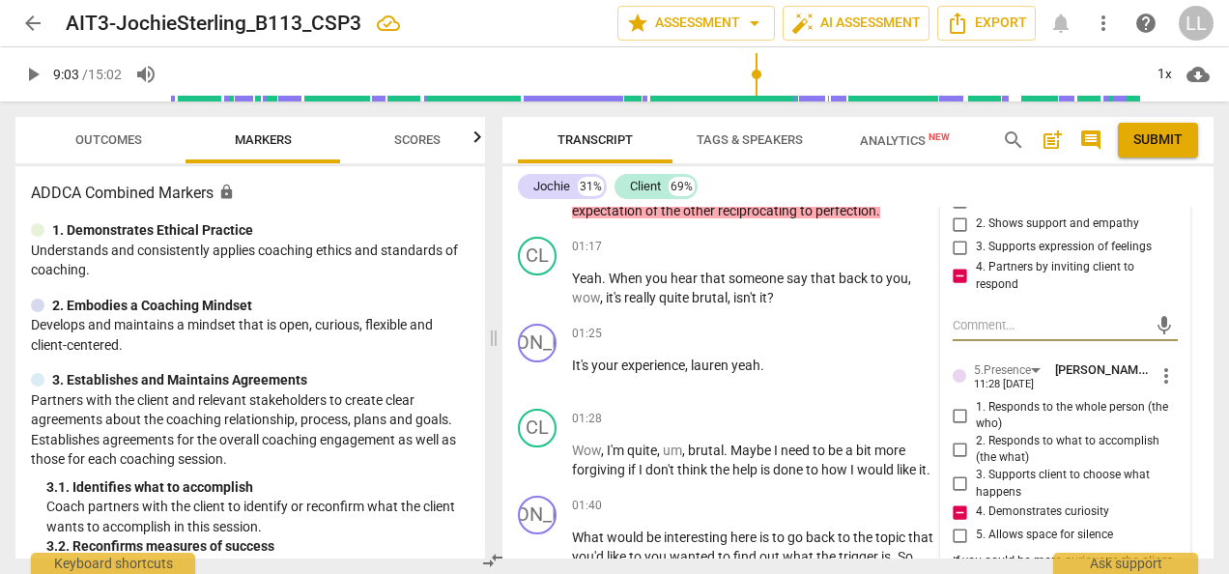
paste textarea "I can see your genuine intention to support your client, and you were sharing y…"
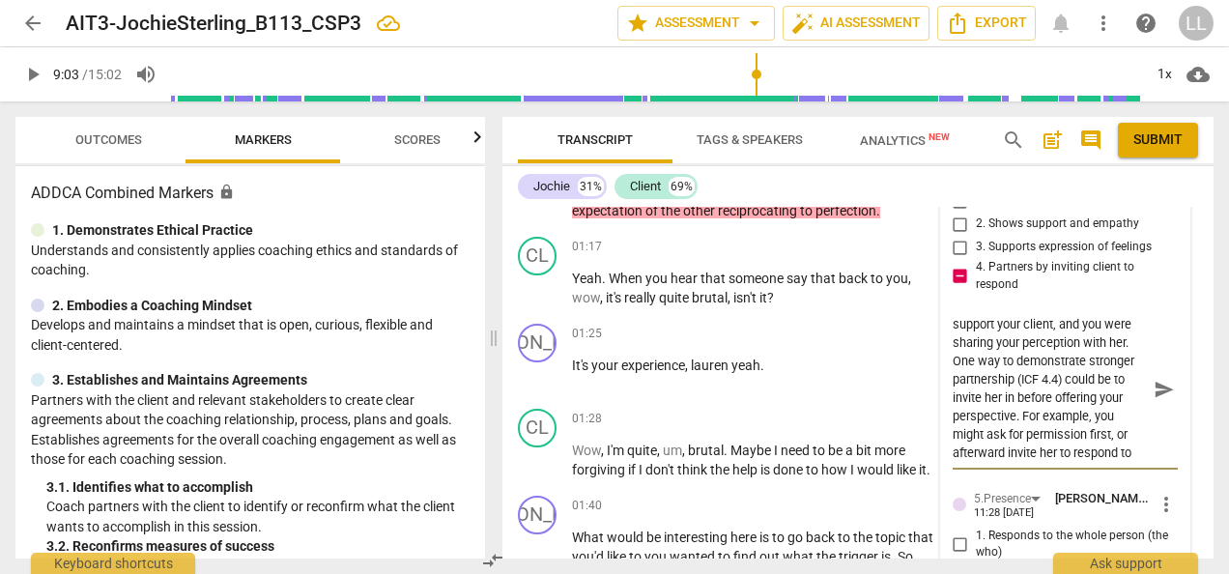
scroll to position [1, 0]
click at [1055, 463] on textarea "I can see your genuine intention to support your client, and you were sharing y…" at bounding box center [1050, 389] width 194 height 147
click at [1158, 401] on span "send" at bounding box center [1164, 390] width 21 height 21
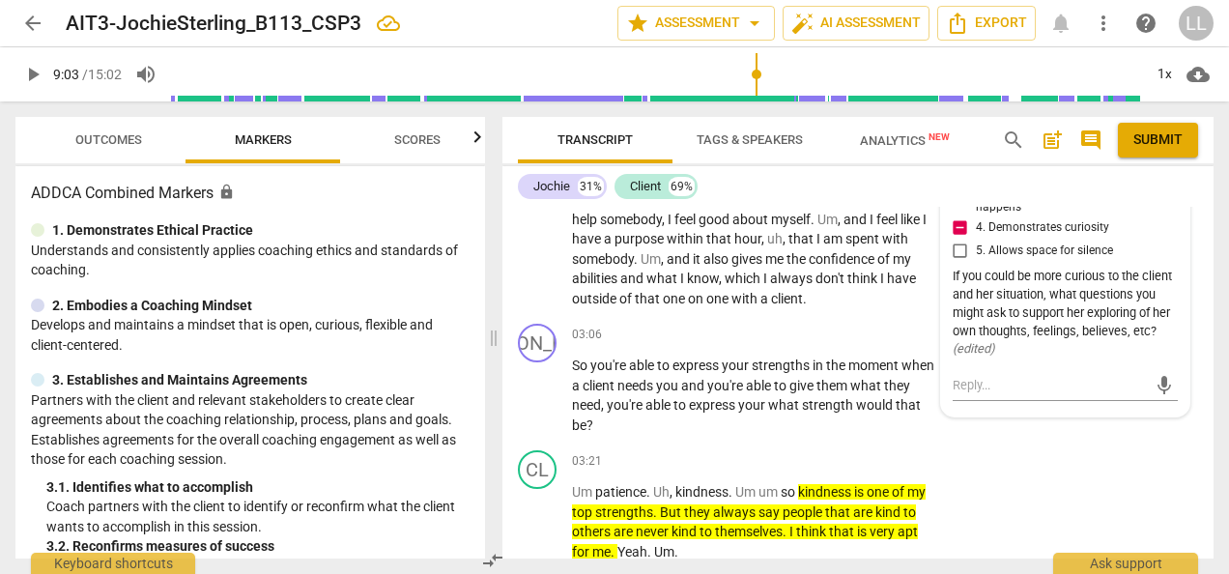
scroll to position [3661, 0]
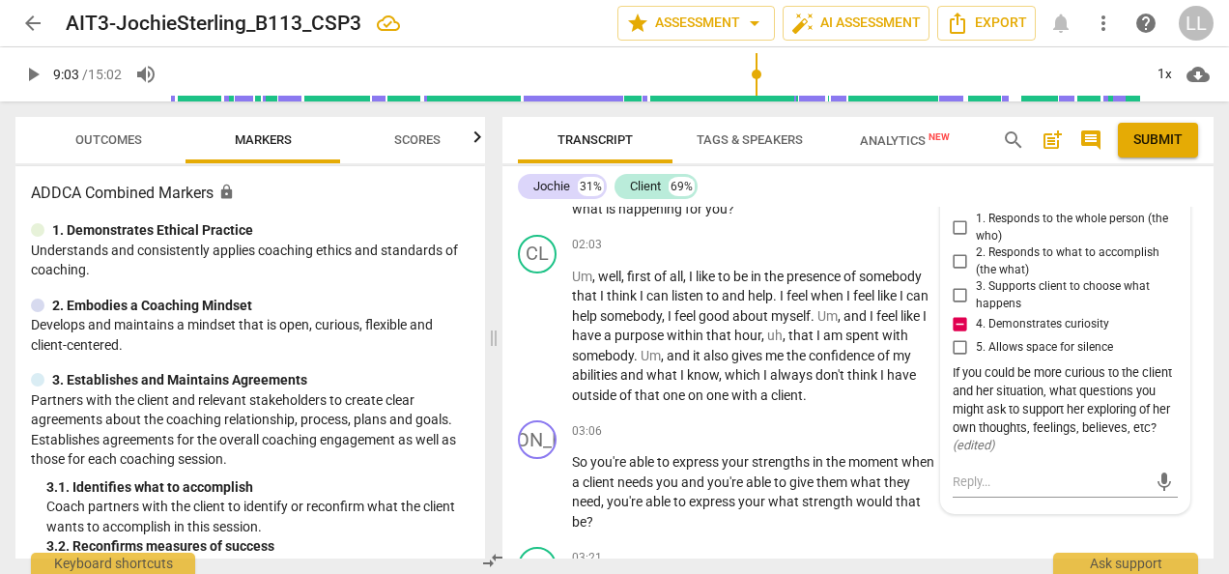
click at [1163, 199] on span "more_vert" at bounding box center [1166, 187] width 23 height 23
click at [1169, 264] on li "Edit" at bounding box center [1179, 262] width 67 height 37
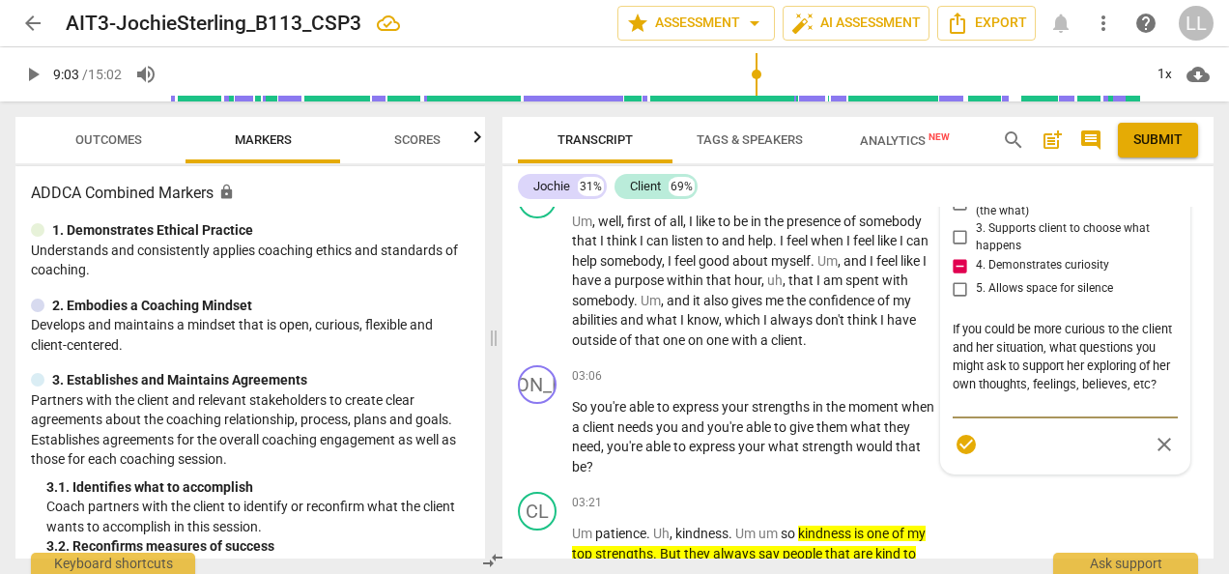
scroll to position [3758, 0]
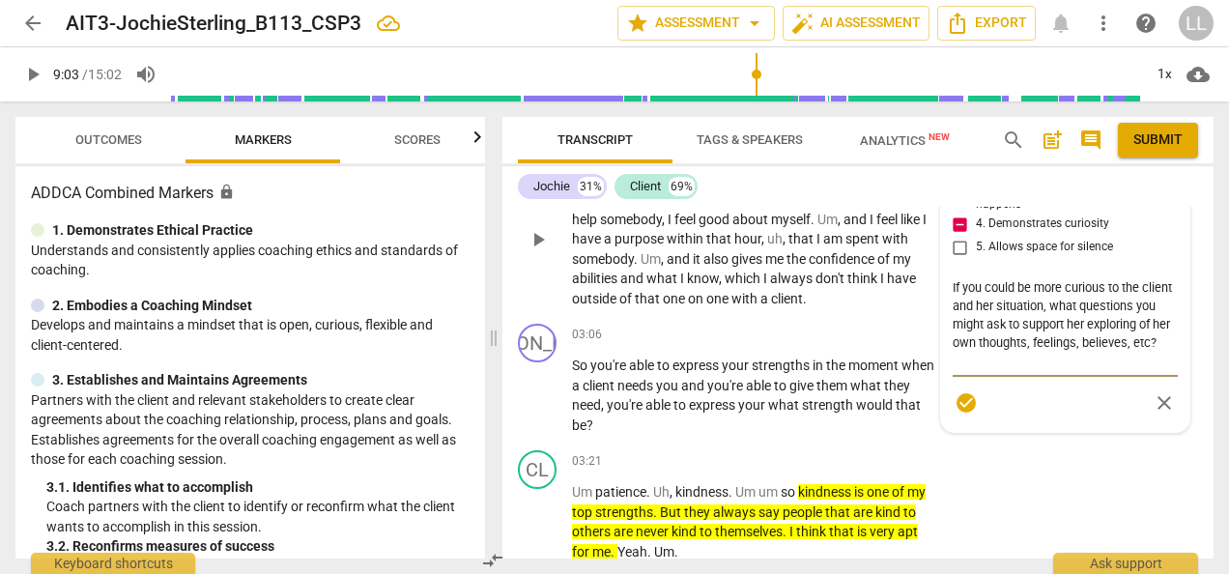
drag, startPoint x: 991, startPoint y: 438, endPoint x: 924, endPoint y: 358, distance: 104.3
click at [924, 358] on div "[PERSON_NAME] Summary: Great exploration with your client. You have great aware…" at bounding box center [858, 383] width 711 height 352
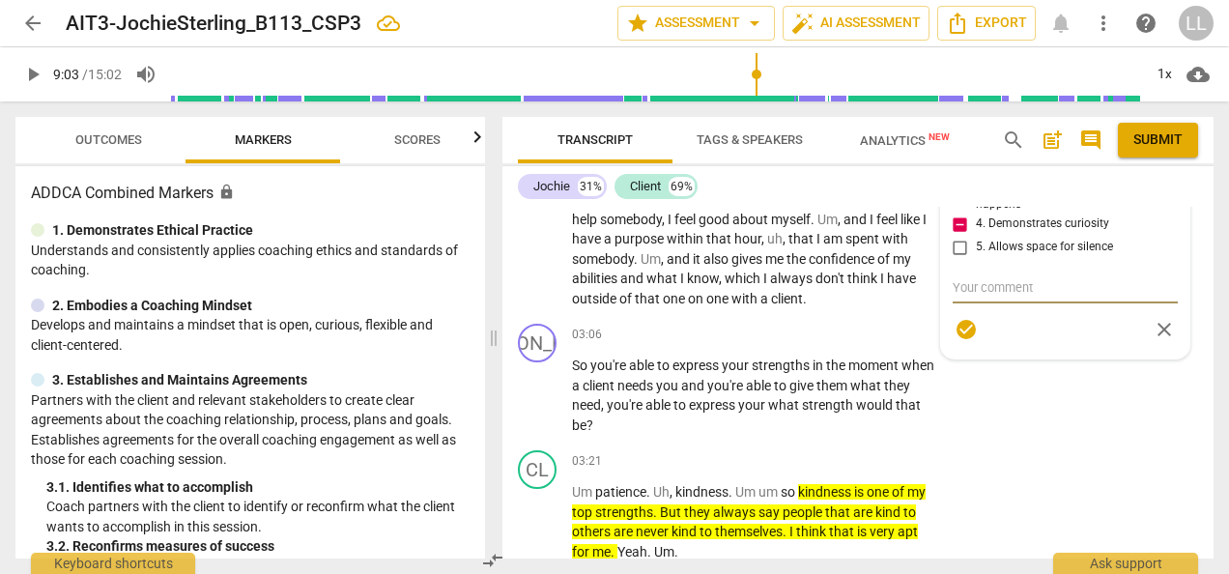
paste textarea "If you were to lean into greater curiosity about the client and her situation, …"
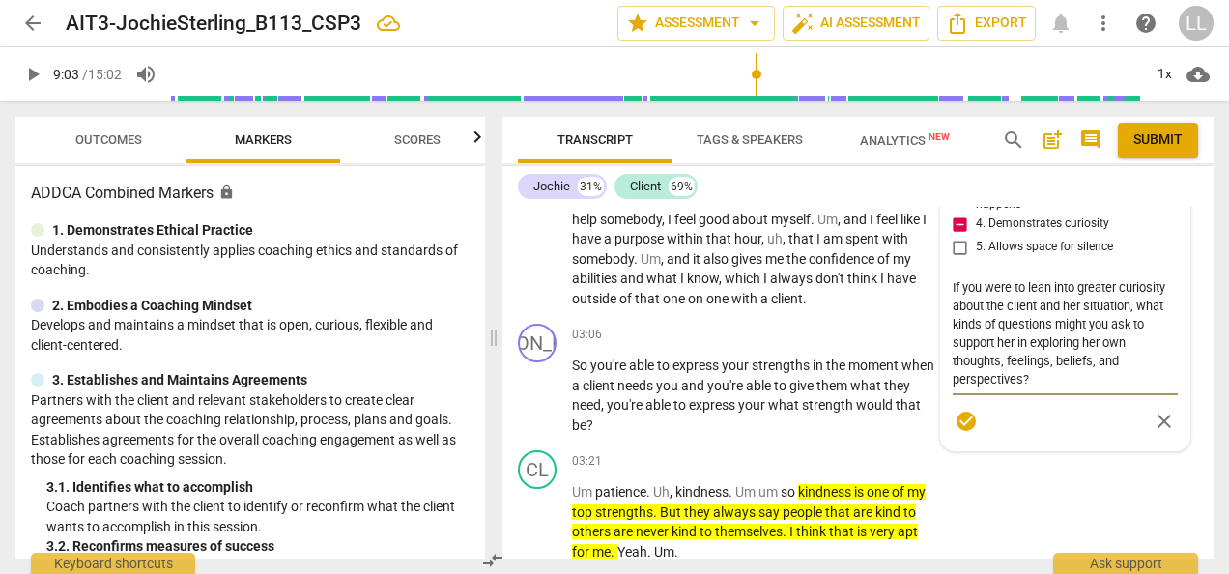
click at [964, 433] on span "check_circle" at bounding box center [966, 421] width 23 height 23
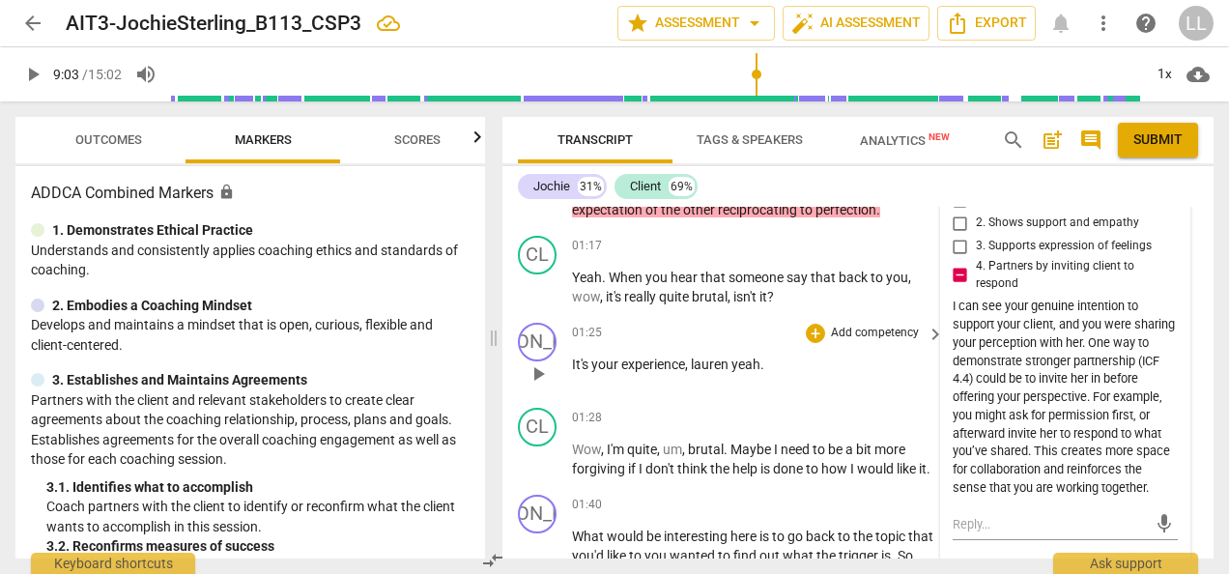
scroll to position [3372, 0]
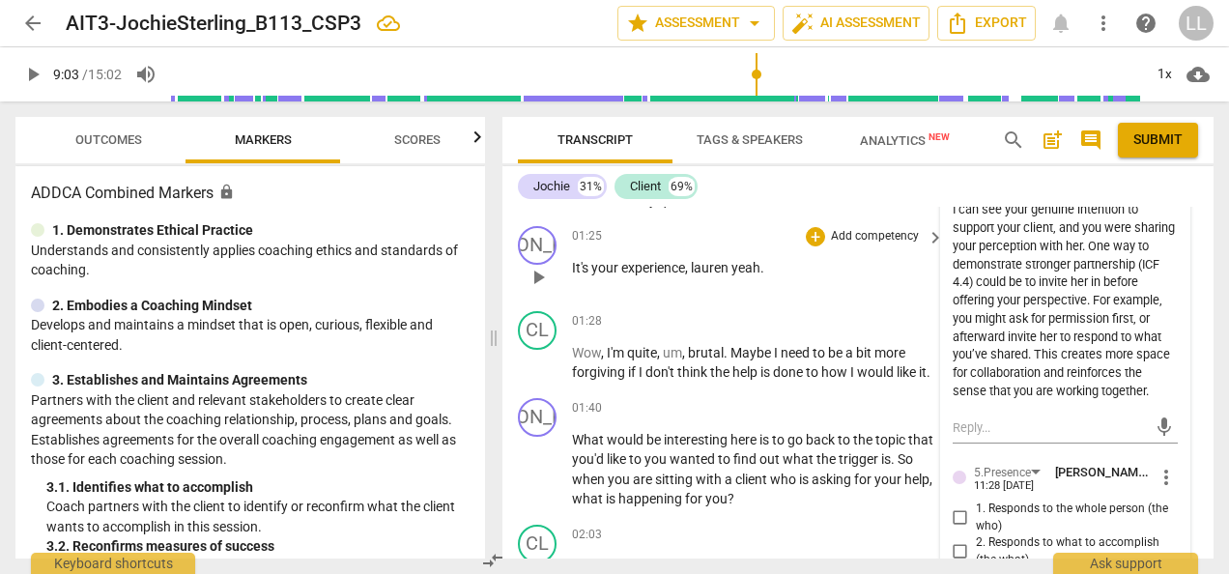
click at [761, 275] on span "." at bounding box center [763, 267] width 4 height 15
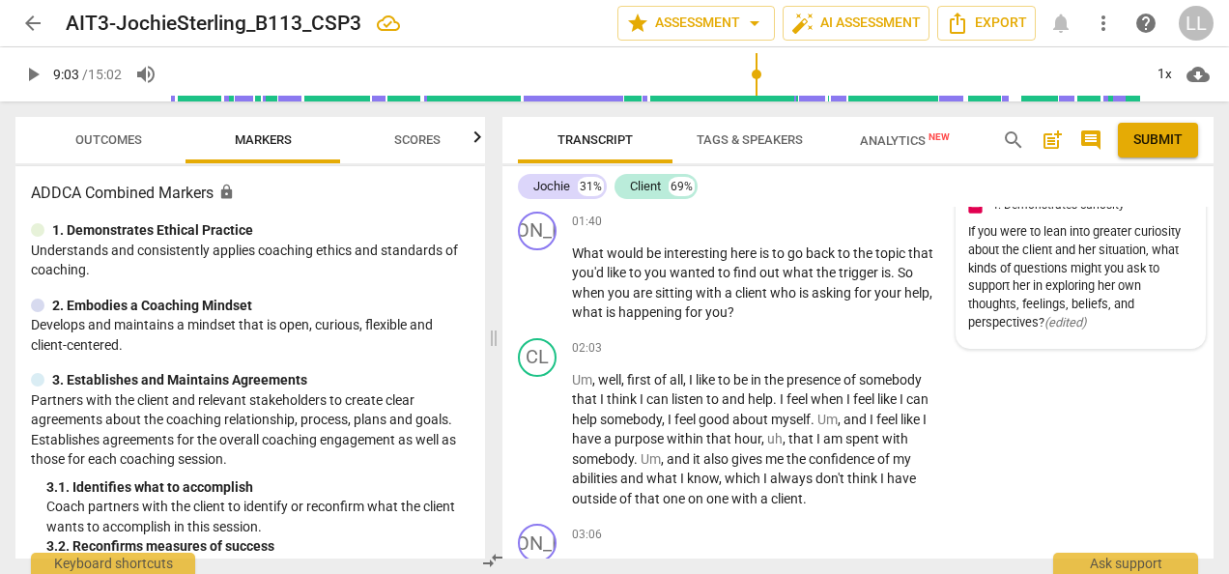
scroll to position [3565, 0]
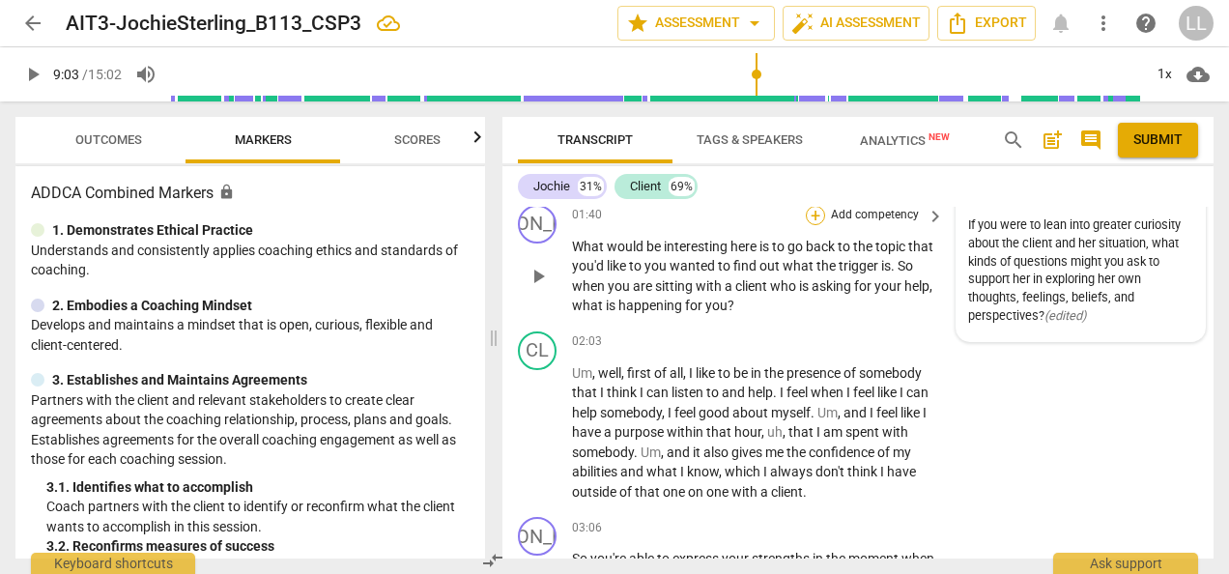
click at [818, 225] on div "+" at bounding box center [815, 215] width 19 height 19
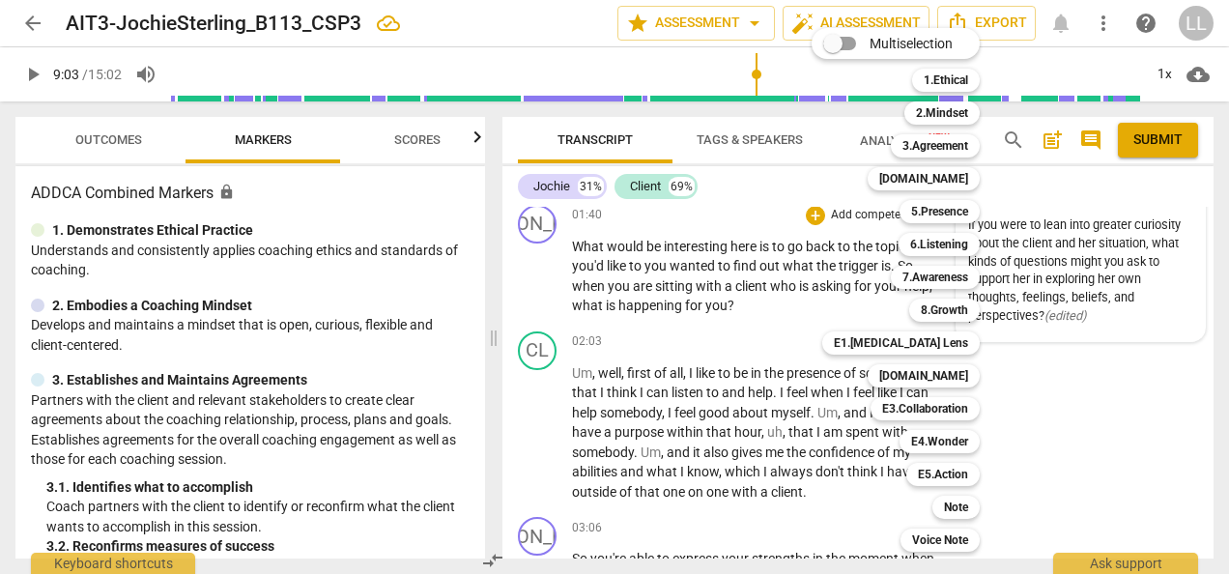
click at [1008, 328] on div "E1.[MEDICAL_DATA] Lens 9" at bounding box center [912, 343] width 194 height 33
click at [785, 388] on div at bounding box center [614, 287] width 1229 height 574
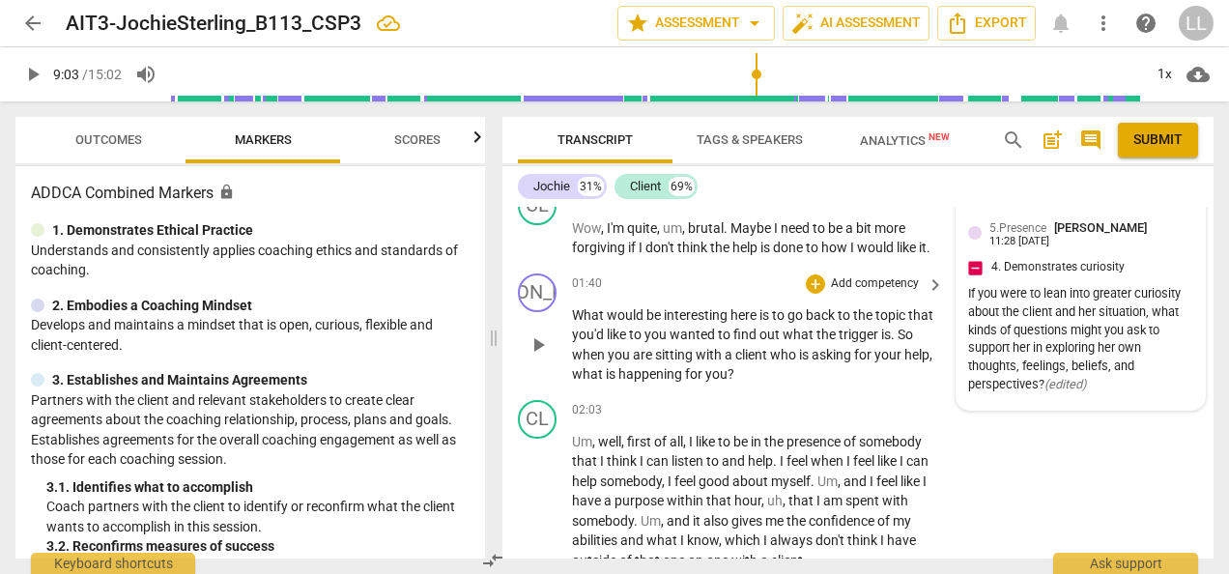
scroll to position [3468, 0]
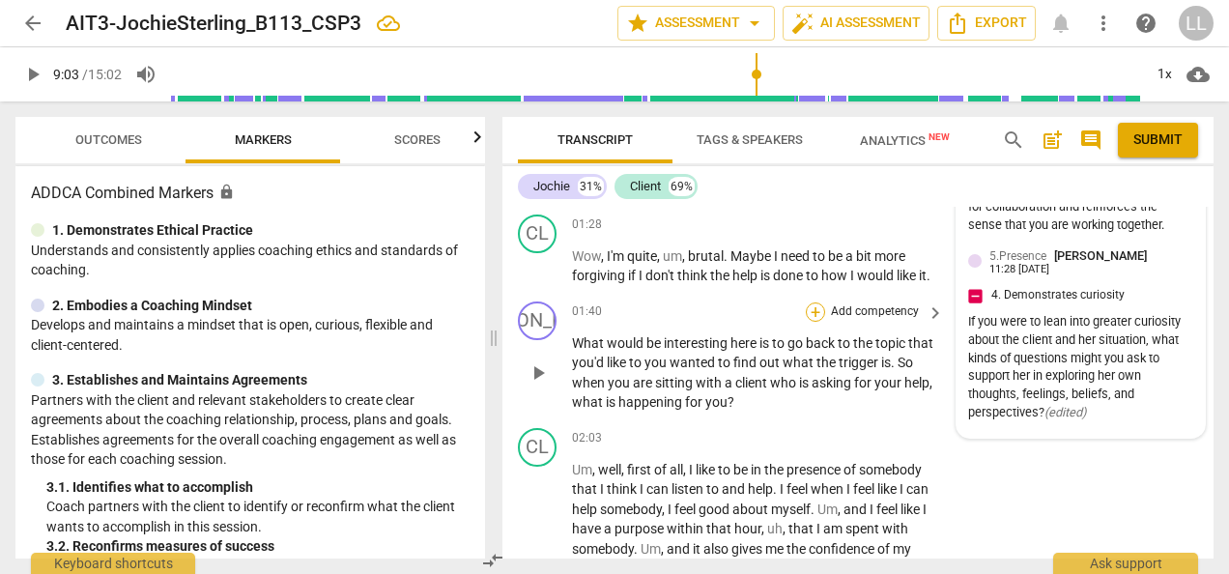
click at [816, 322] on div "+" at bounding box center [815, 311] width 19 height 19
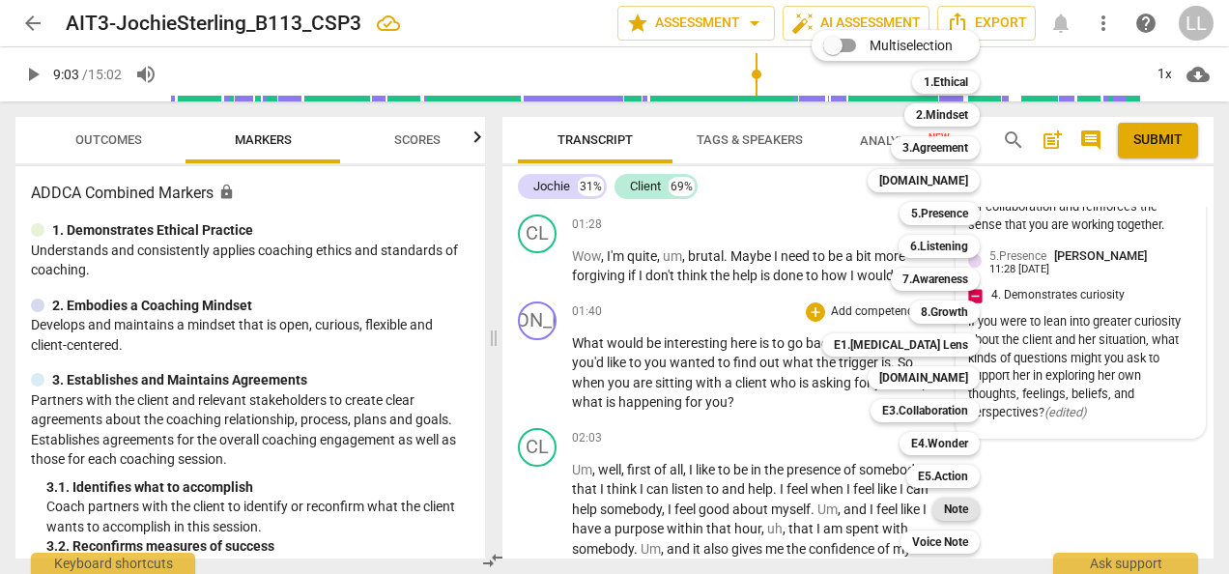
click at [951, 508] on b "Note" at bounding box center [956, 509] width 24 height 23
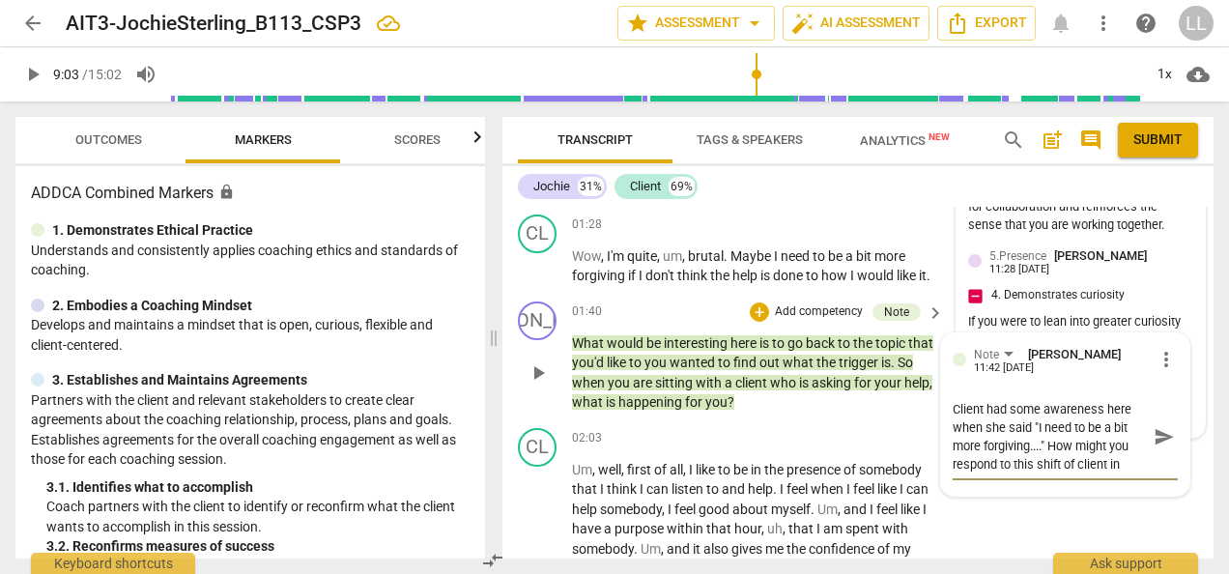
scroll to position [15, 0]
click at [953, 474] on textarea "Client had some awareness here when she said "I need to be a bit more forgiving…" at bounding box center [1050, 436] width 194 height 73
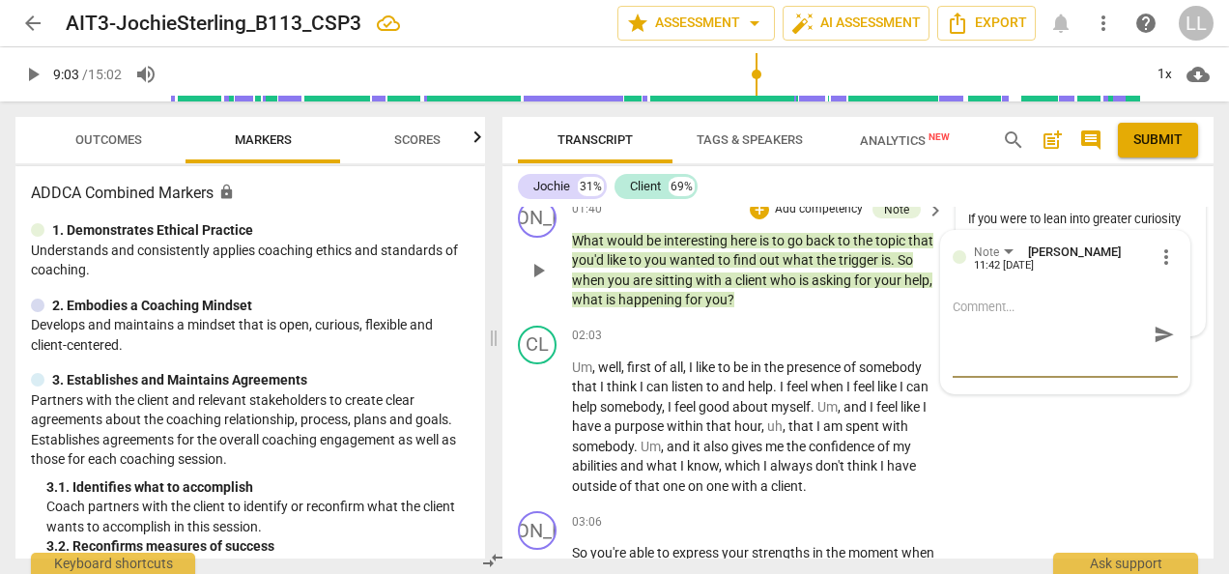
scroll to position [0, 0]
paste textarea "The client showed a moment of self-awareness when she said, ‘I need to be a bit…"
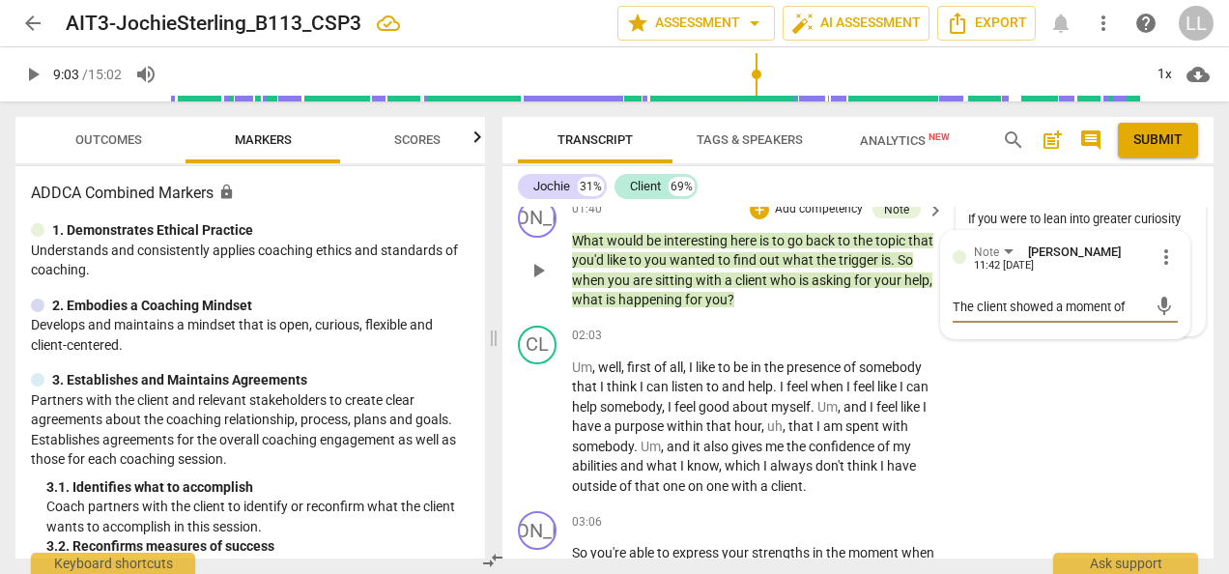
scroll to position [35, 0]
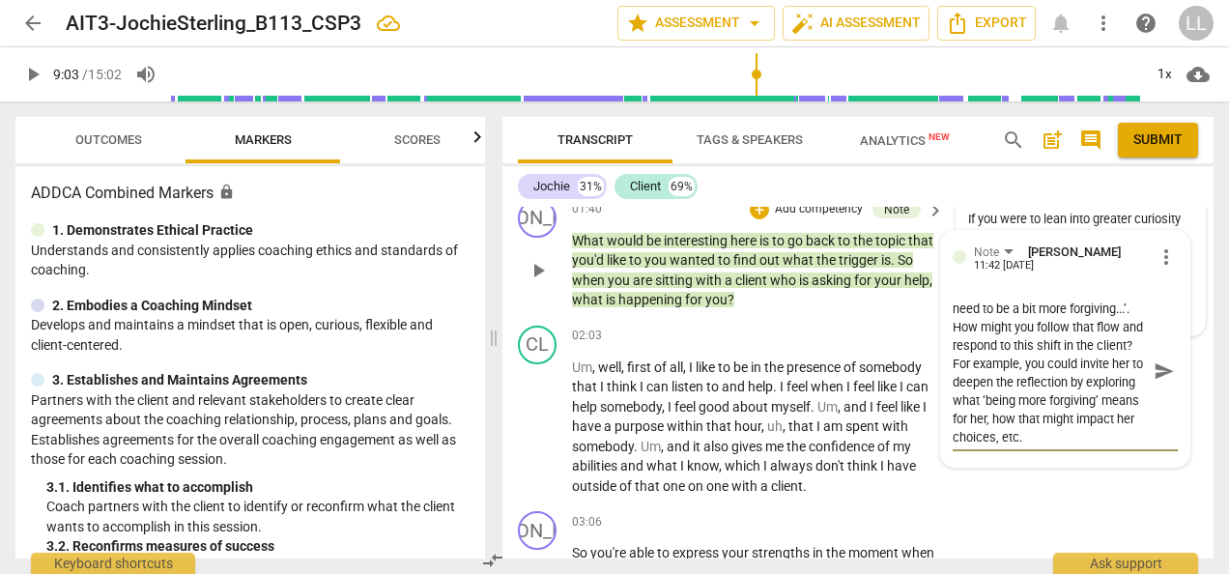
click at [1087, 442] on textarea "The client showed a moment of self-awareness when she said, ‘I need to be a bit…" at bounding box center [1050, 371] width 194 height 147
click at [1158, 382] on span "send" at bounding box center [1164, 370] width 21 height 21
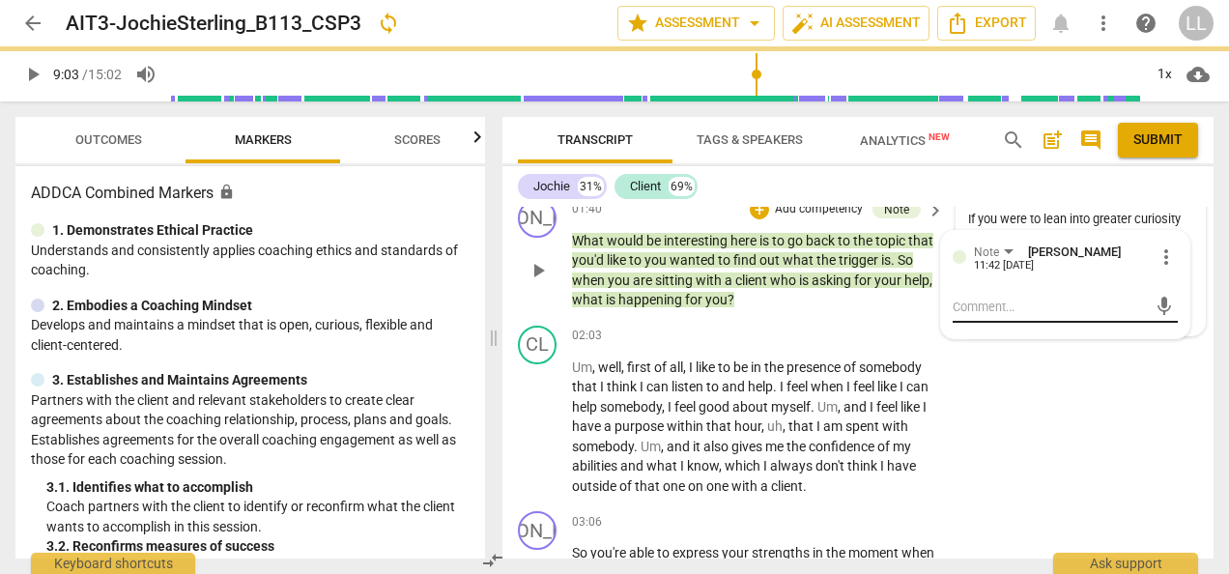
scroll to position [0, 0]
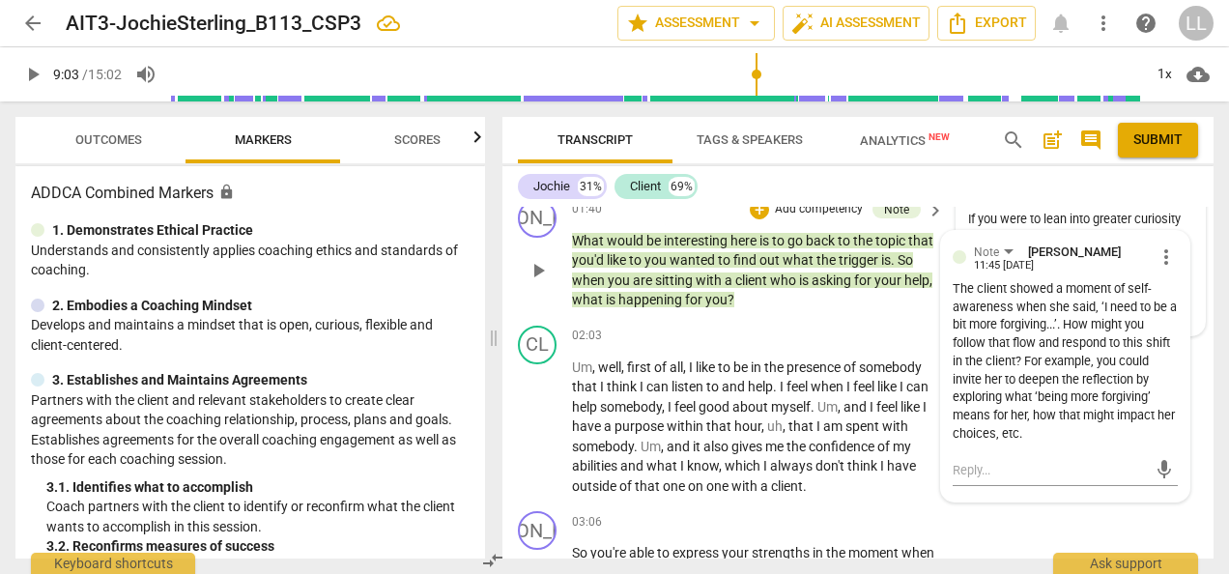
click at [797, 310] on p "What would be interesting here is to go back to the topic that you'd like to yo…" at bounding box center [753, 270] width 362 height 79
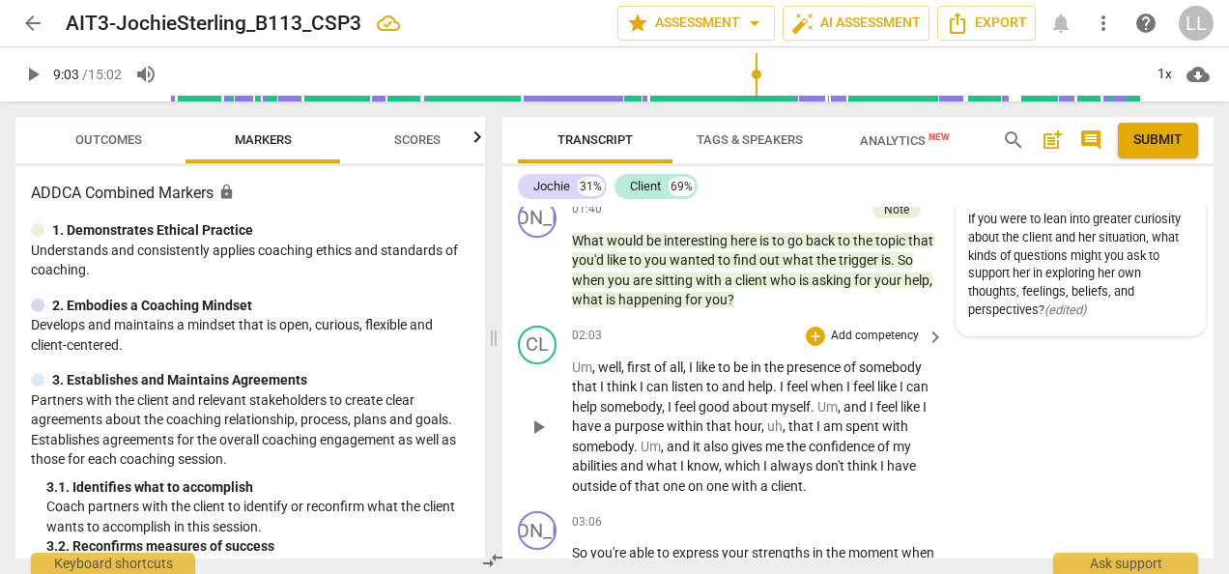
scroll to position [3474, 0]
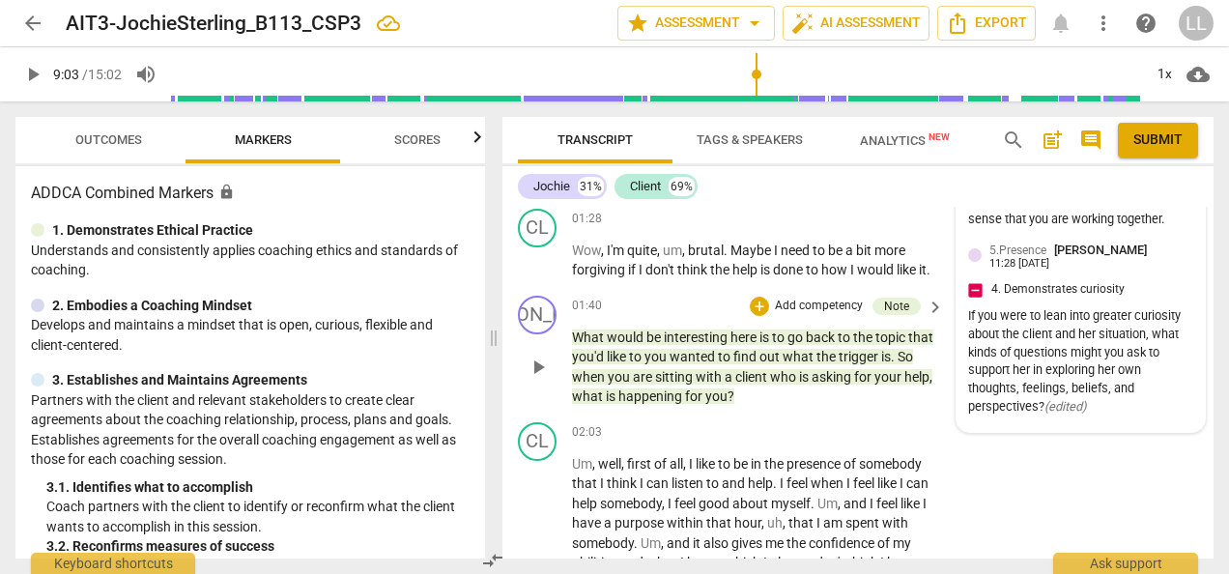
click at [766, 316] on div "+ Add competency" at bounding box center [807, 306] width 115 height 19
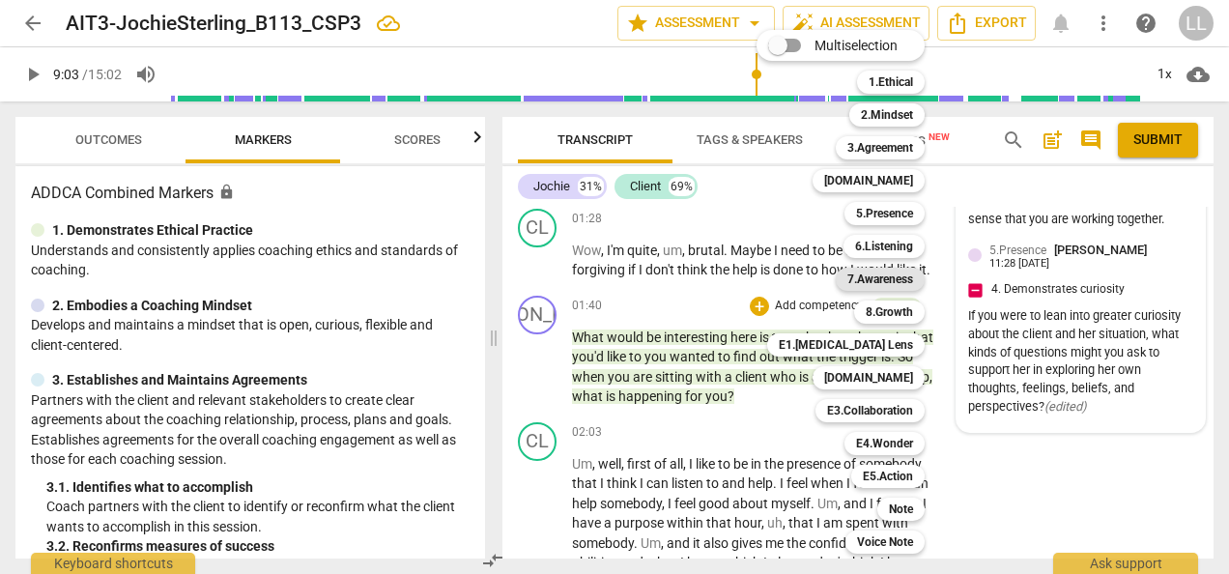
click at [880, 278] on b "7.Awareness" at bounding box center [880, 279] width 66 height 23
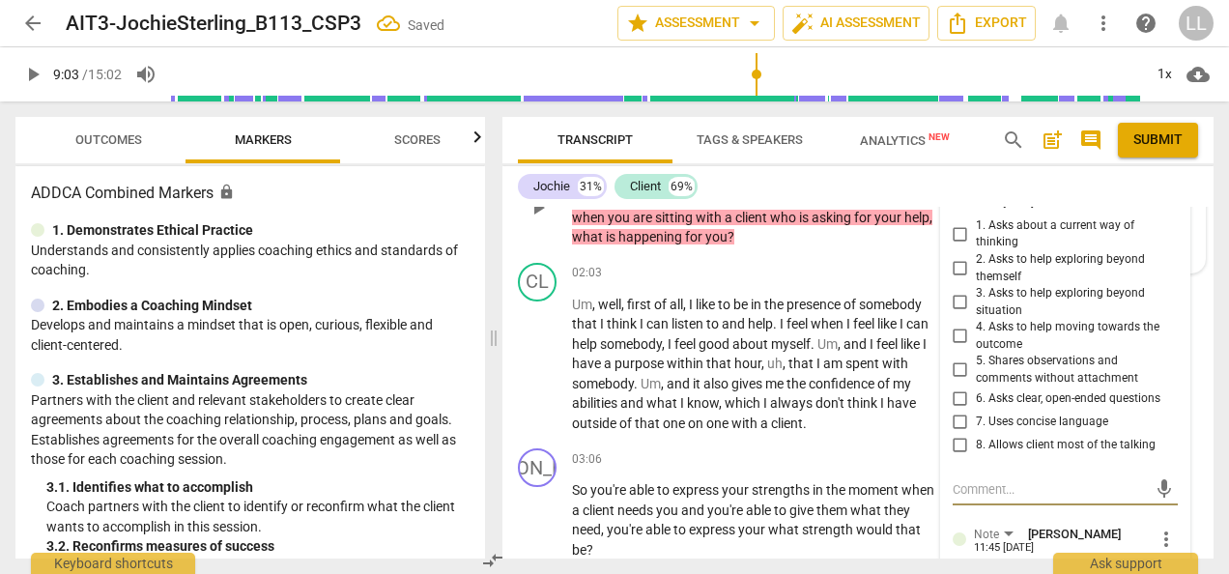
scroll to position [3622, 0]
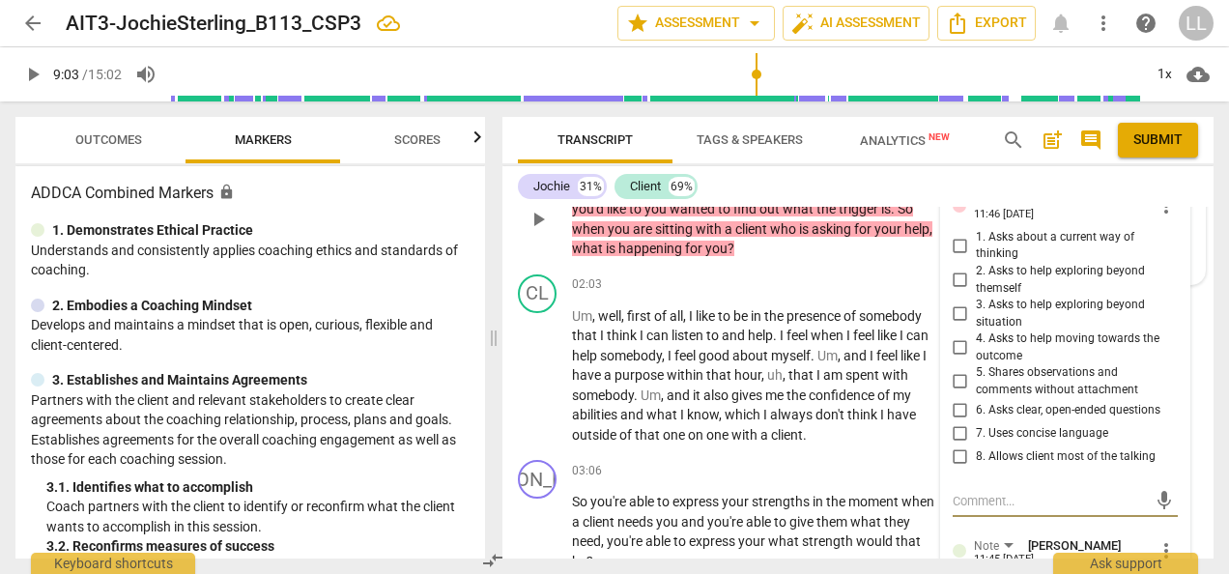
click at [957, 292] on input "2. Asks to help exploring beyond themself" at bounding box center [960, 280] width 31 height 23
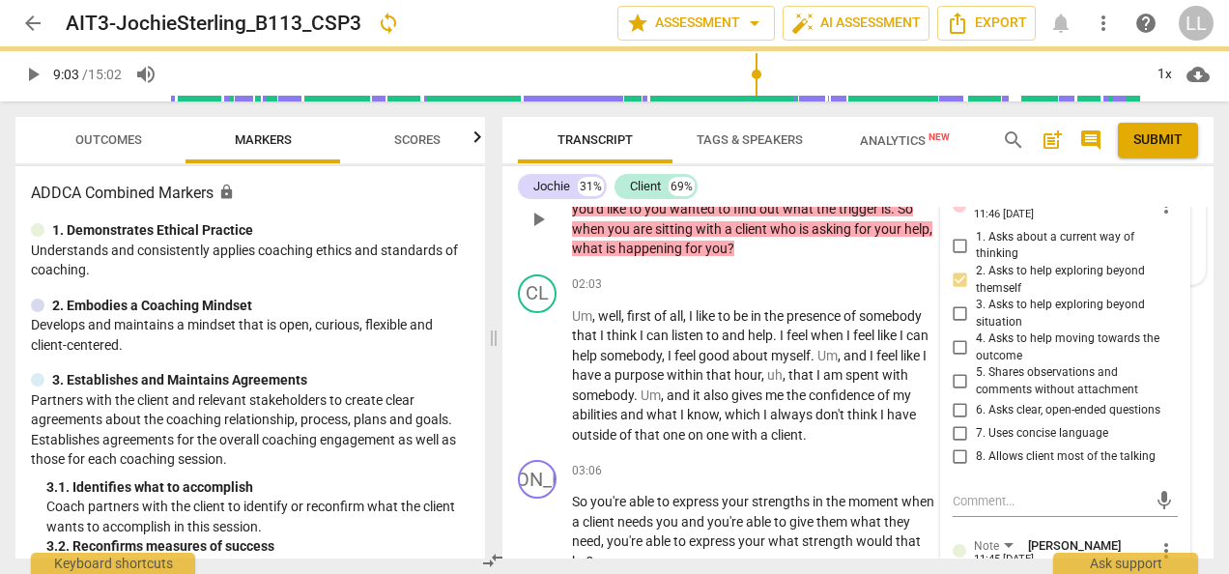
click at [957, 326] on input "3. Asks to help exploring beyond situation" at bounding box center [960, 313] width 31 height 23
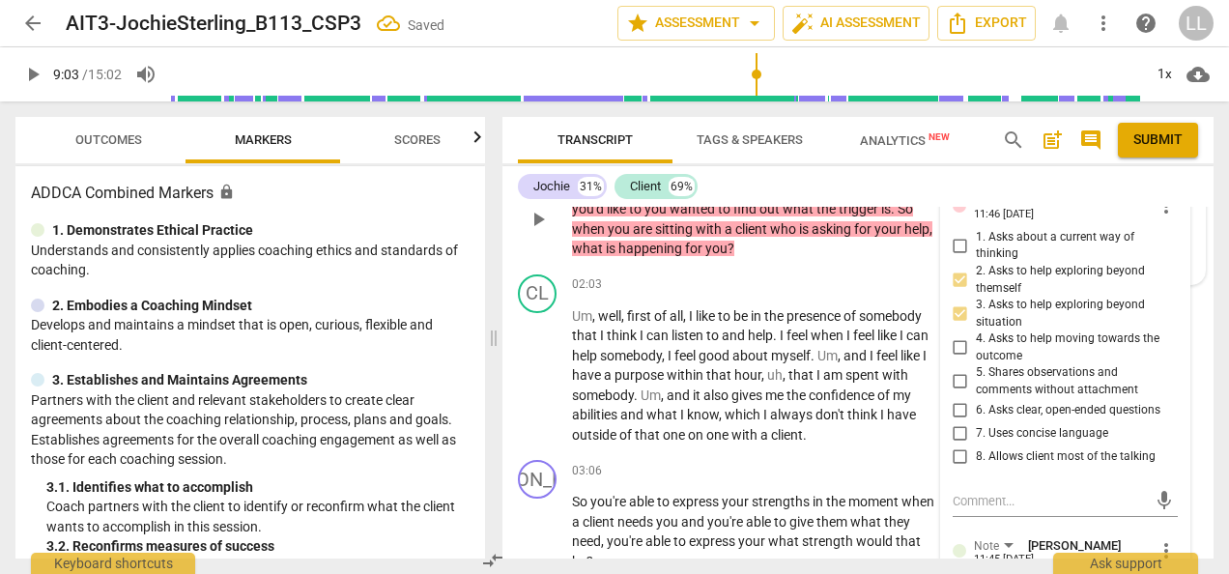
click at [953, 359] on input "4. Asks to help moving towards the outcome" at bounding box center [960, 347] width 31 height 23
click at [954, 422] on input "6. Asks clear, open-ended questions" at bounding box center [960, 410] width 31 height 23
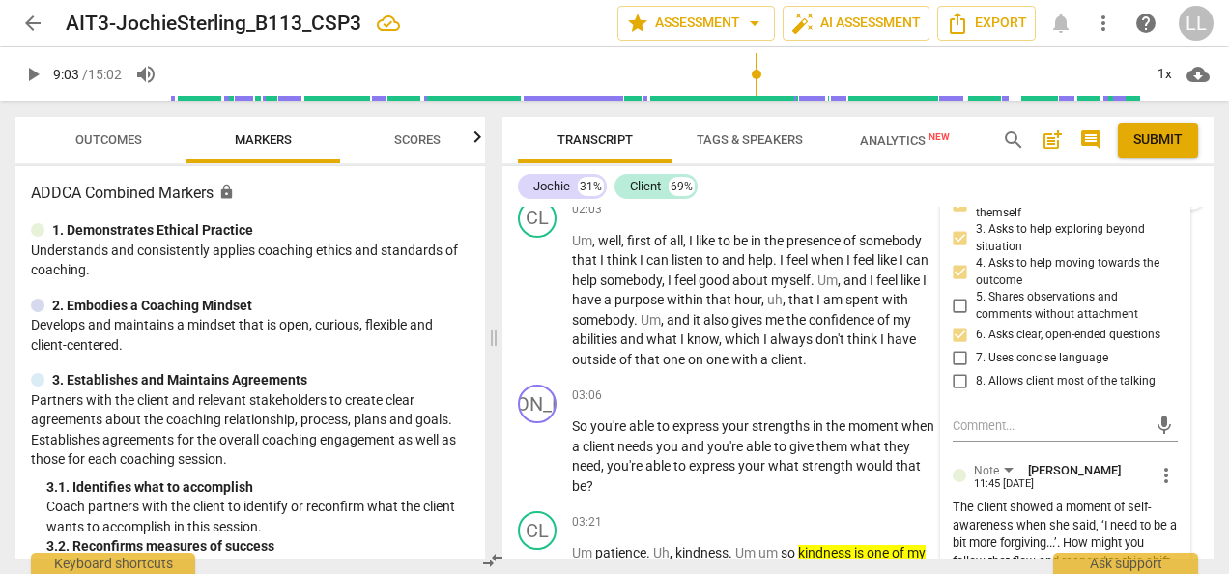
scroll to position [3719, 0]
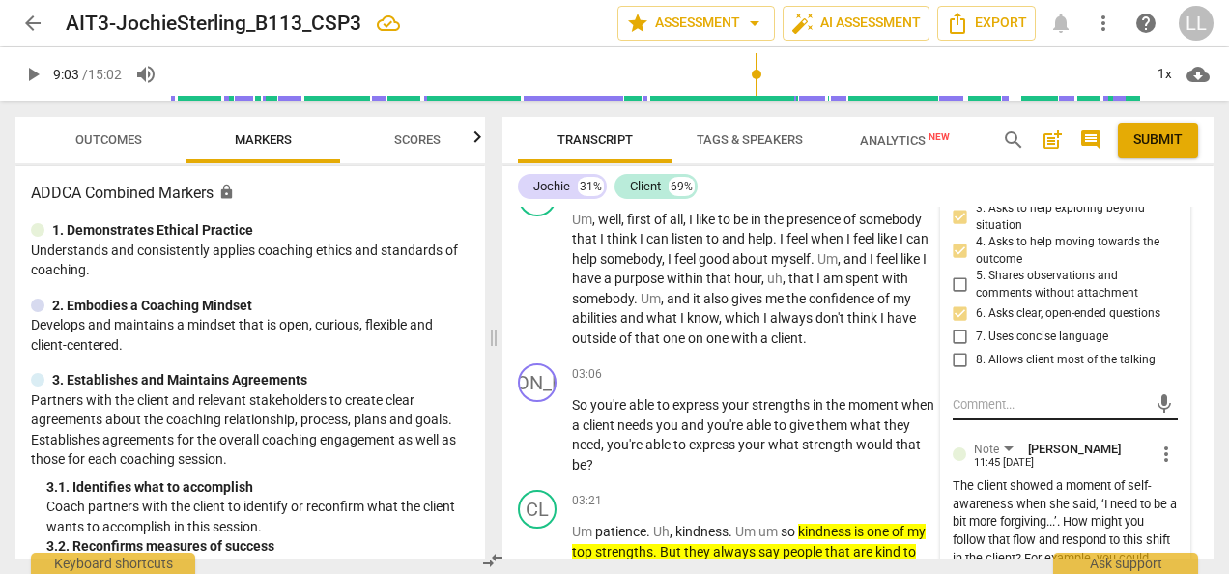
click at [956, 414] on textarea at bounding box center [1050, 404] width 194 height 18
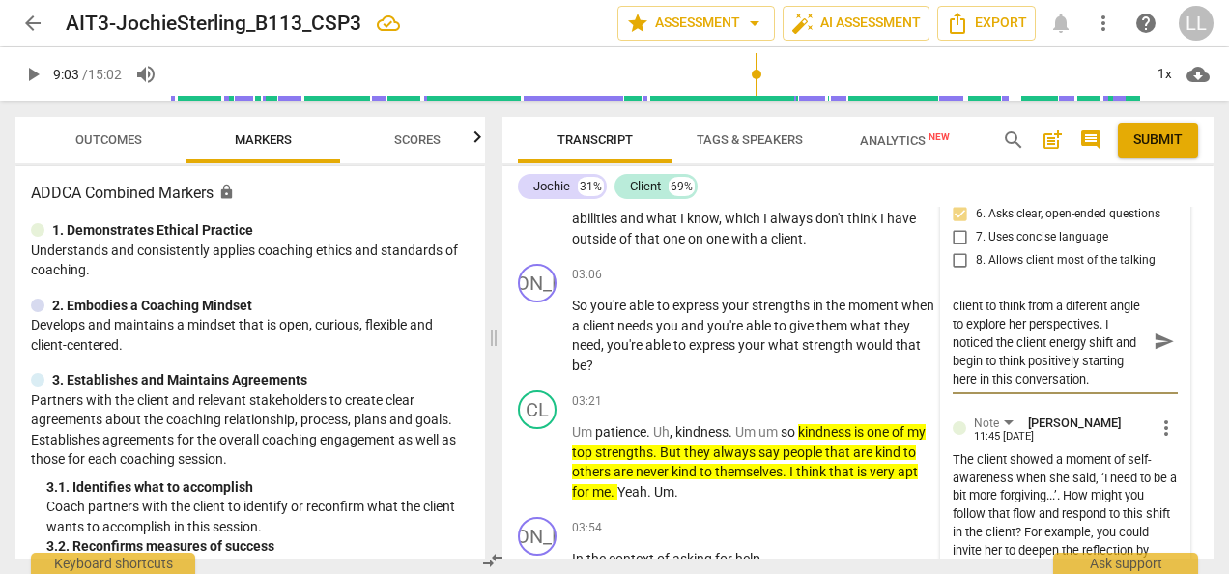
scroll to position [0, 0]
drag, startPoint x: 1128, startPoint y: 453, endPoint x: 940, endPoint y: 373, distance: 203.9
click at [941, 373] on div "7.Awareness [PERSON_NAME] 11:46 [DATE] more_vert 1. Asks about a current way of…" at bounding box center [1065, 328] width 248 height 689
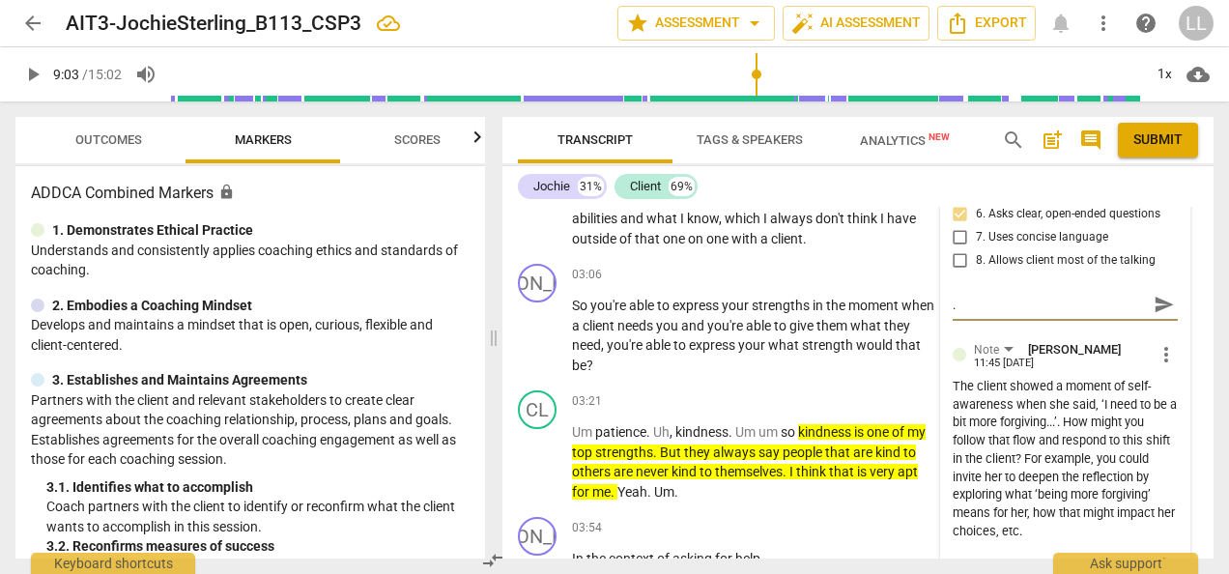
click at [981, 314] on textarea "." at bounding box center [1050, 305] width 194 height 18
paste textarea "“Nice work here! You invited the client to consider the situation from a differ…"
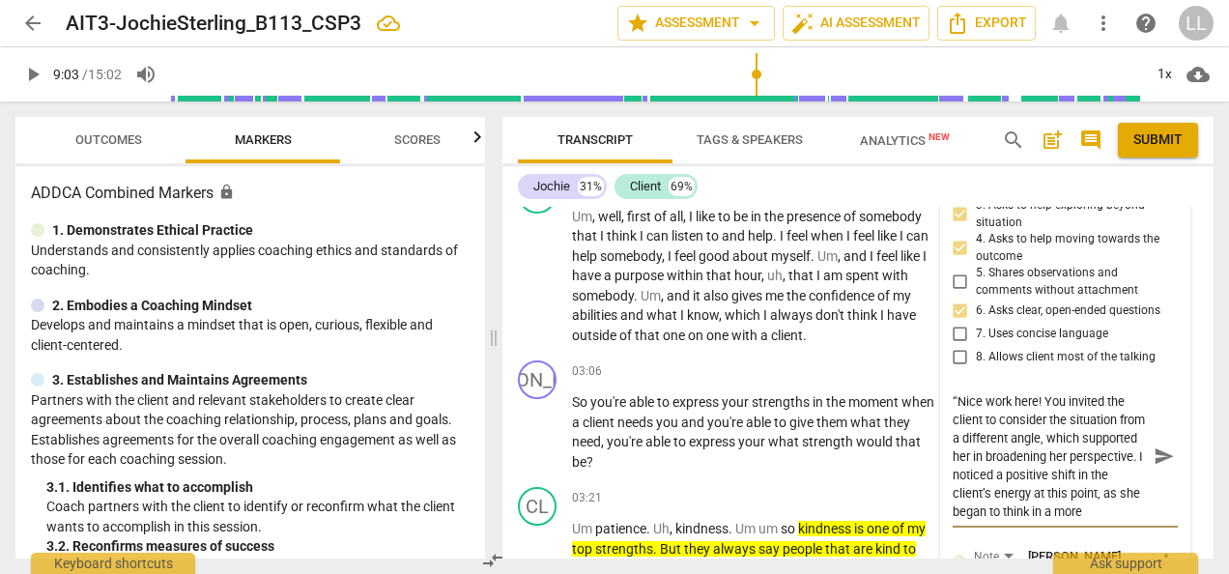
scroll to position [3818, 0]
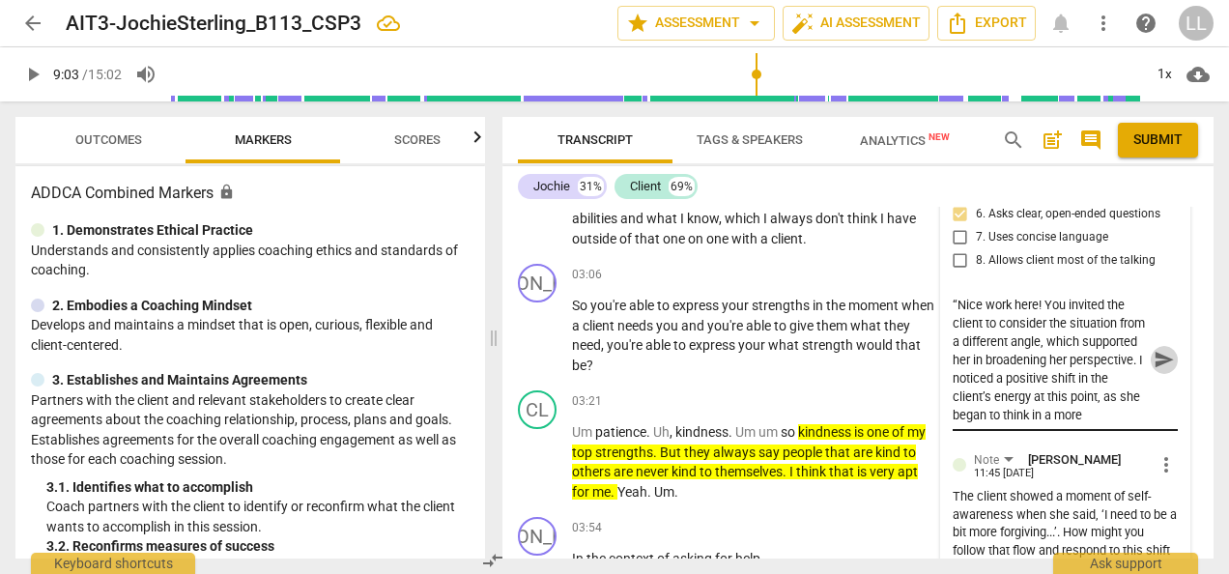
click at [1160, 370] on span "send" at bounding box center [1164, 359] width 21 height 21
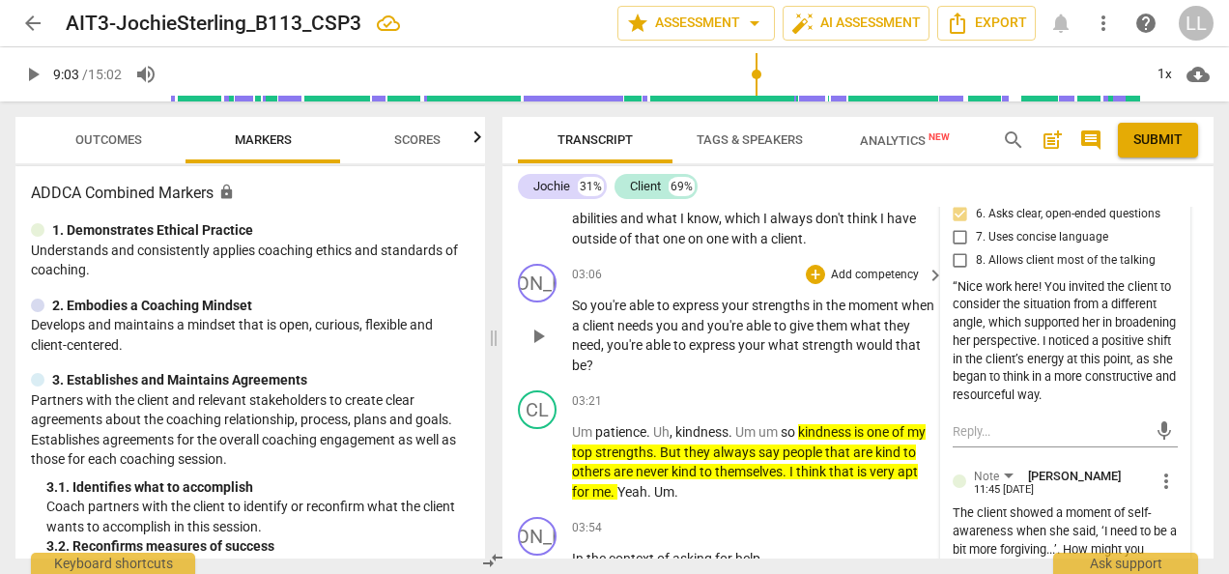
click at [835, 284] on p "Add competency" at bounding box center [875, 275] width 92 height 17
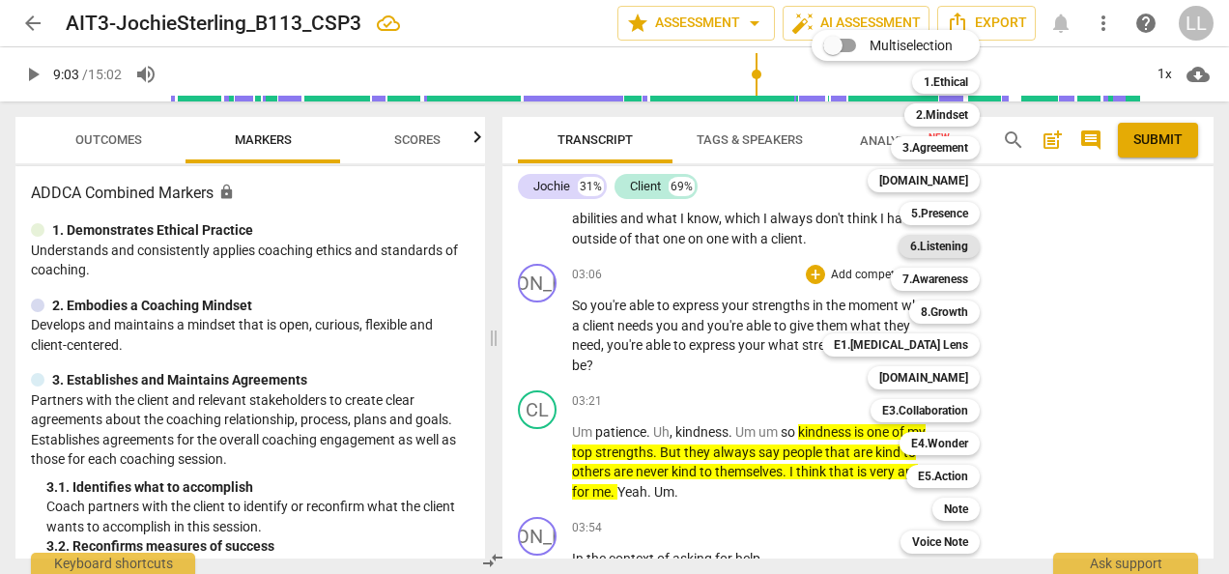
click at [958, 245] on b "6.Listening" at bounding box center [939, 246] width 58 height 23
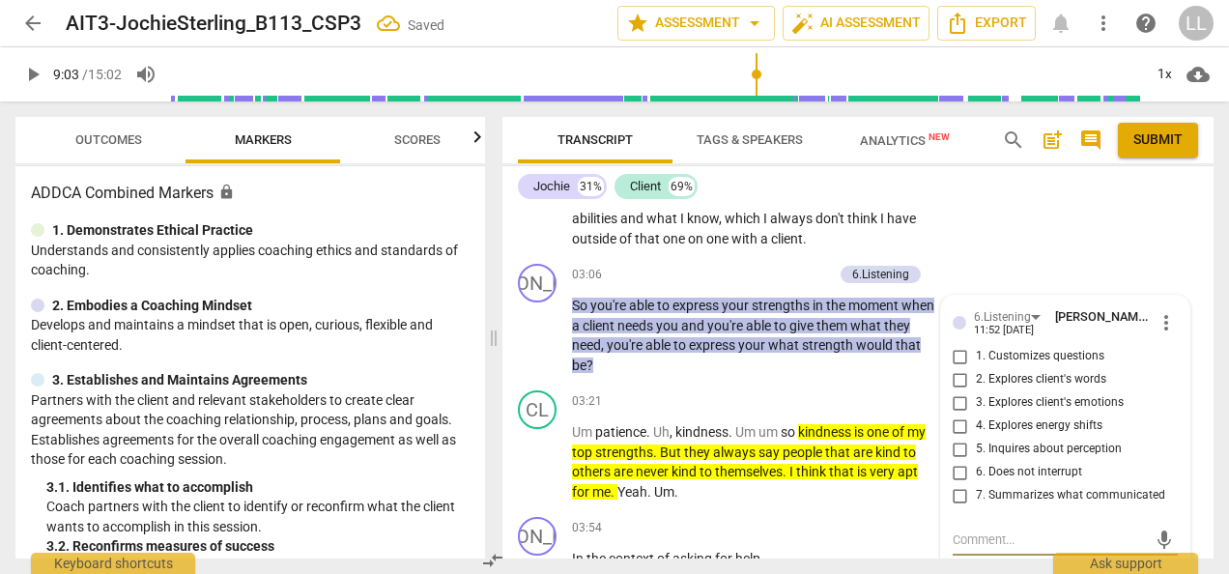
scroll to position [4050, 0]
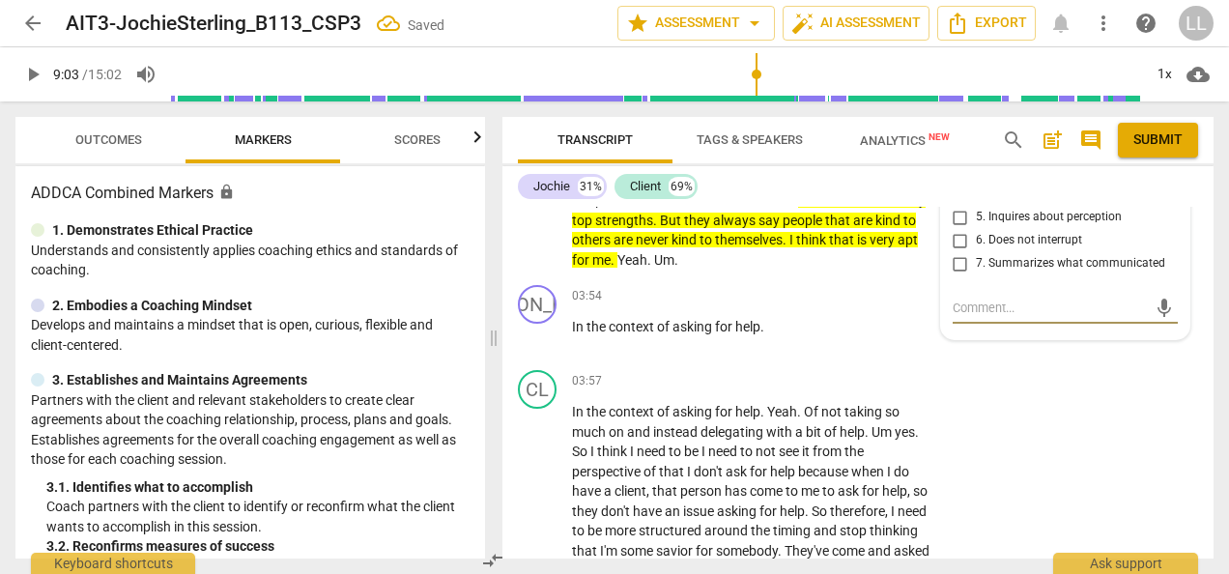
click at [953, 275] on input "7. Summarizes what communicated" at bounding box center [960, 263] width 31 height 23
click at [917, 270] on p "Um patience . Uh , kindness . Um um so kindness is one of my top strengths . Bu…" at bounding box center [753, 229] width 362 height 79
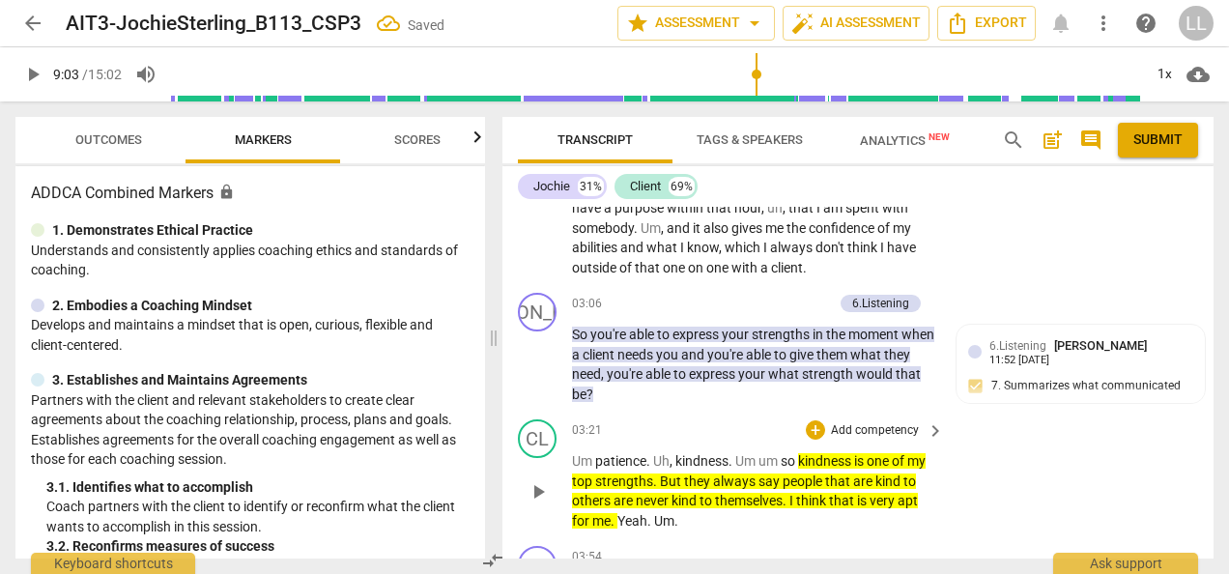
scroll to position [3760, 0]
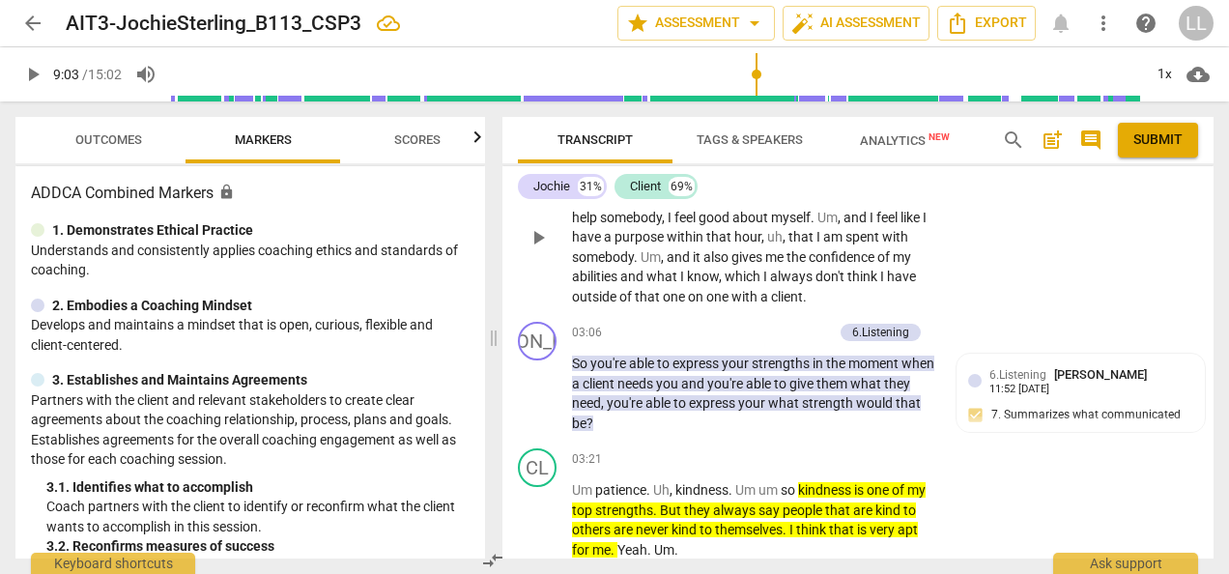
click at [959, 315] on div "CL play_arrow pause 02:03 + Add competency keyboard_arrow_right Um , well , fir…" at bounding box center [858, 222] width 711 height 187
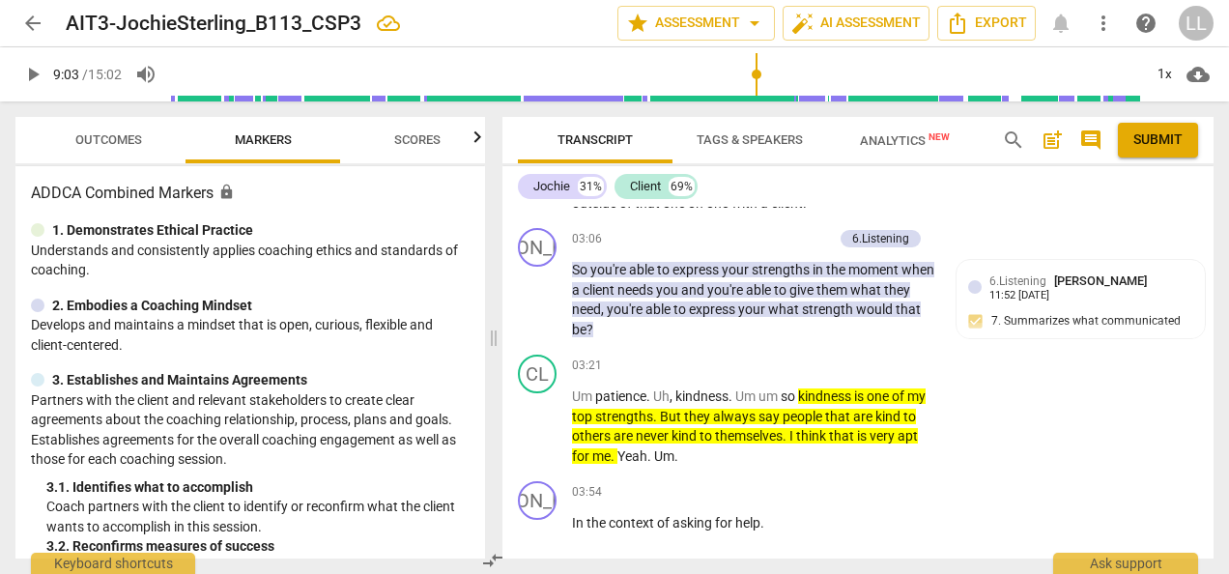
scroll to position [3857, 0]
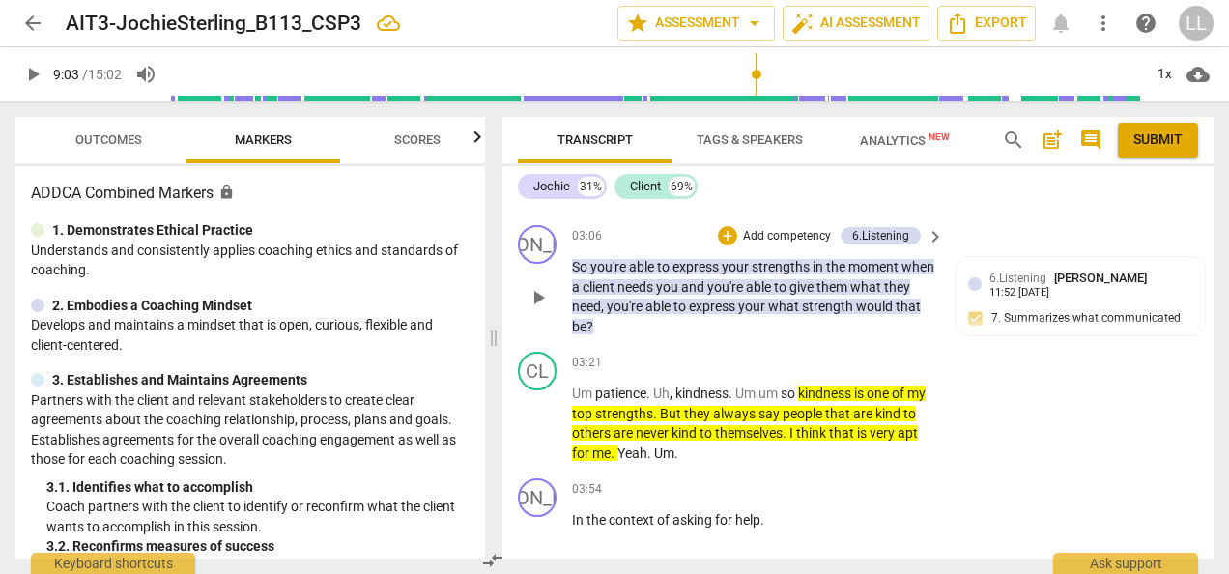
click at [738, 245] on div "+ Add competency" at bounding box center [775, 235] width 115 height 19
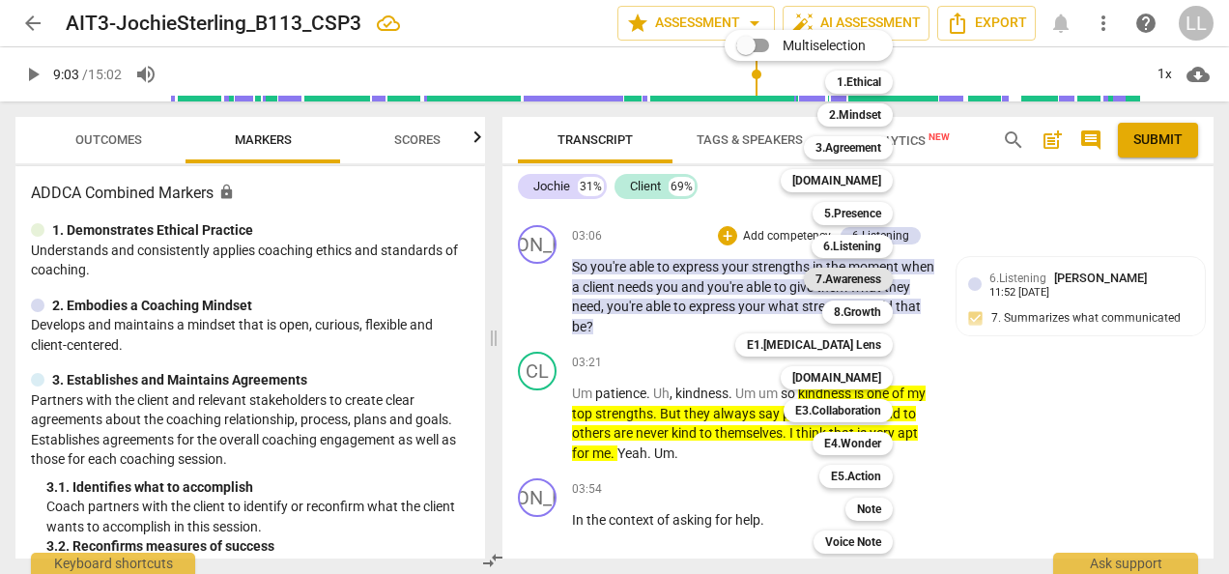
click at [856, 280] on b "7.Awareness" at bounding box center [849, 279] width 66 height 23
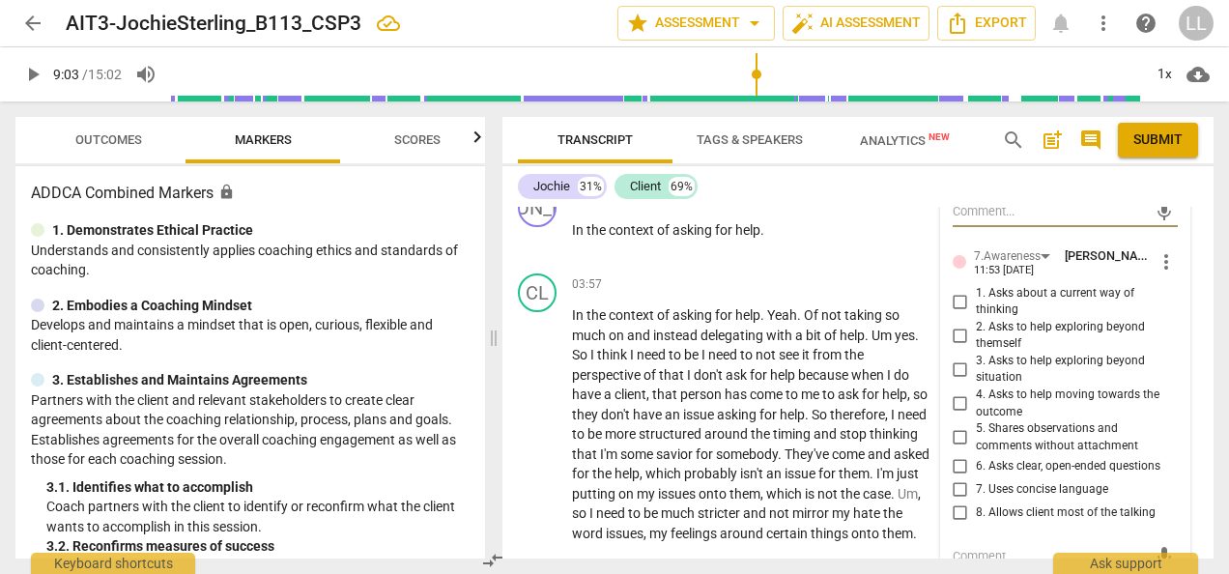
scroll to position [4243, 0]
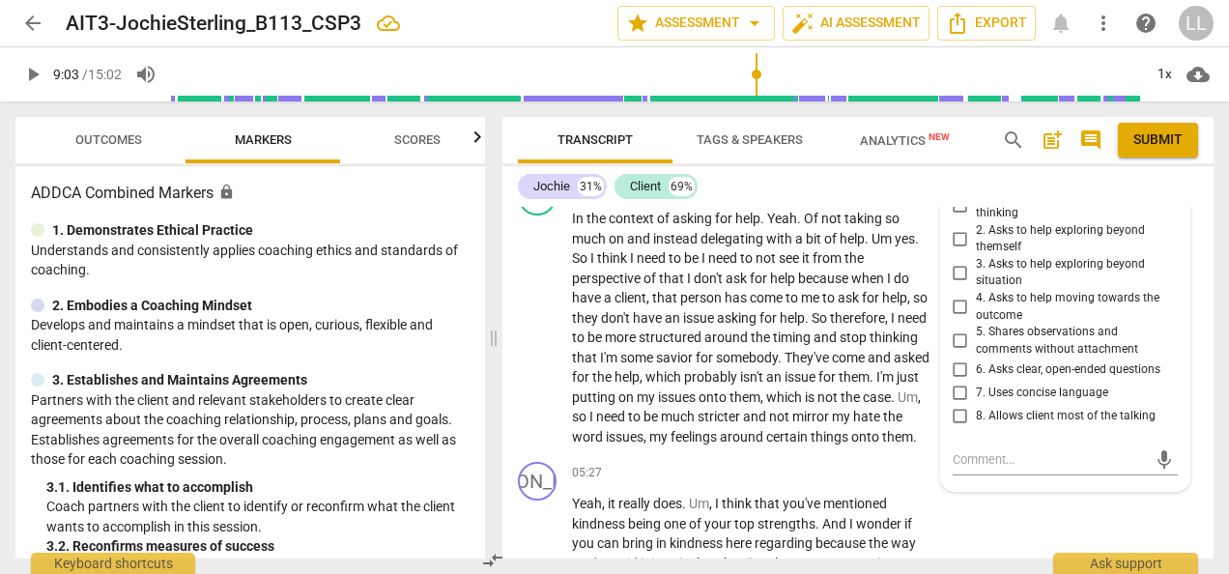
click at [959, 250] on input "2. Asks to help exploring beyond themself" at bounding box center [960, 238] width 31 height 23
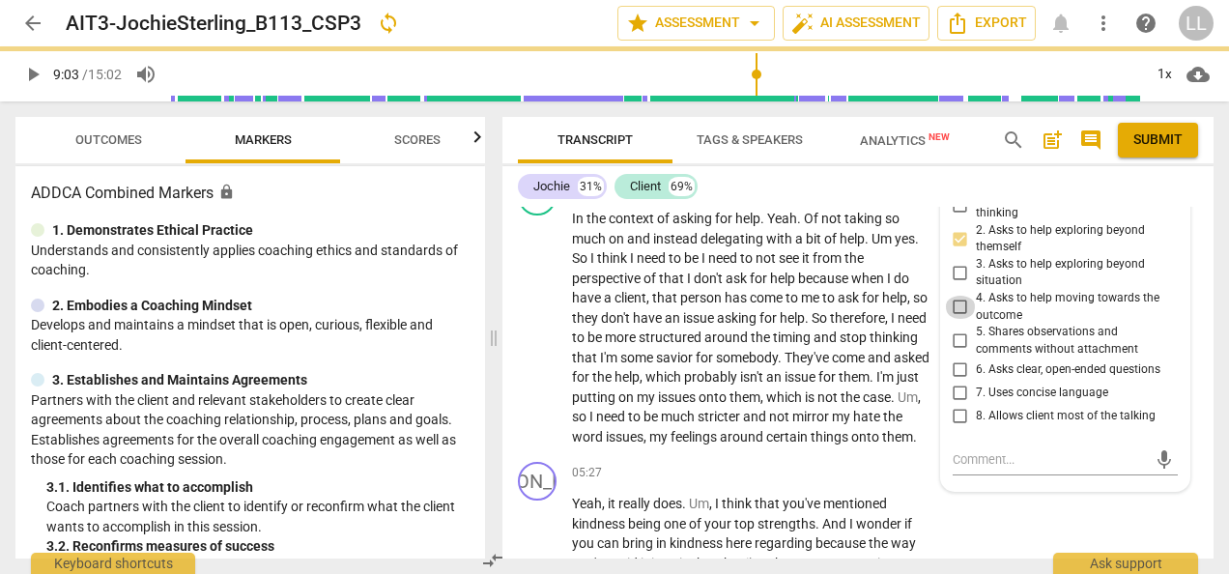
click at [955, 319] on input "4. Asks to help moving towards the outcome" at bounding box center [960, 307] width 31 height 23
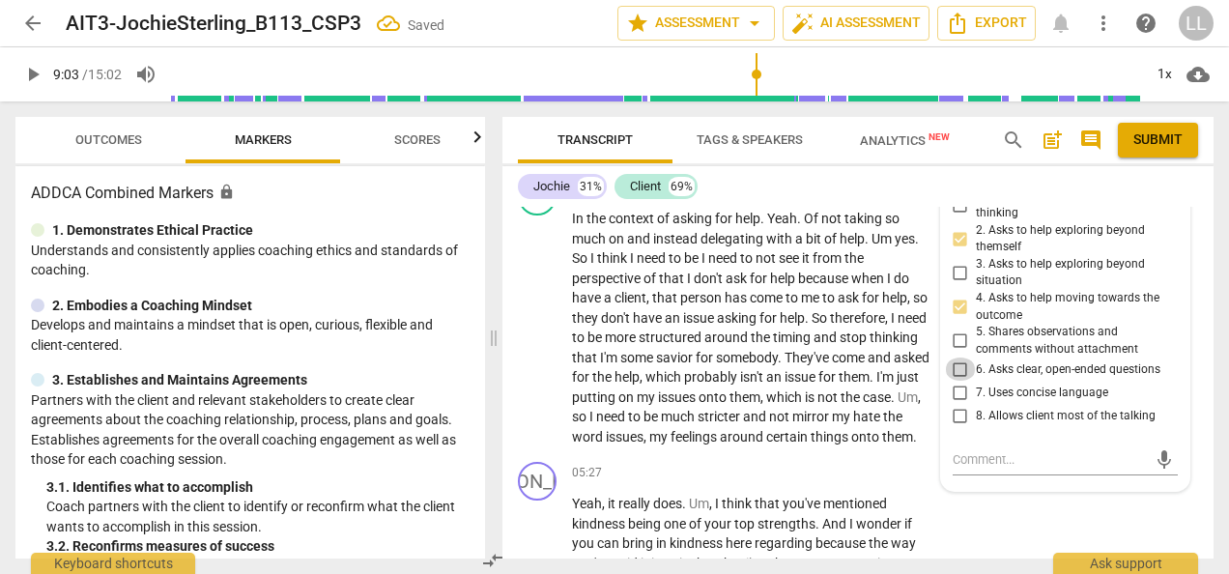
click at [959, 381] on input "6. Asks clear, open-ended questions" at bounding box center [960, 369] width 31 height 23
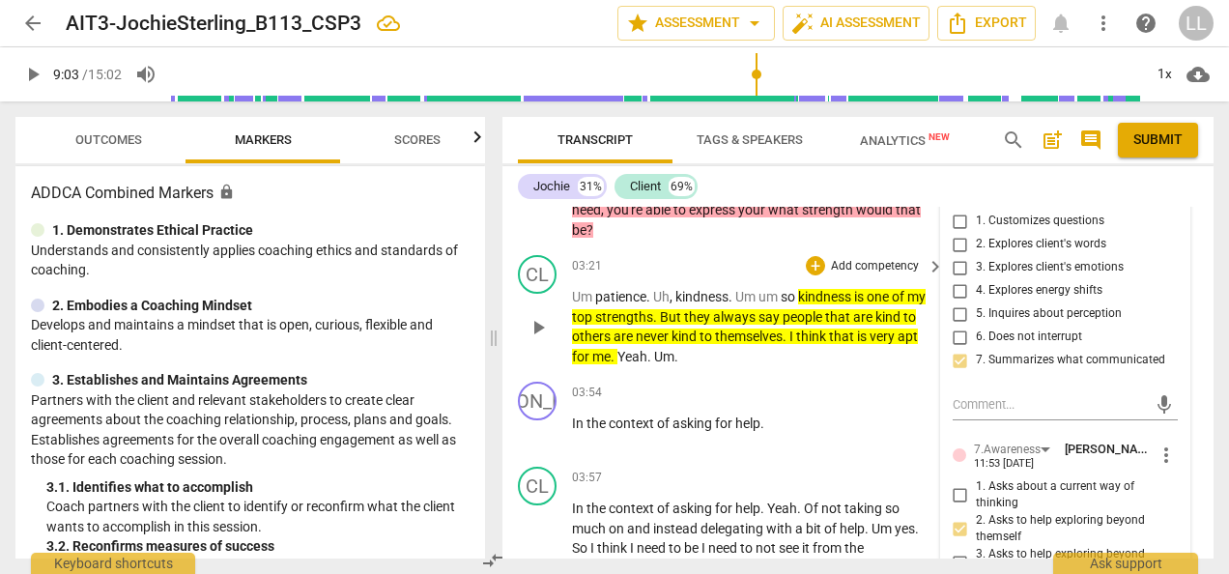
scroll to position [3857, 0]
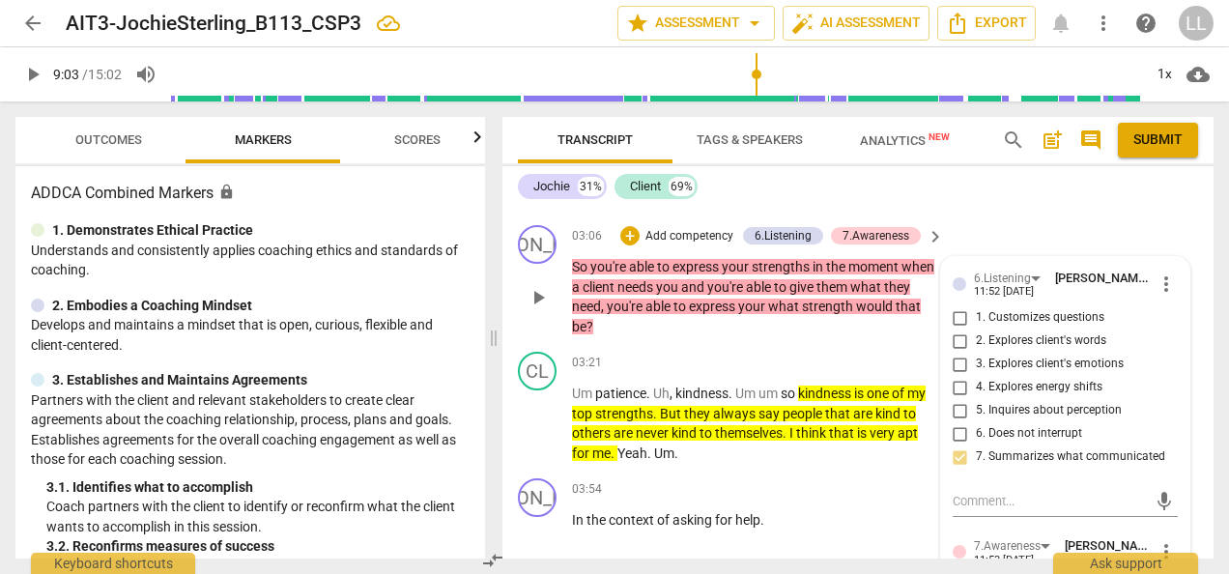
click at [717, 336] on p "So you're able to express your strengths in the moment when a client needs you …" at bounding box center [753, 296] width 362 height 79
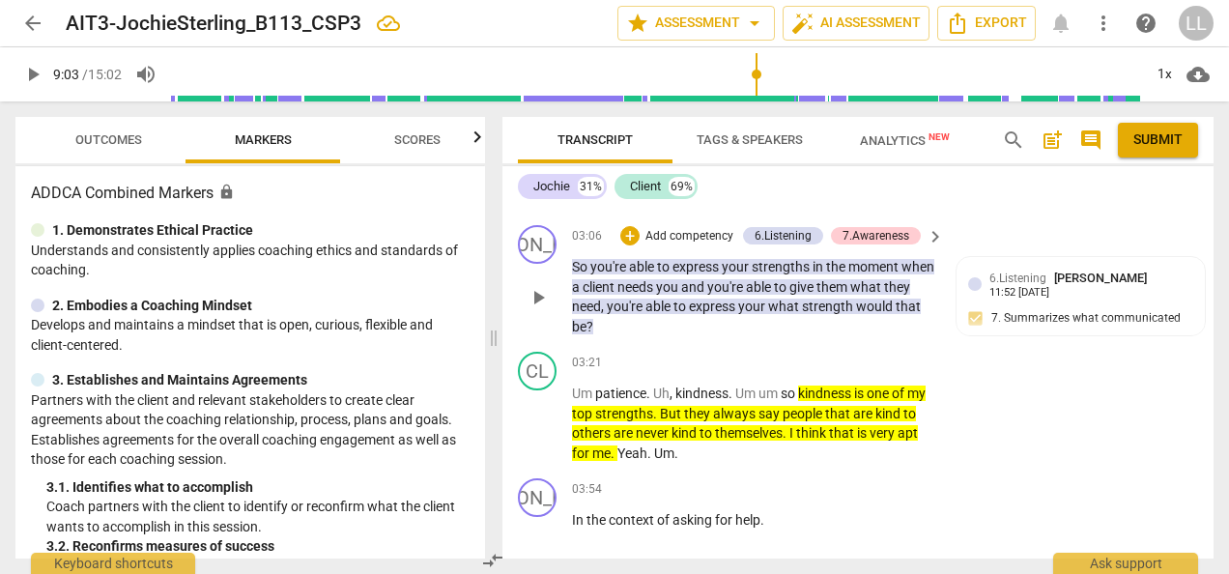
click at [671, 245] on p "Add competency" at bounding box center [690, 236] width 92 height 17
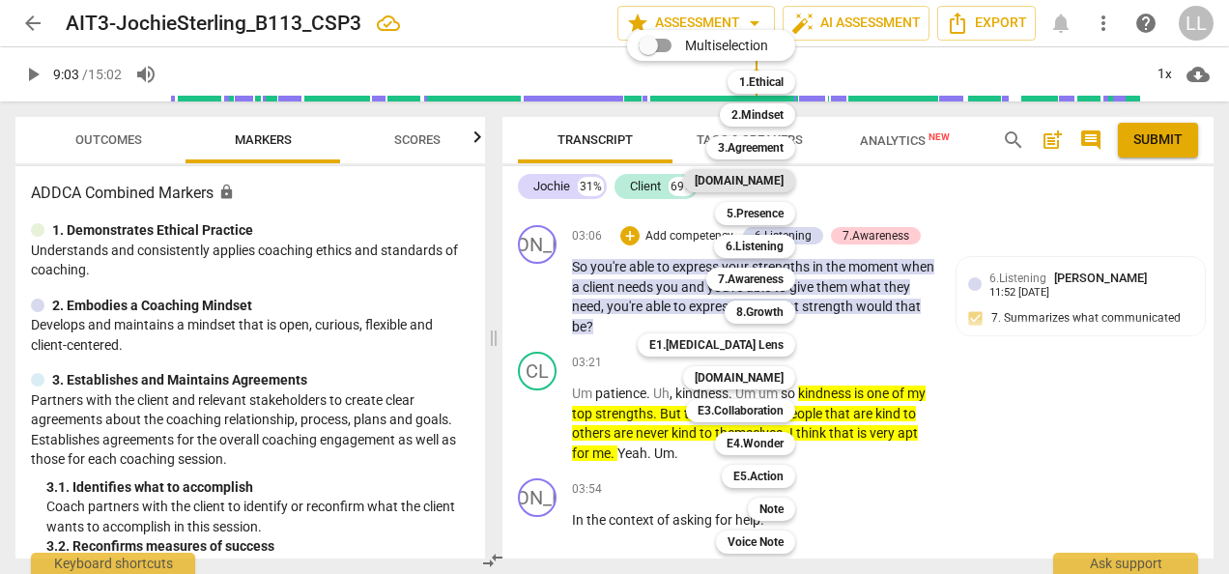
click at [765, 184] on b "[DOMAIN_NAME]" at bounding box center [739, 180] width 89 height 23
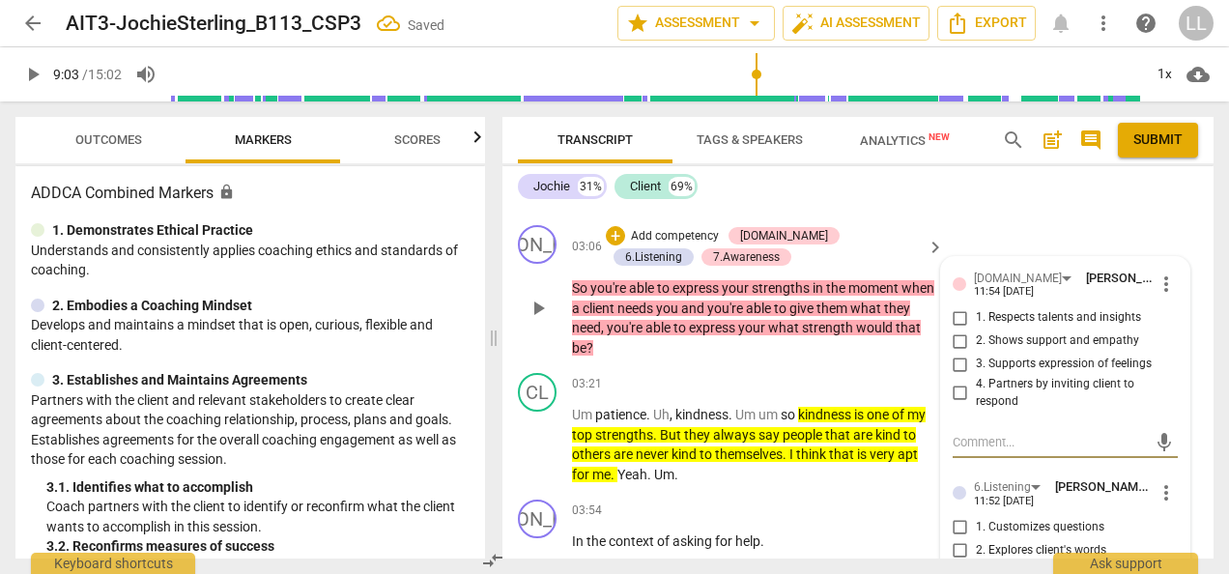
click at [959, 330] on input "1. Respects talents and insights" at bounding box center [960, 317] width 31 height 23
click at [872, 358] on p "So you're able to express your strengths in the moment when a client needs you …" at bounding box center [753, 317] width 362 height 79
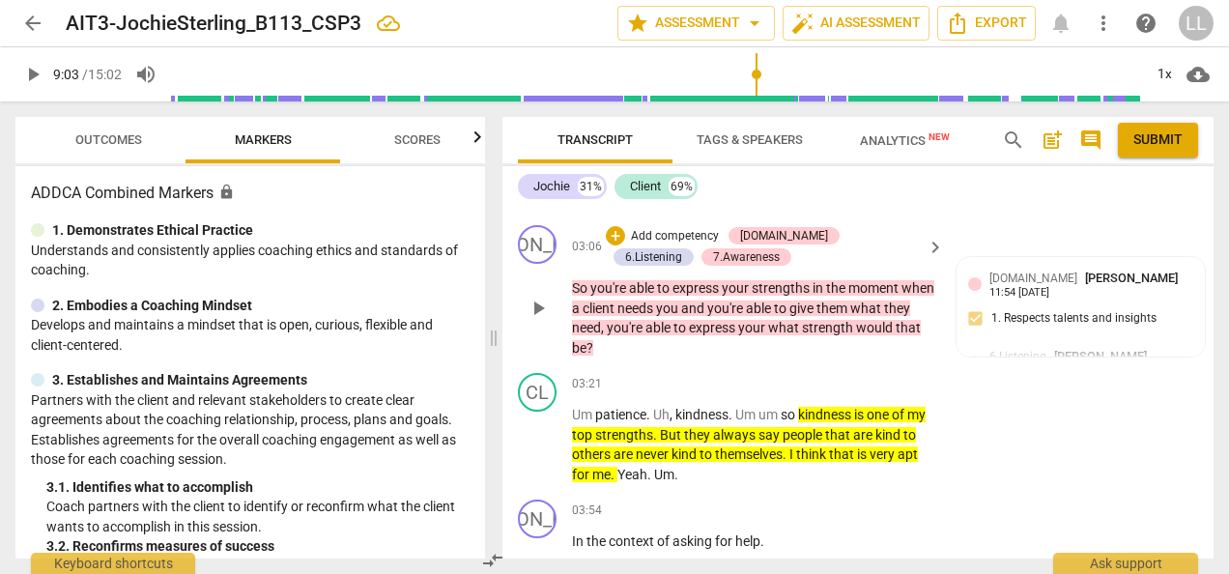
click at [649, 245] on div "+ Add competency" at bounding box center [663, 235] width 115 height 19
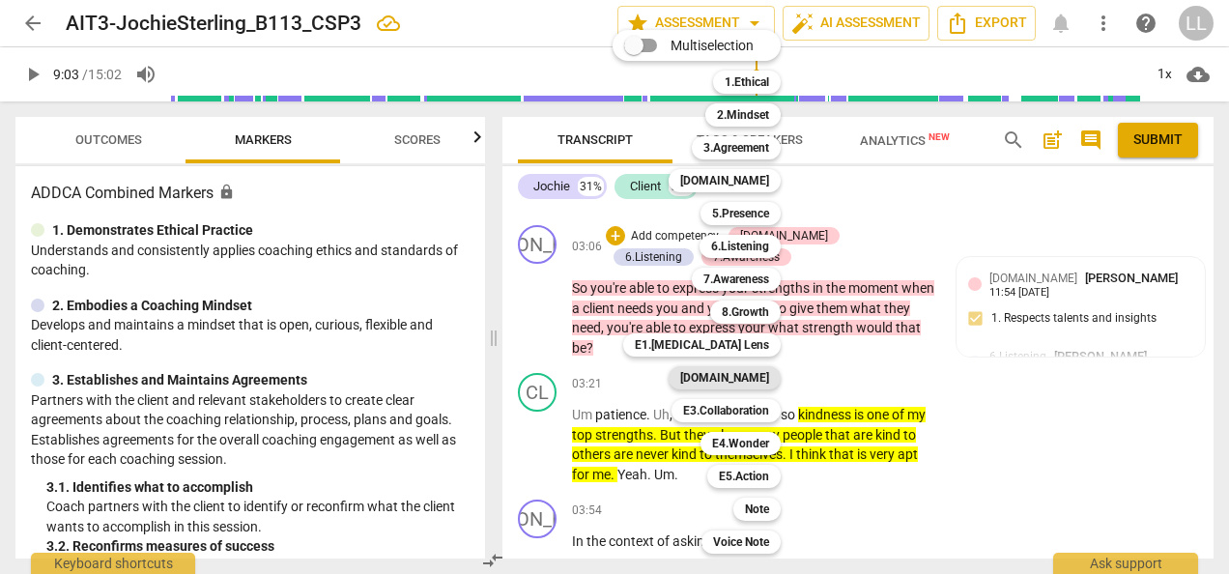
click at [749, 379] on b "[DOMAIN_NAME]" at bounding box center [724, 377] width 89 height 23
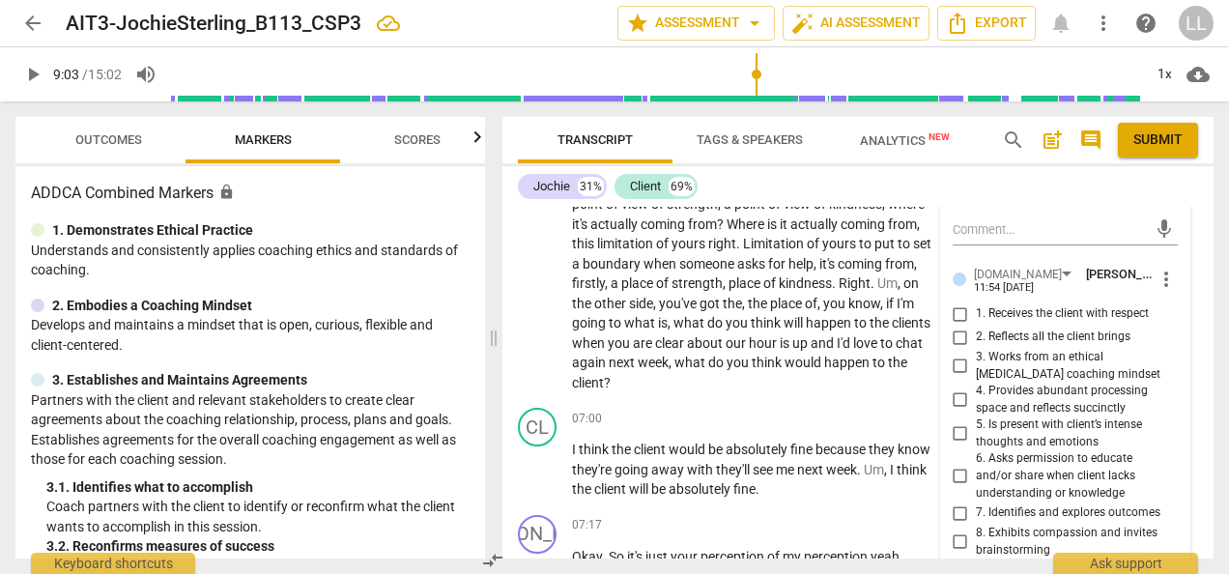
scroll to position [4823, 0]
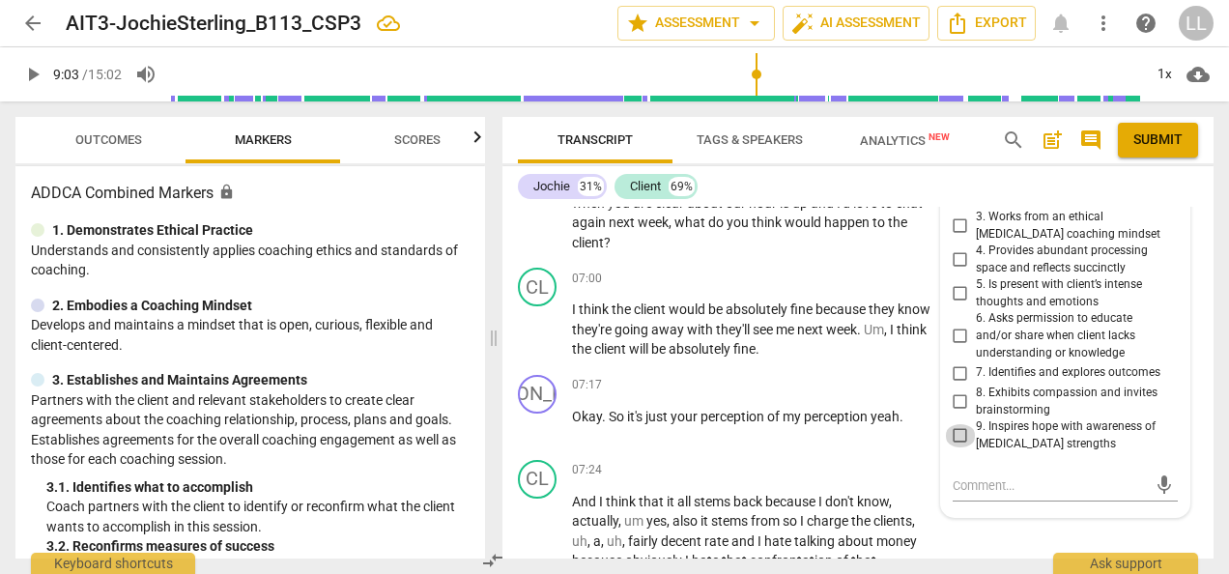
click at [959, 447] on input "9. Inspires hope with awareness of [MEDICAL_DATA] strengths" at bounding box center [960, 435] width 31 height 23
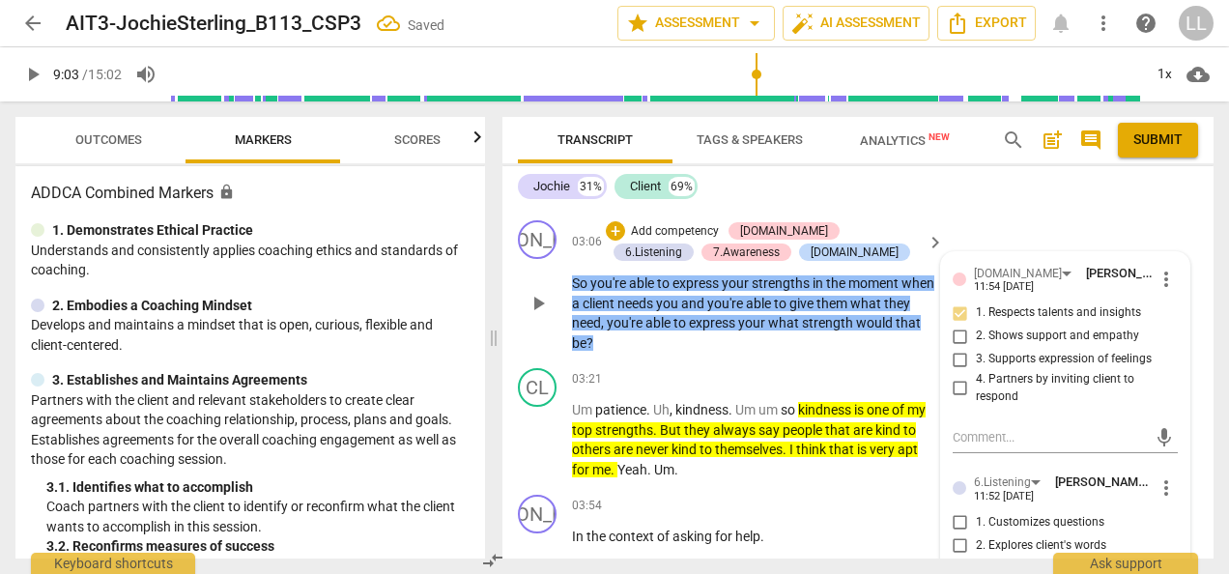
scroll to position [3857, 0]
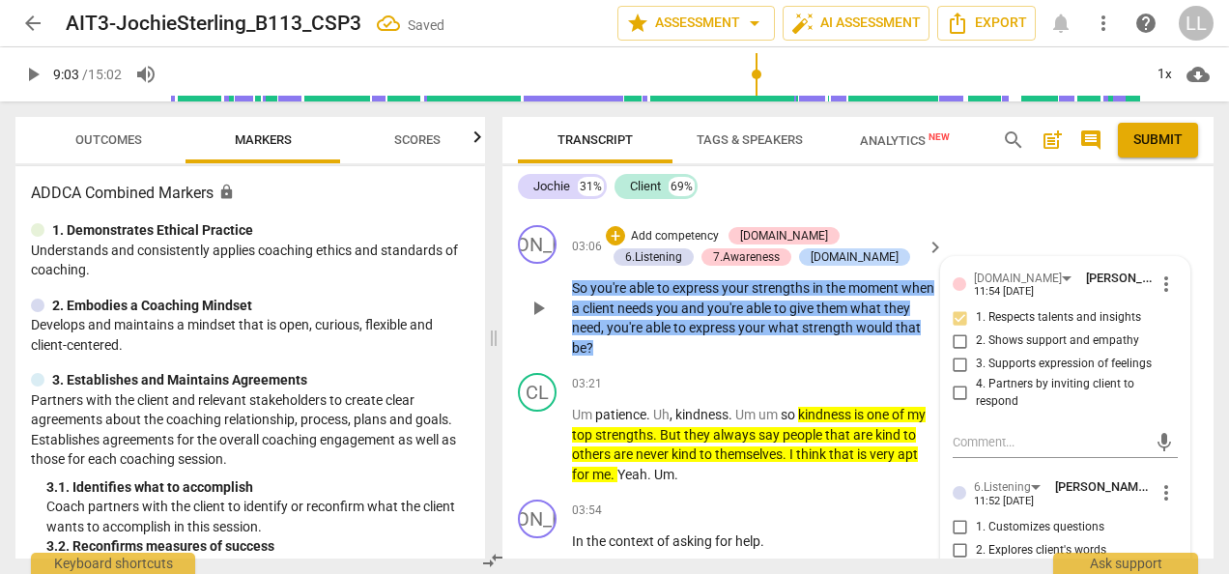
click at [694, 358] on p "So you're able to express your strengths in the moment when a client needs you …" at bounding box center [753, 317] width 362 height 79
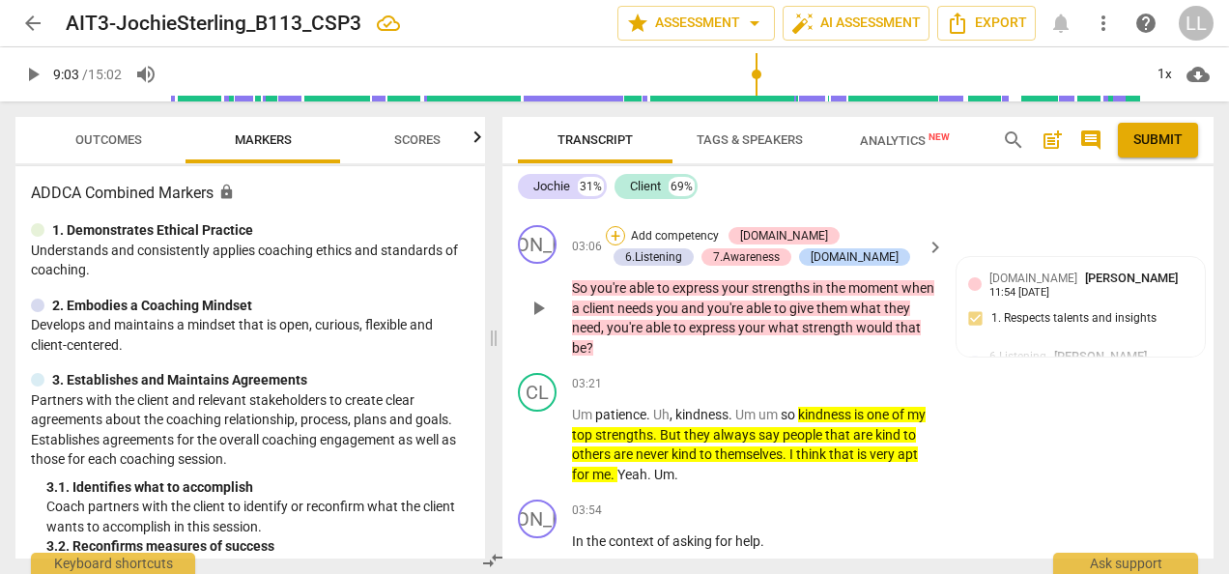
click at [616, 245] on div "+" at bounding box center [615, 235] width 19 height 19
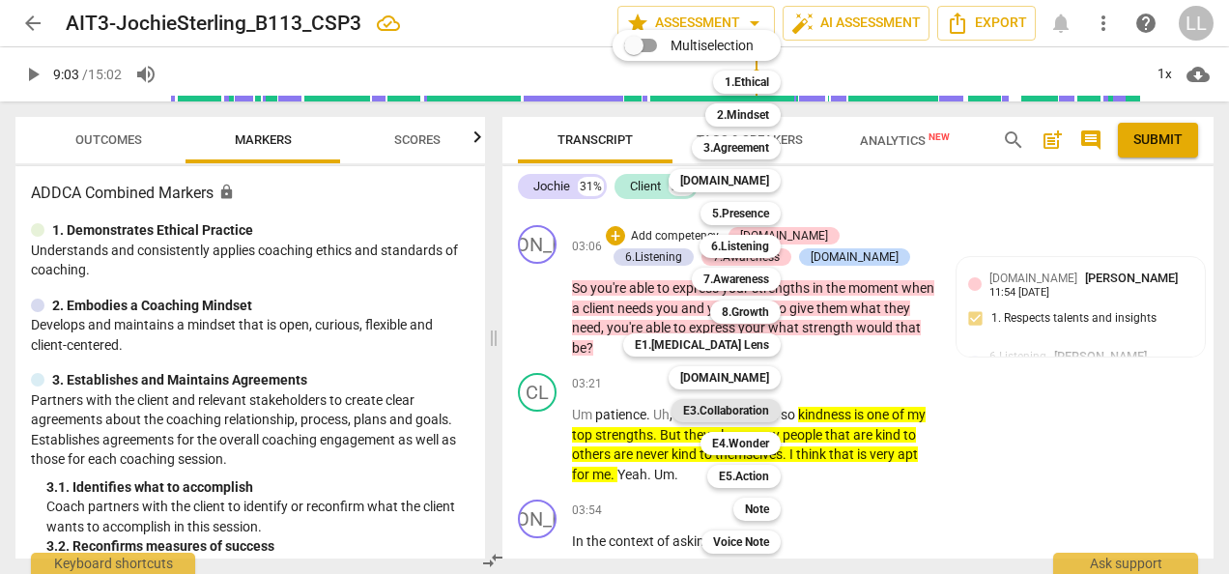
click at [748, 409] on b "E3.Collaboration" at bounding box center [726, 410] width 86 height 23
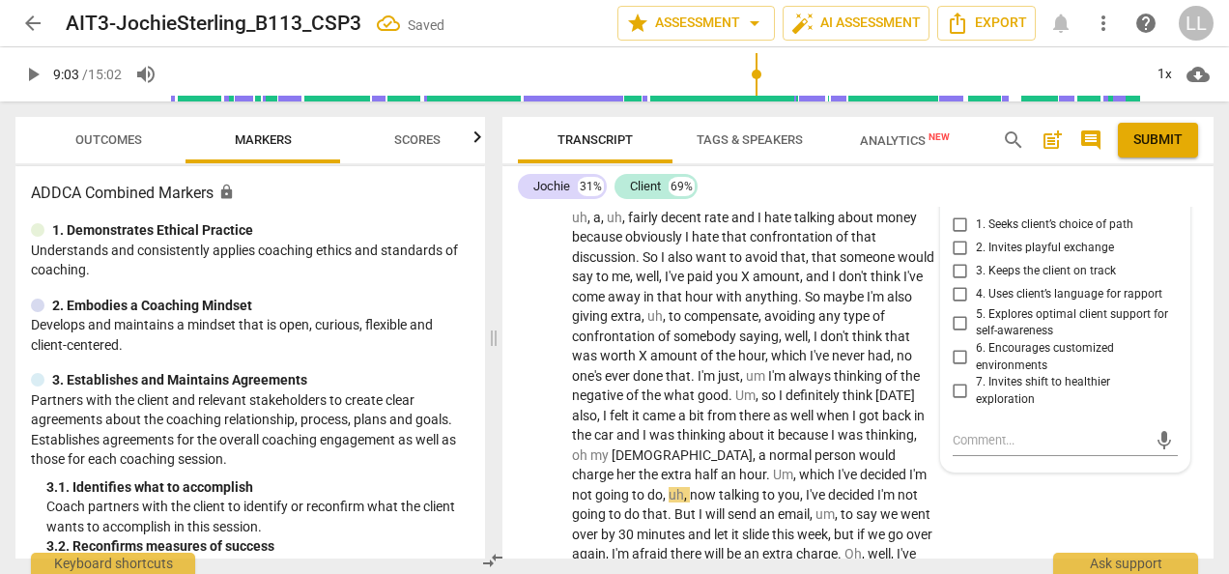
scroll to position [5210, 0]
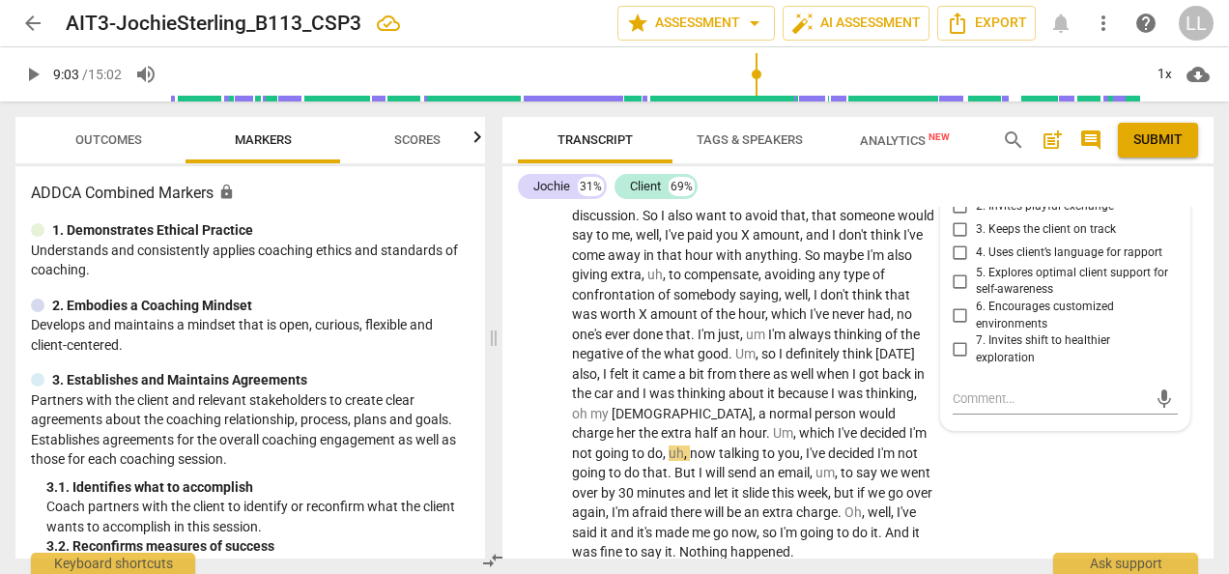
click at [955, 361] on input "7. Invites shift to healthier exploration" at bounding box center [960, 349] width 31 height 23
click at [920, 342] on span "the" at bounding box center [910, 334] width 19 height 15
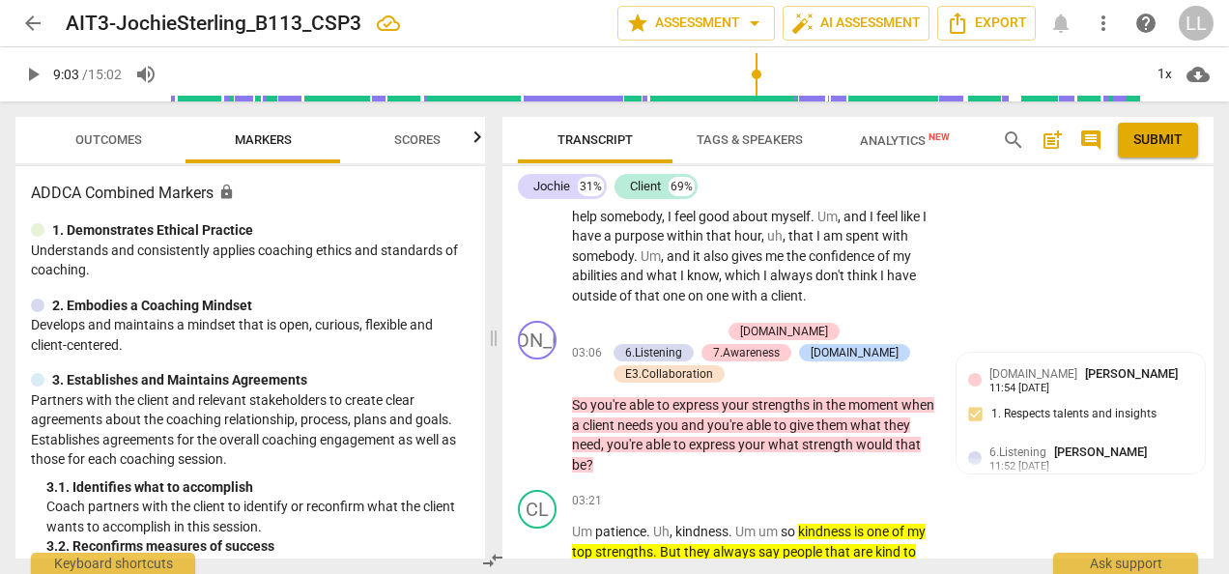
scroll to position [3760, 0]
click at [644, 342] on p "Add competency" at bounding box center [675, 333] width 92 height 17
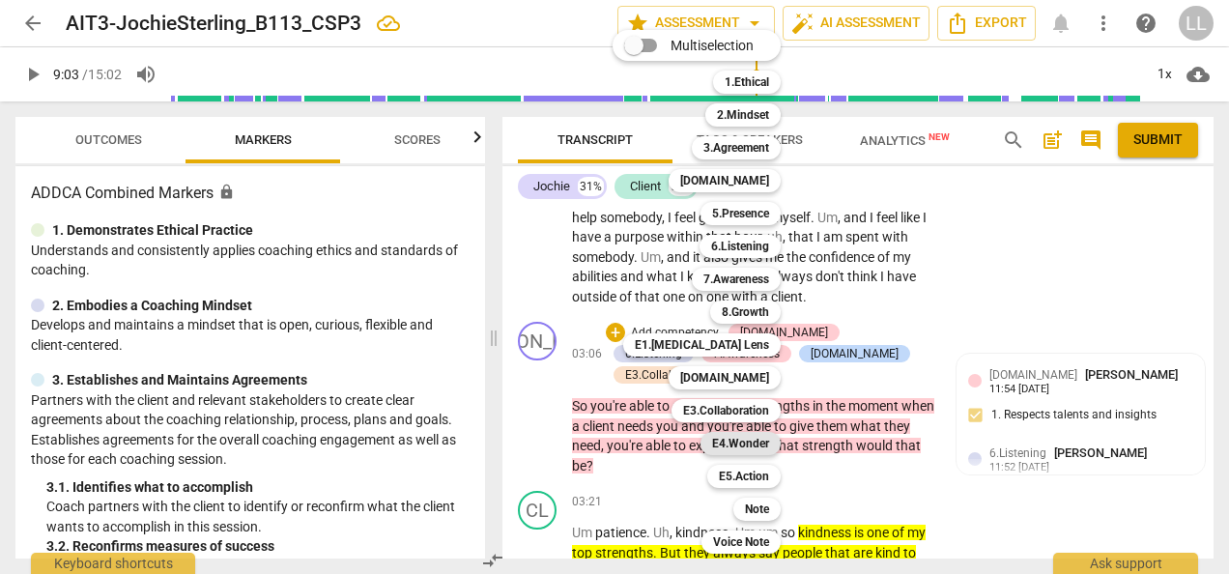
click at [752, 445] on b "E4.Wonder" at bounding box center [740, 443] width 57 height 23
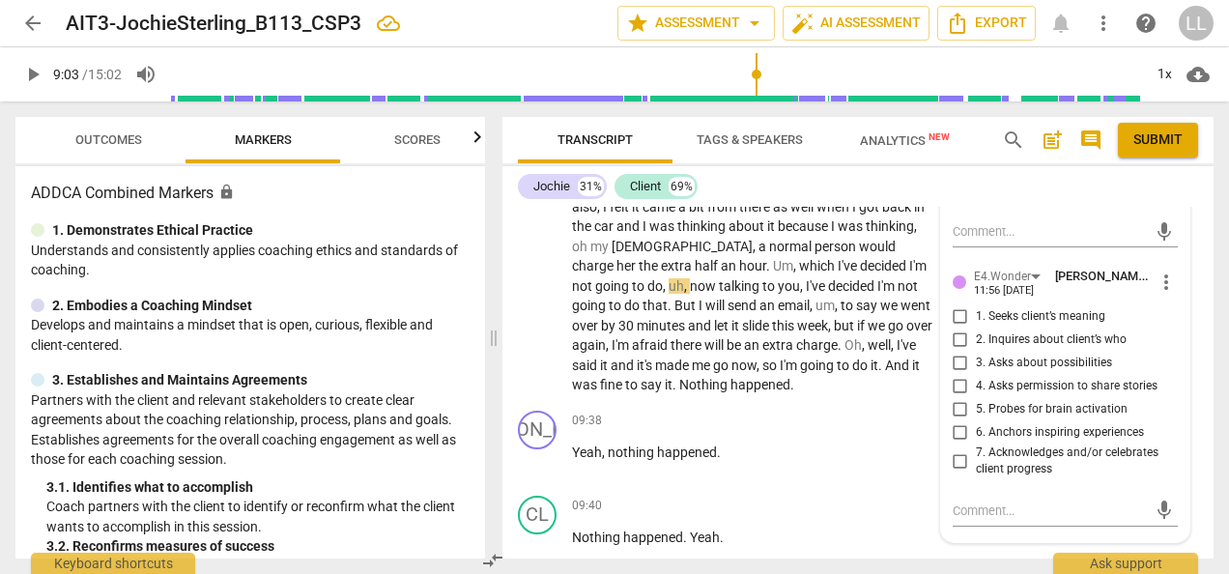
scroll to position [5441, 0]
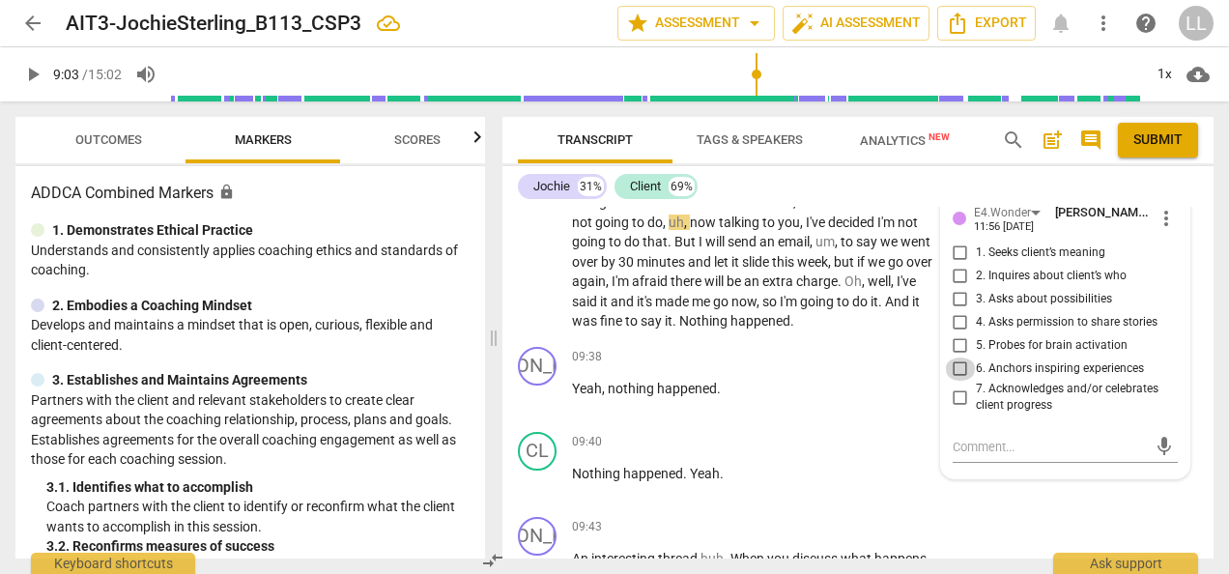
click at [956, 381] on input "6. Anchors inspiring experiences" at bounding box center [960, 369] width 31 height 23
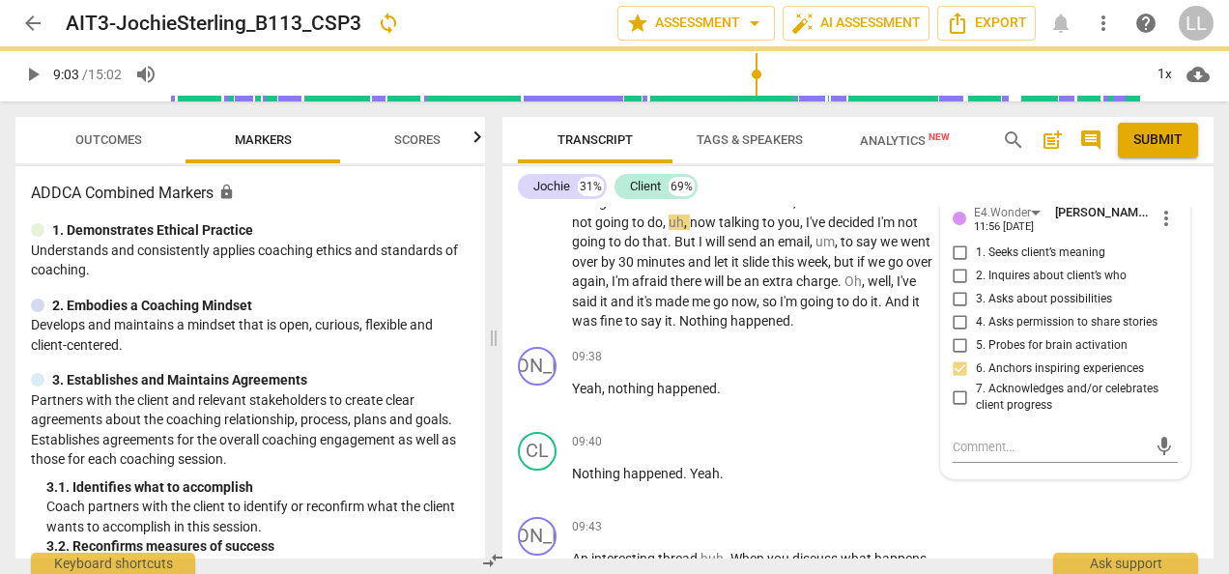
click at [929, 331] on p "And I think that it all stems back because I don't know , actually , um yes , a…" at bounding box center [753, 114] width 362 height 436
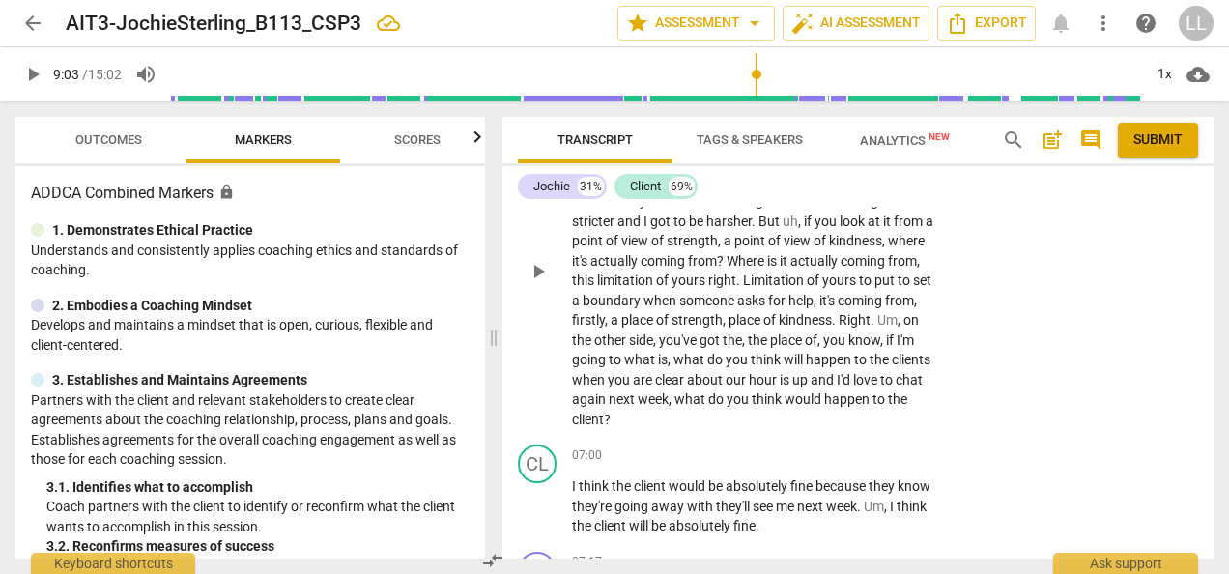
scroll to position [4474, 0]
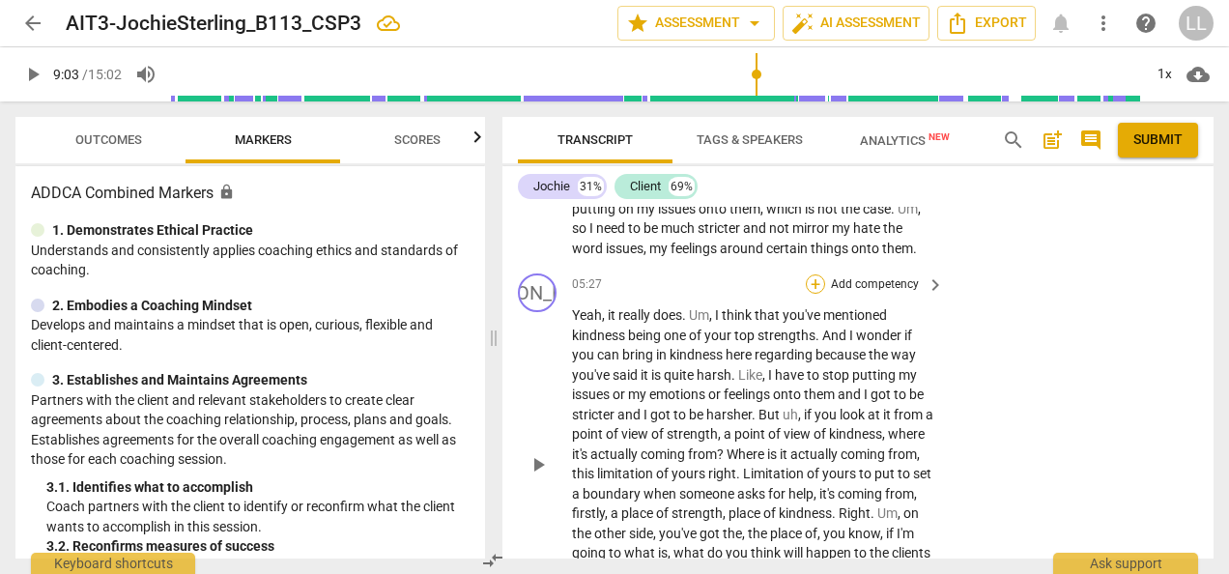
click at [816, 294] on div "+" at bounding box center [815, 283] width 19 height 19
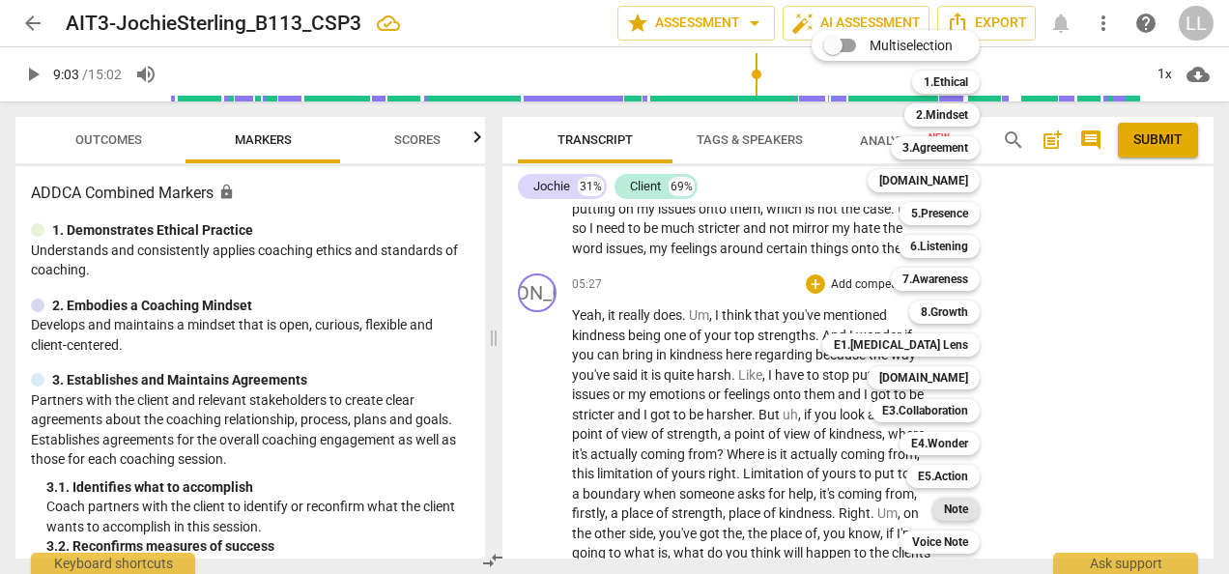
click at [958, 512] on b "Note" at bounding box center [956, 509] width 24 height 23
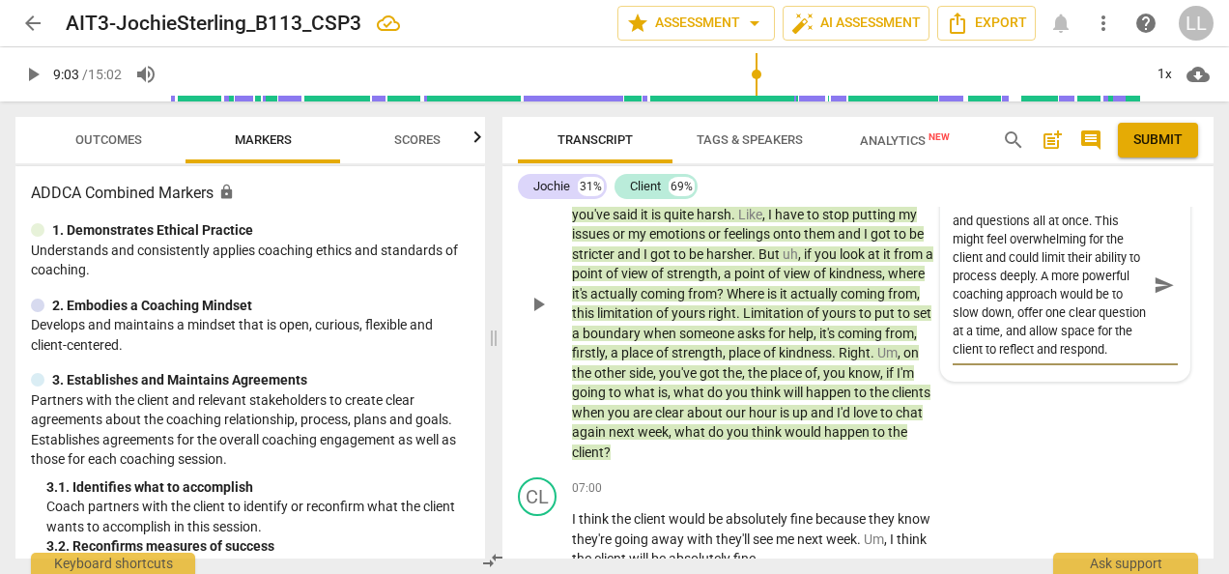
scroll to position [1, 0]
click at [1087, 359] on textarea "You expressed several opinions and questions all at once. This might feel overw…" at bounding box center [1050, 285] width 194 height 147
click at [1111, 359] on textarea "You expressed several opinions and questions all at once. This might feel overw…" at bounding box center [1050, 285] width 194 height 147
click at [1053, 359] on textarea "You expressed several opinions and questions all at once. This might feel overw…" at bounding box center [1050, 285] width 194 height 147
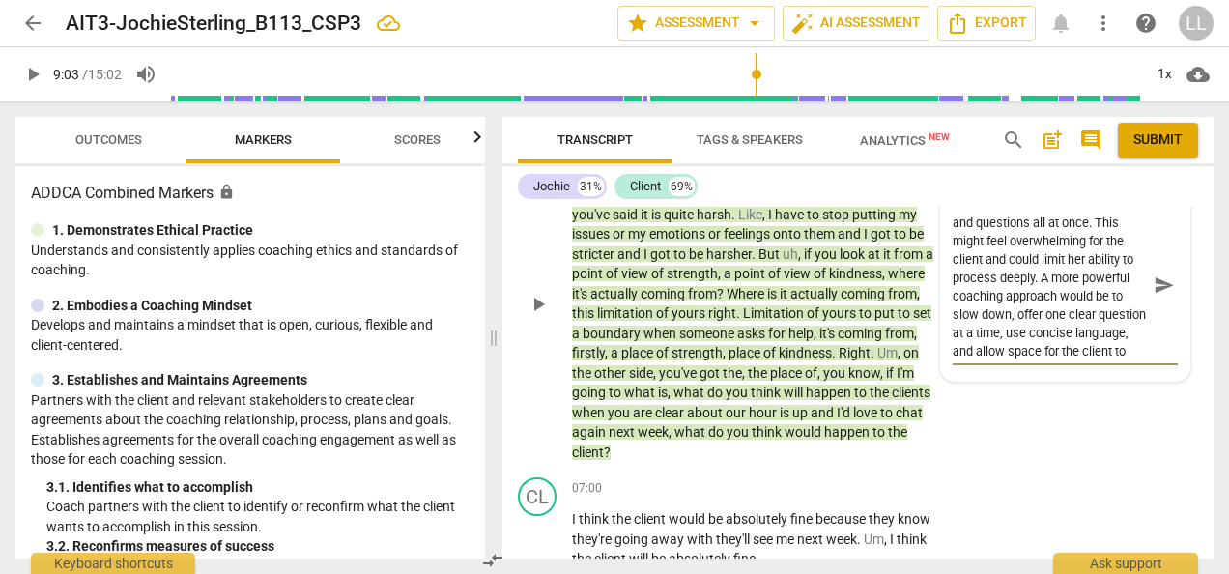
scroll to position [35, 0]
click at [1159, 296] on span "send" at bounding box center [1164, 284] width 21 height 21
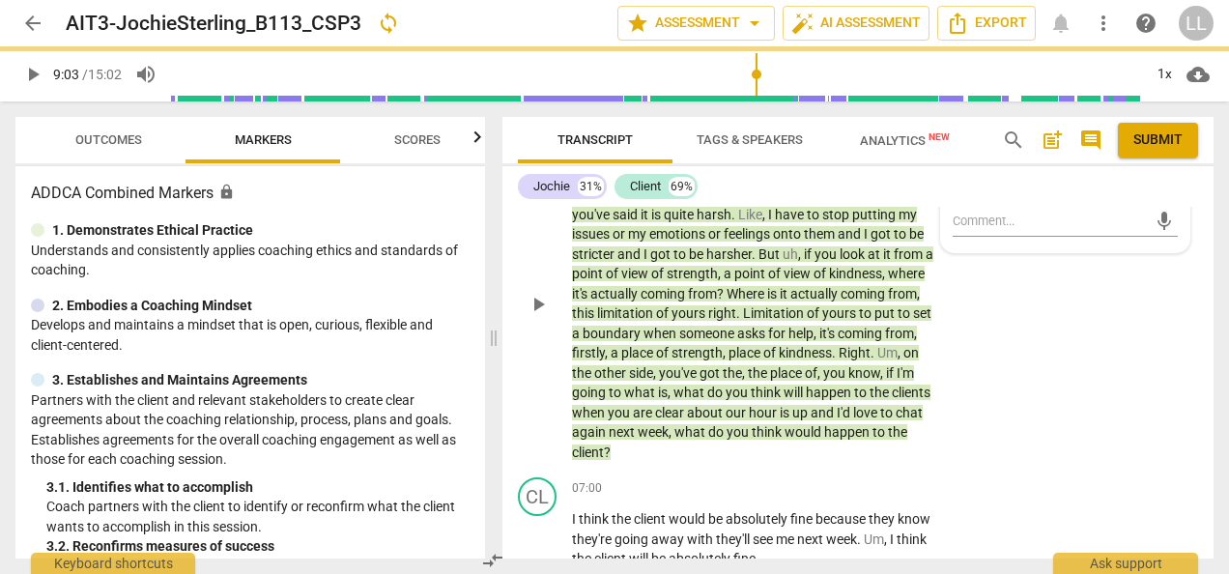
scroll to position [0, 0]
